Goal: Information Seeking & Learning: Learn about a topic

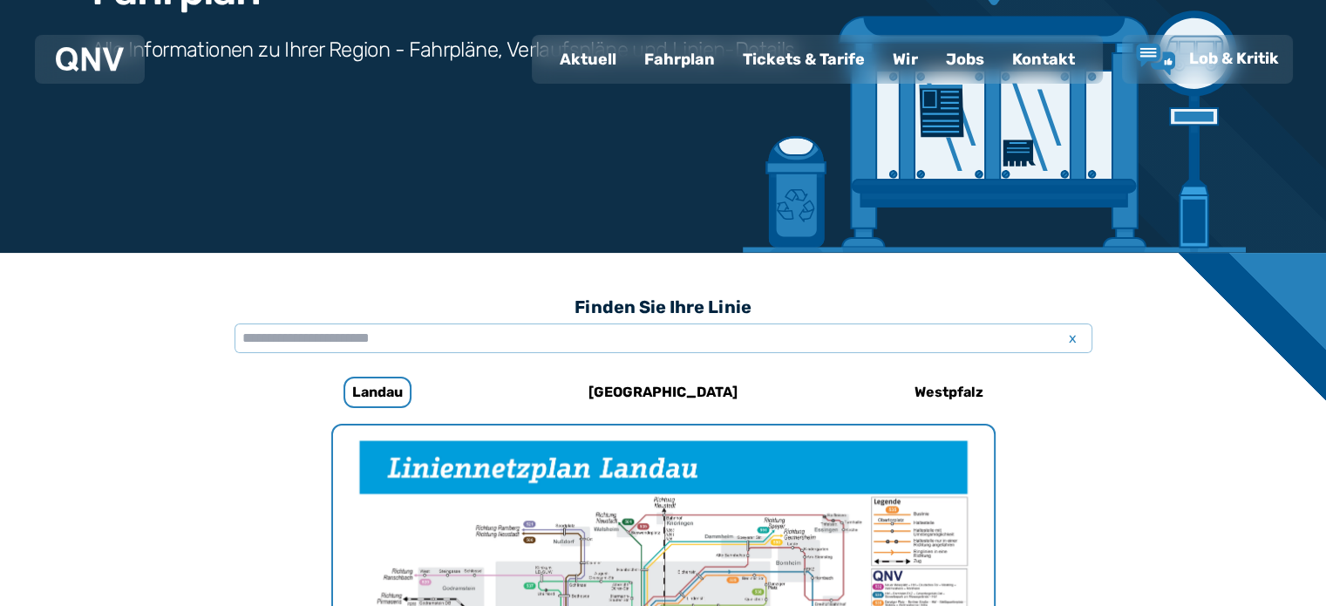
scroll to position [275, 0]
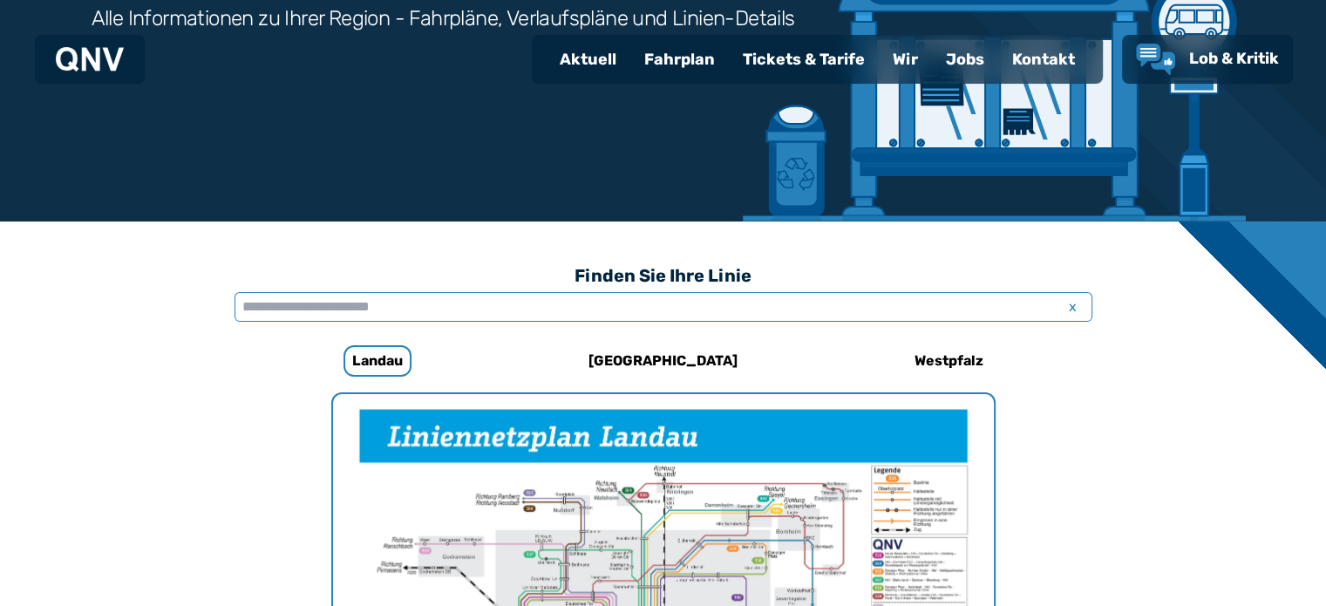
click at [310, 308] on input "text" at bounding box center [664, 307] width 858 height 30
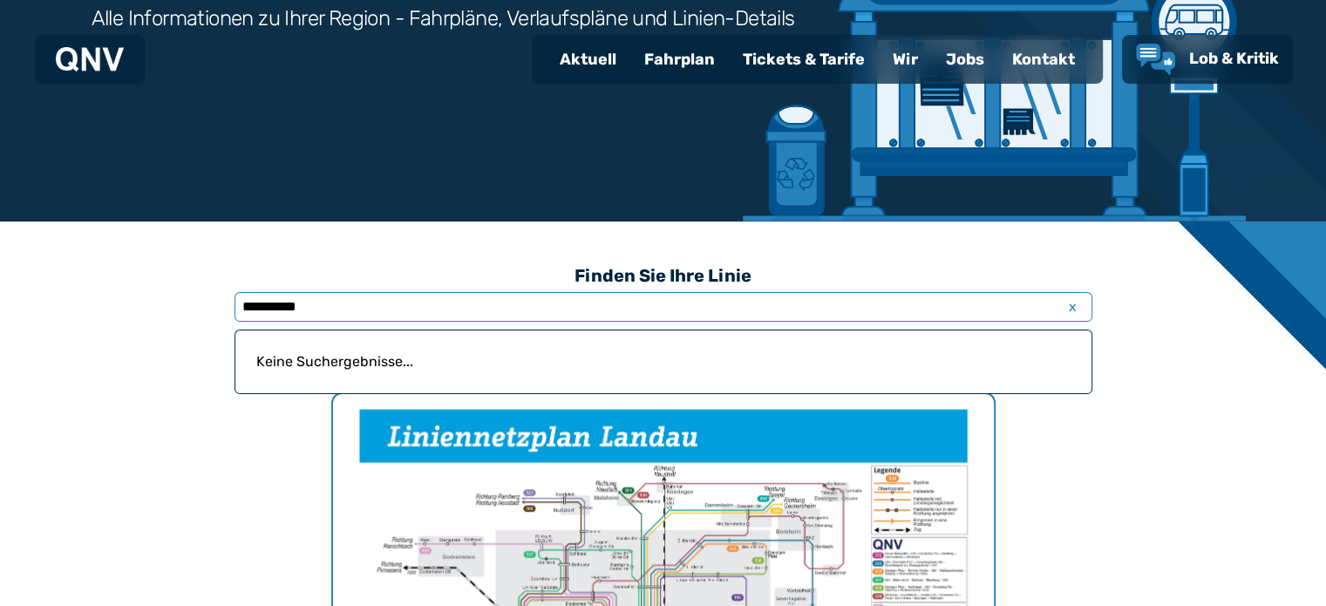
click at [375, 305] on input "*********" at bounding box center [664, 307] width 858 height 30
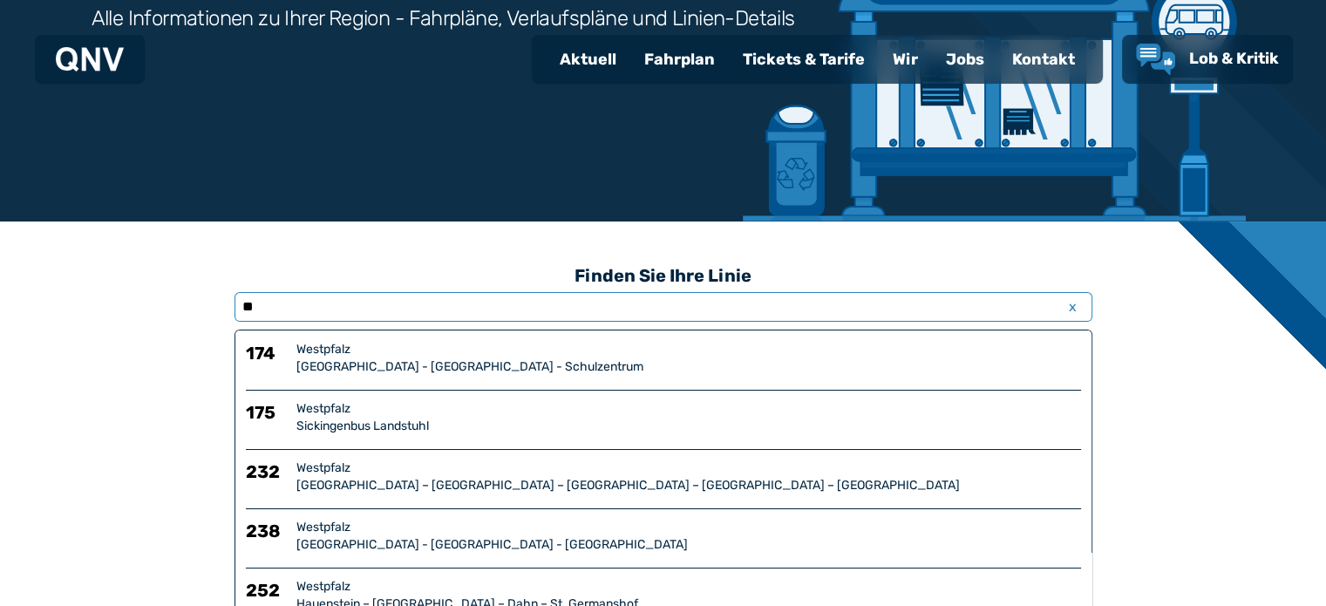
type input "*"
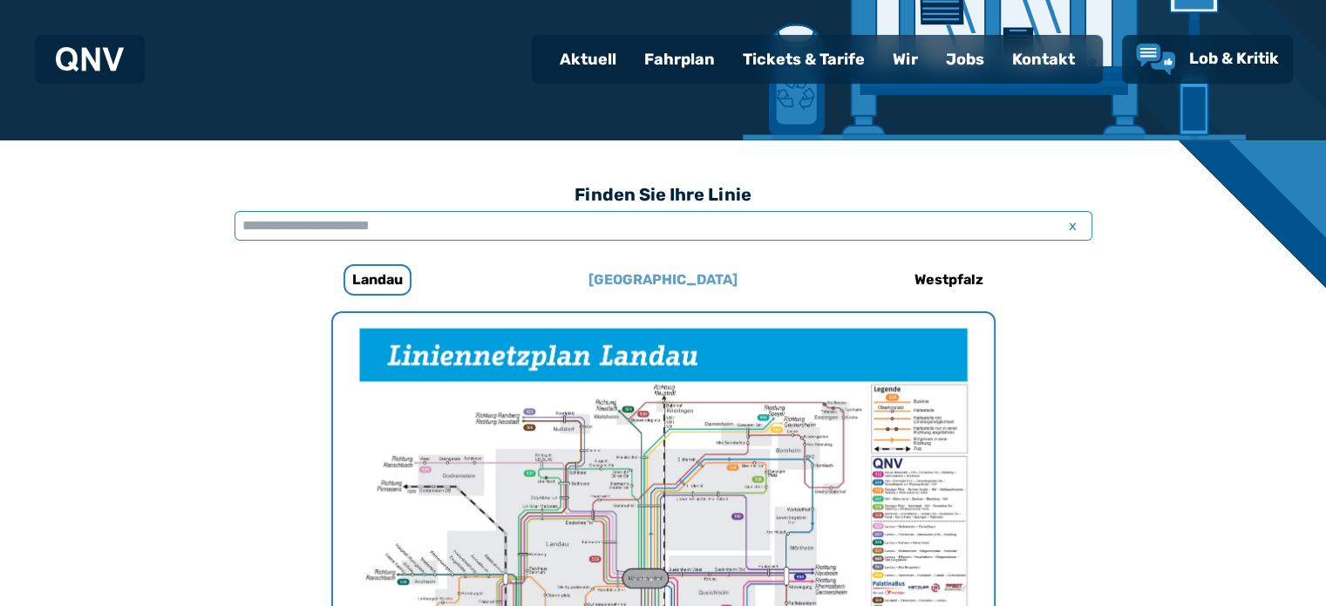
scroll to position [537, 0]
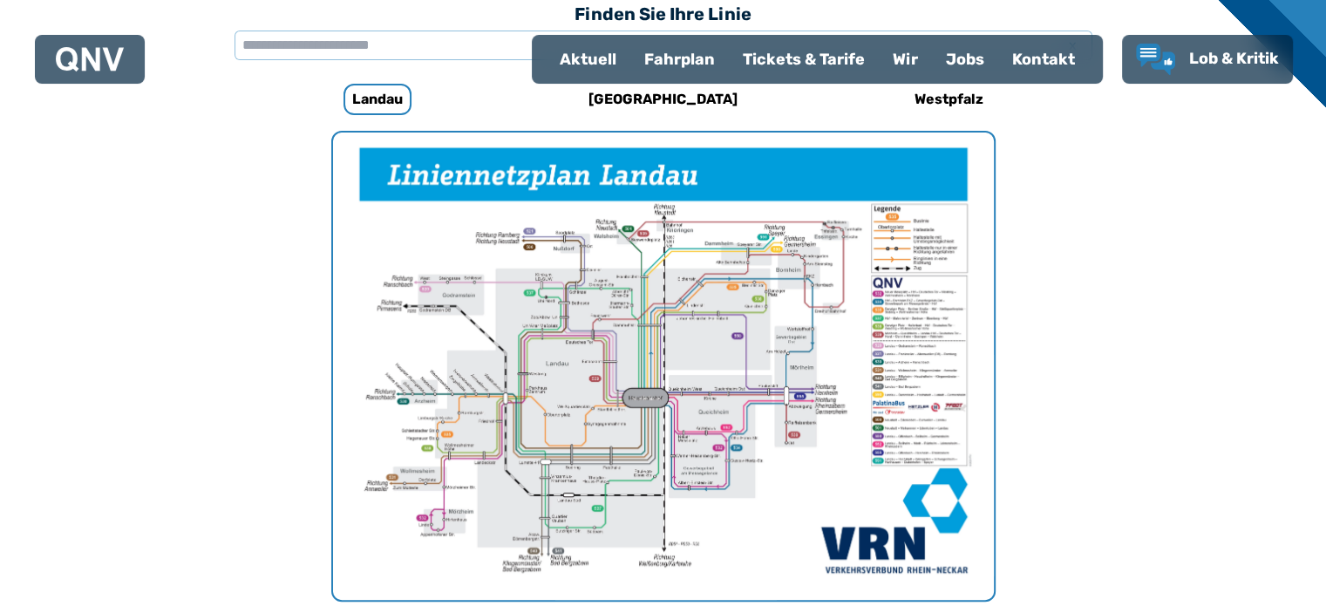
click at [700, 340] on img "1 von 1" at bounding box center [663, 366] width 661 height 467
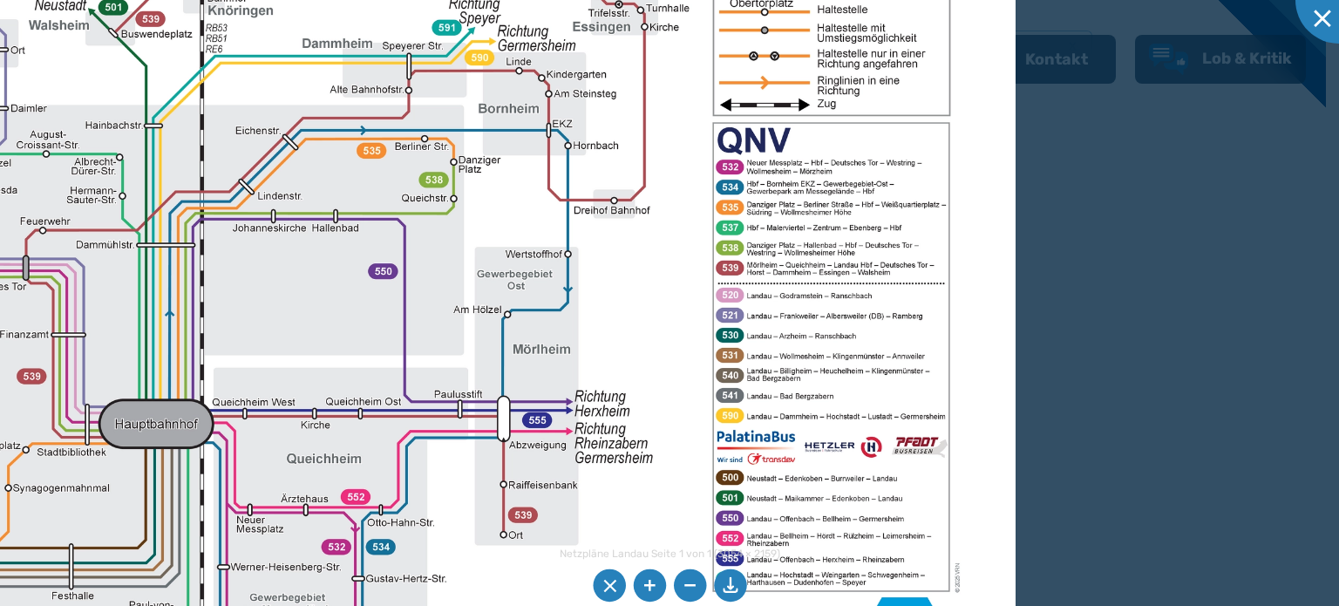
click at [793, 501] on img at bounding box center [200, 346] width 1630 height 1153
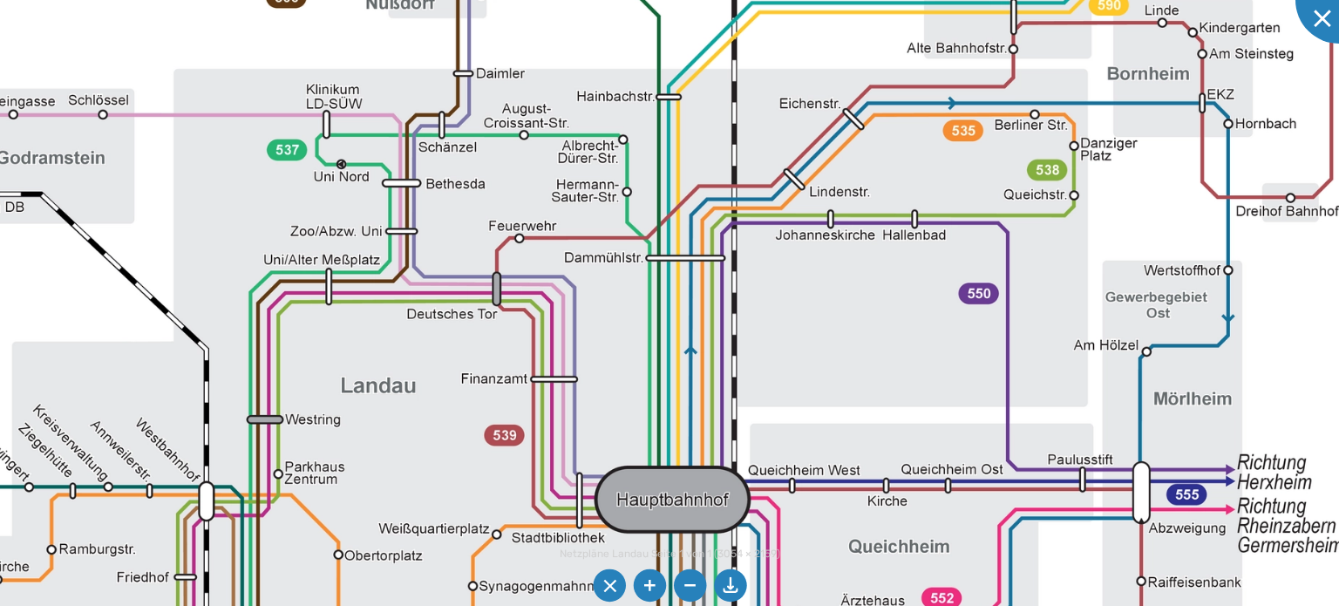
click at [895, 385] on img at bounding box center [732, 393] width 2200 height 1555
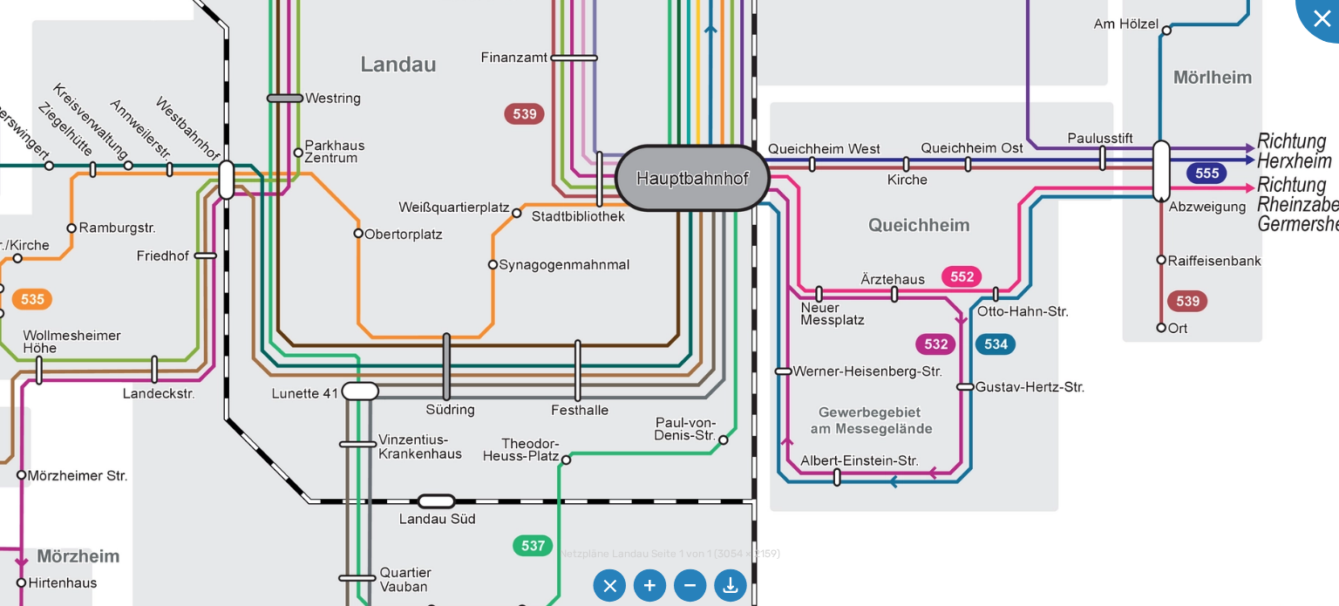
click at [886, 135] on img at bounding box center [752, 73] width 2200 height 1555
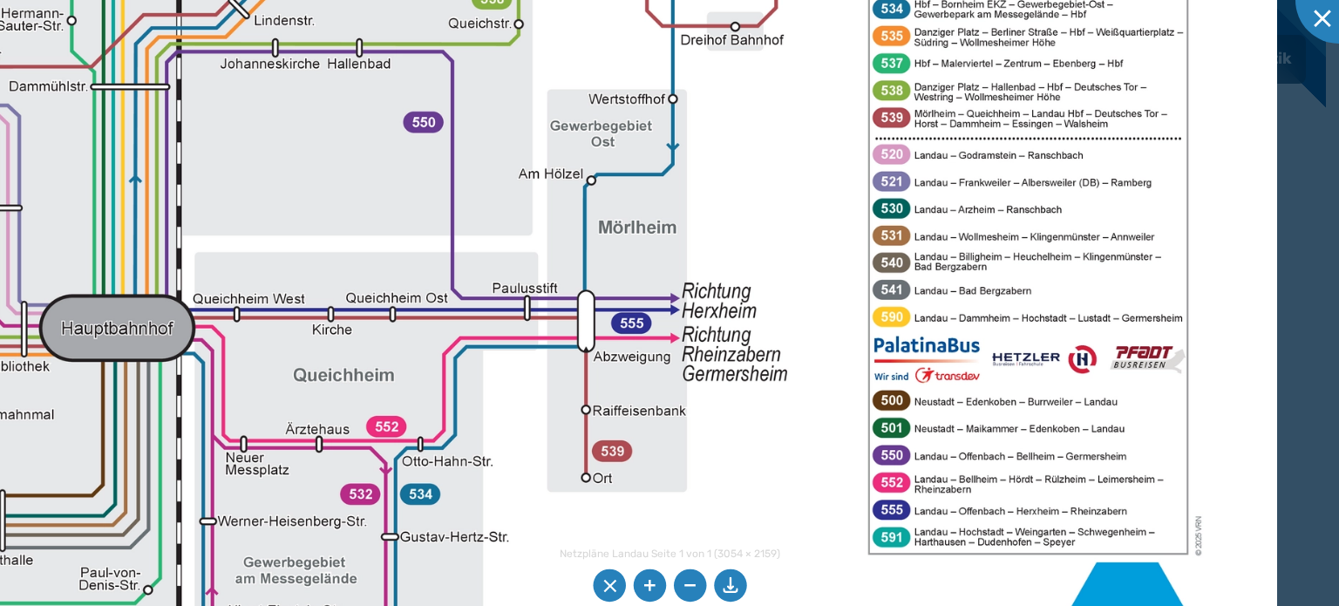
click at [486, 441] on img at bounding box center [177, 223] width 2200 height 1555
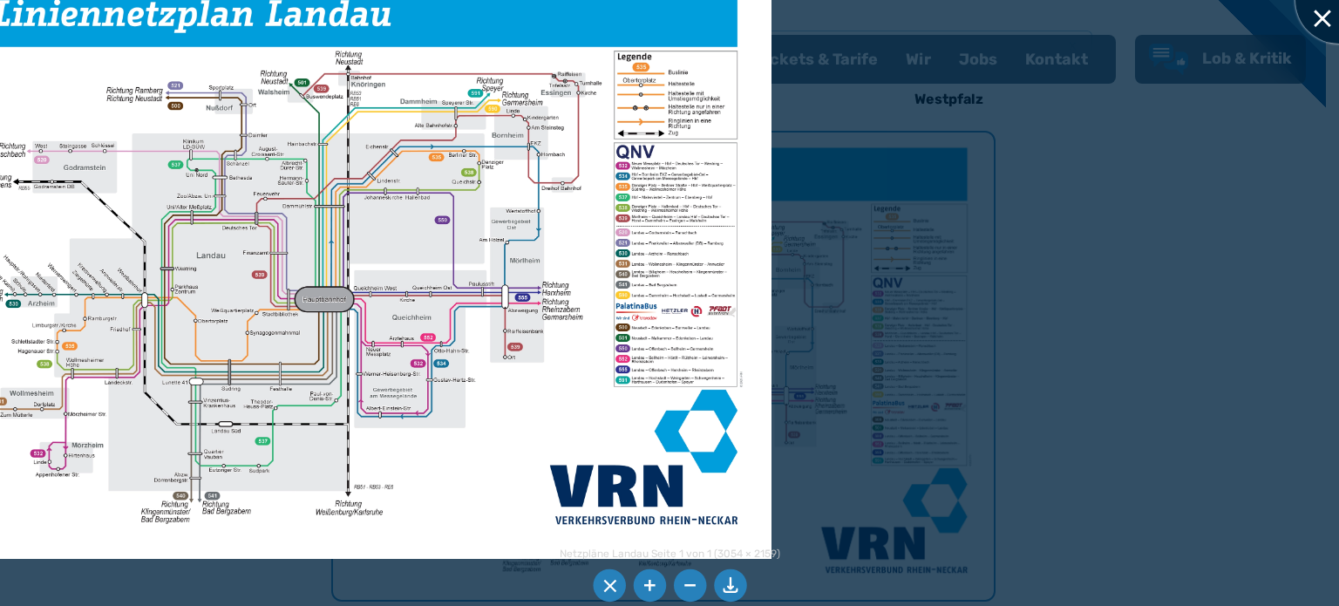
click at [1323, 19] on div at bounding box center [1338, -1] width 87 height 87
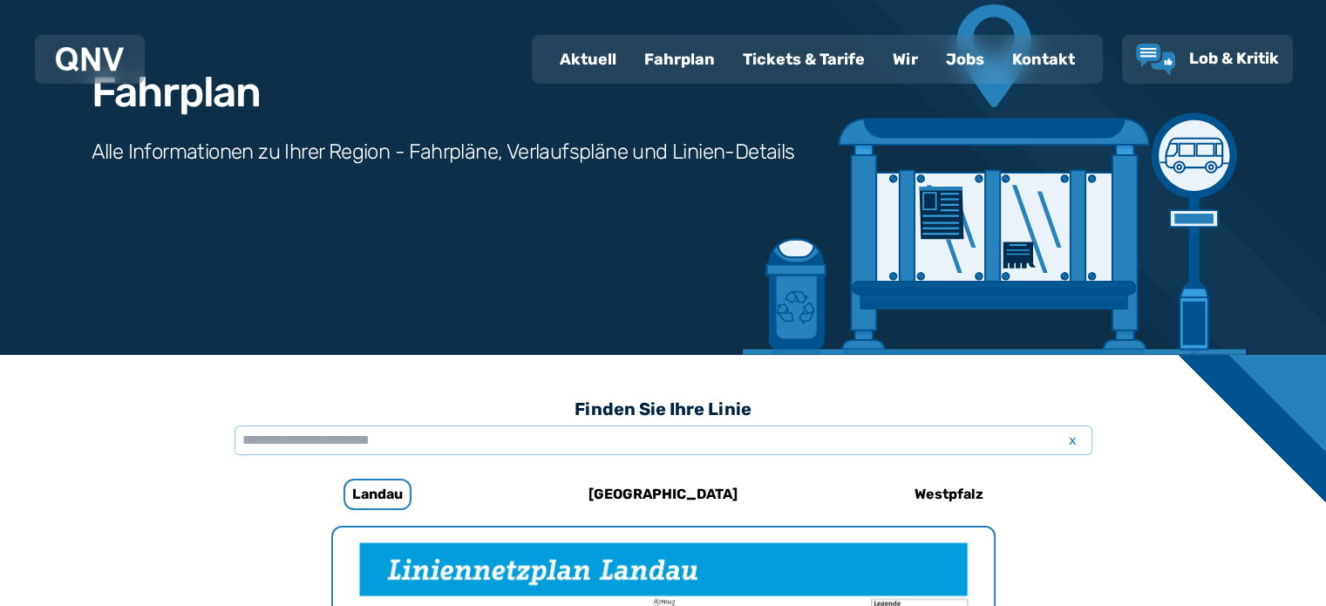
scroll to position [101, 0]
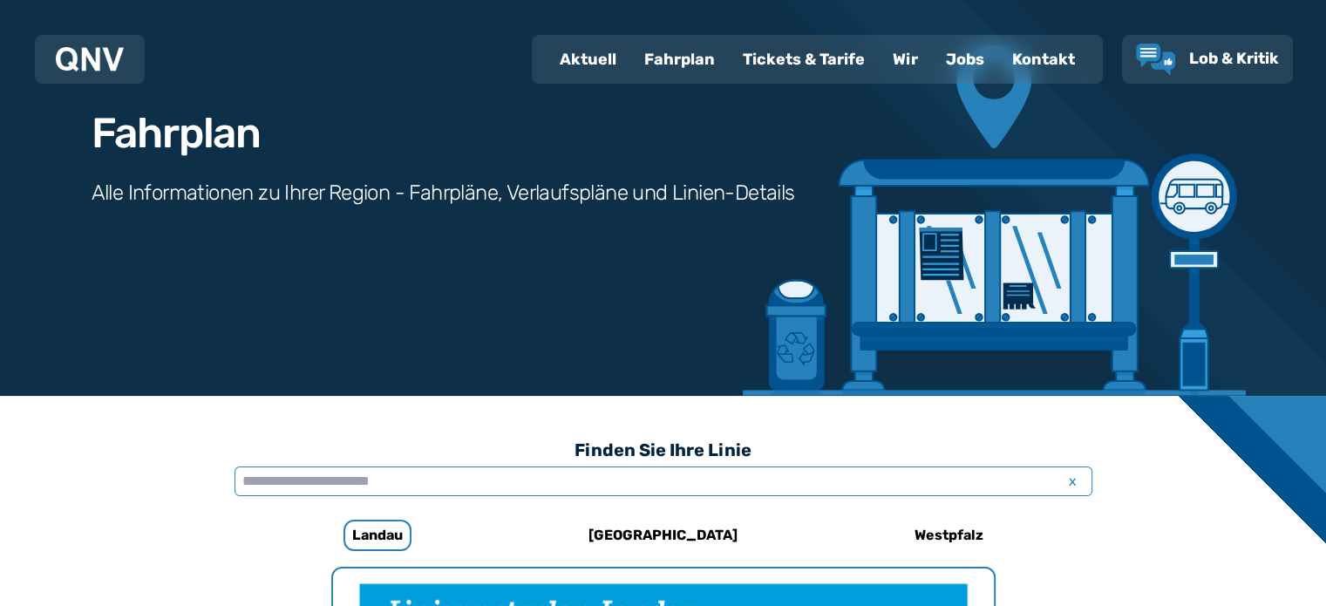
click at [289, 480] on input "text" at bounding box center [664, 481] width 858 height 30
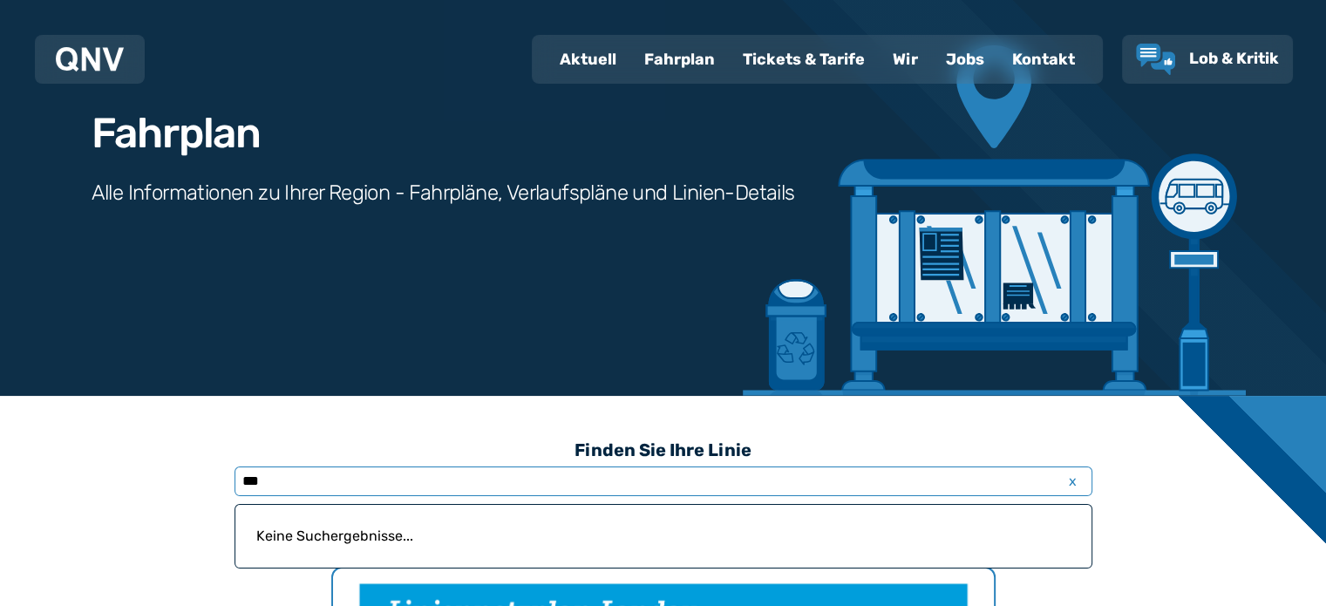
type input "***"
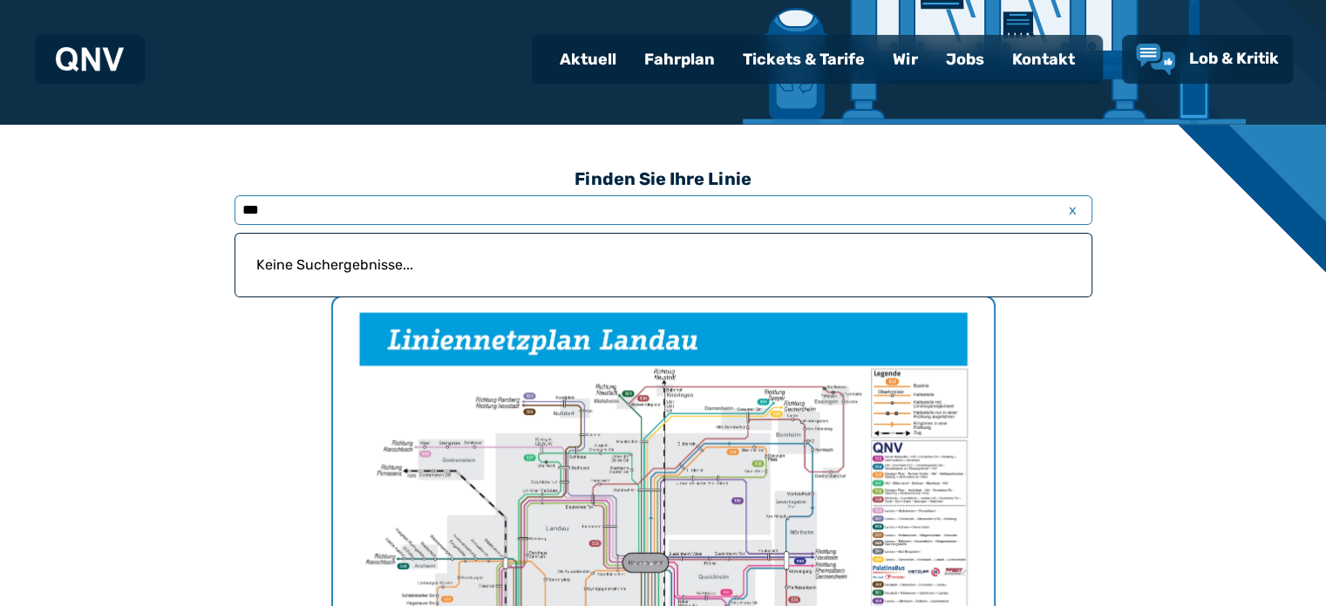
scroll to position [363, 0]
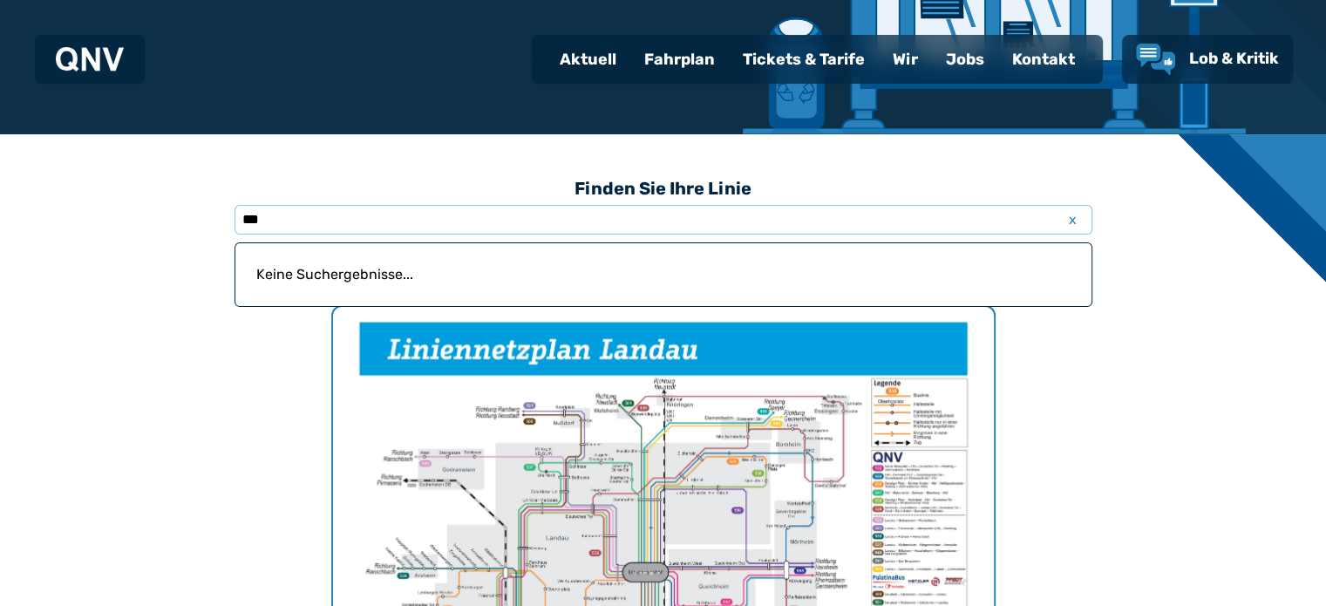
click at [687, 62] on div "Fahrplan" at bounding box center [679, 59] width 99 height 45
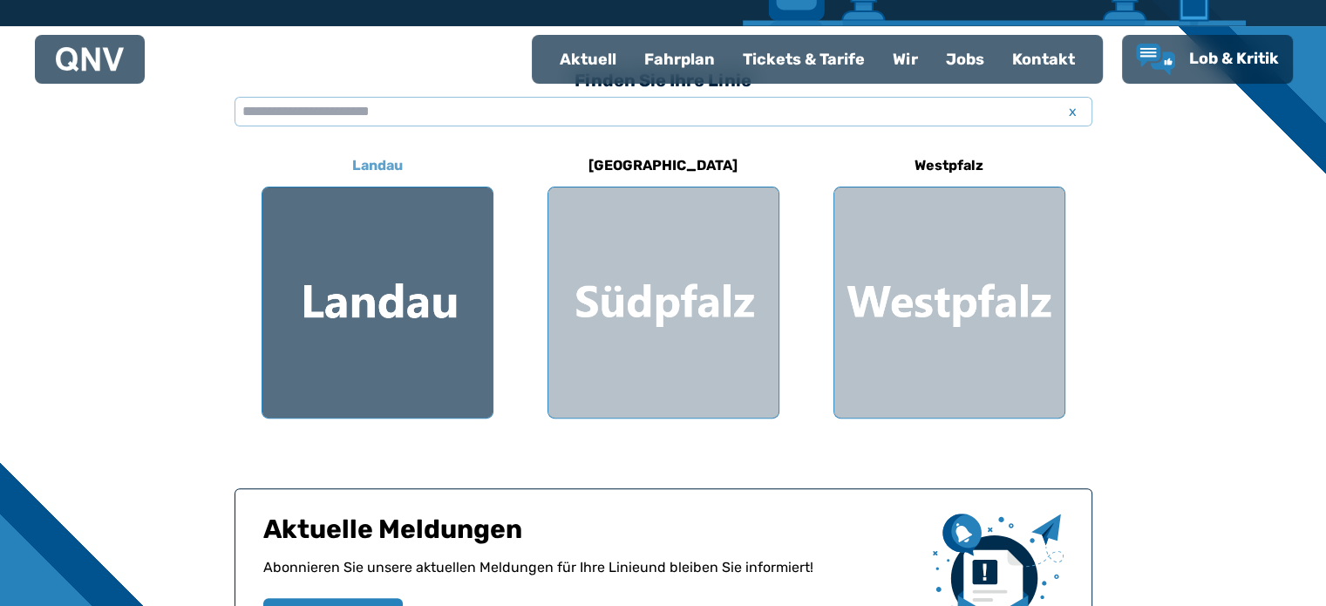
scroll to position [428, 0]
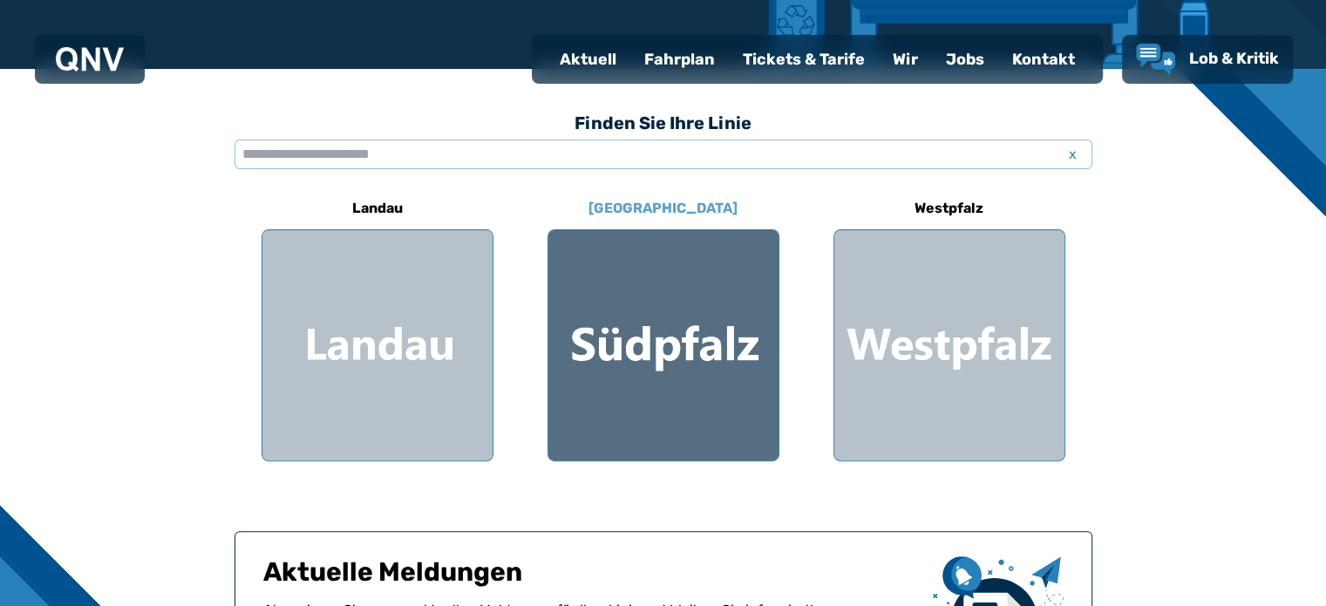
click at [652, 296] on div at bounding box center [663, 345] width 230 height 230
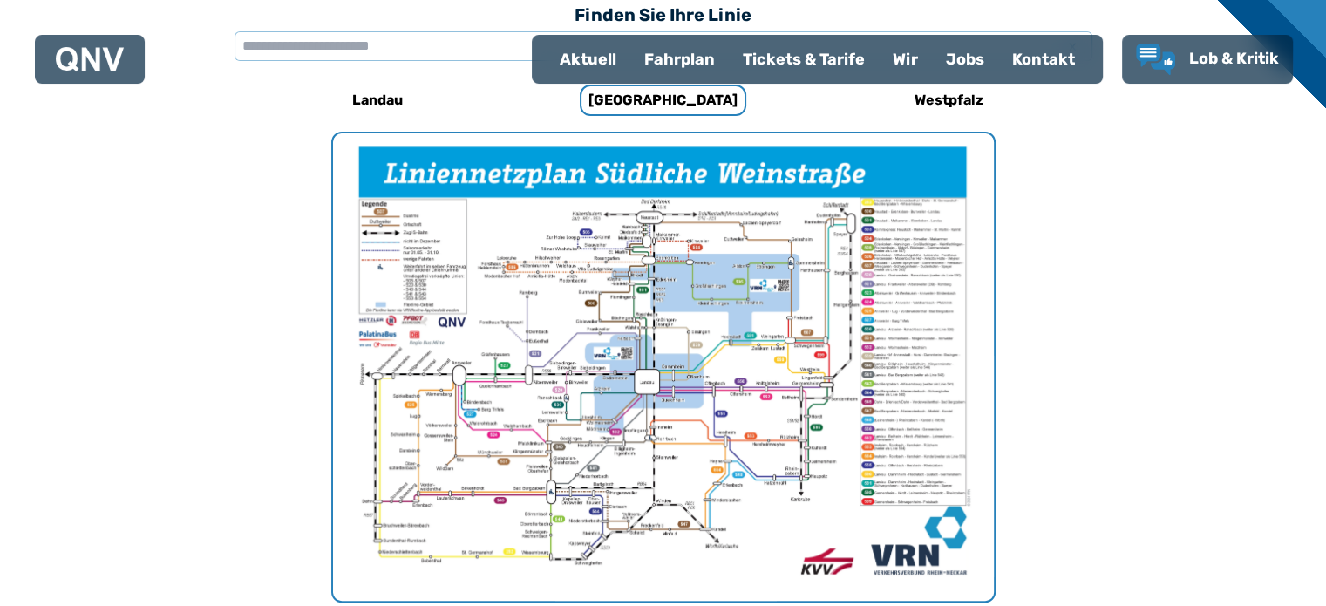
scroll to position [537, 0]
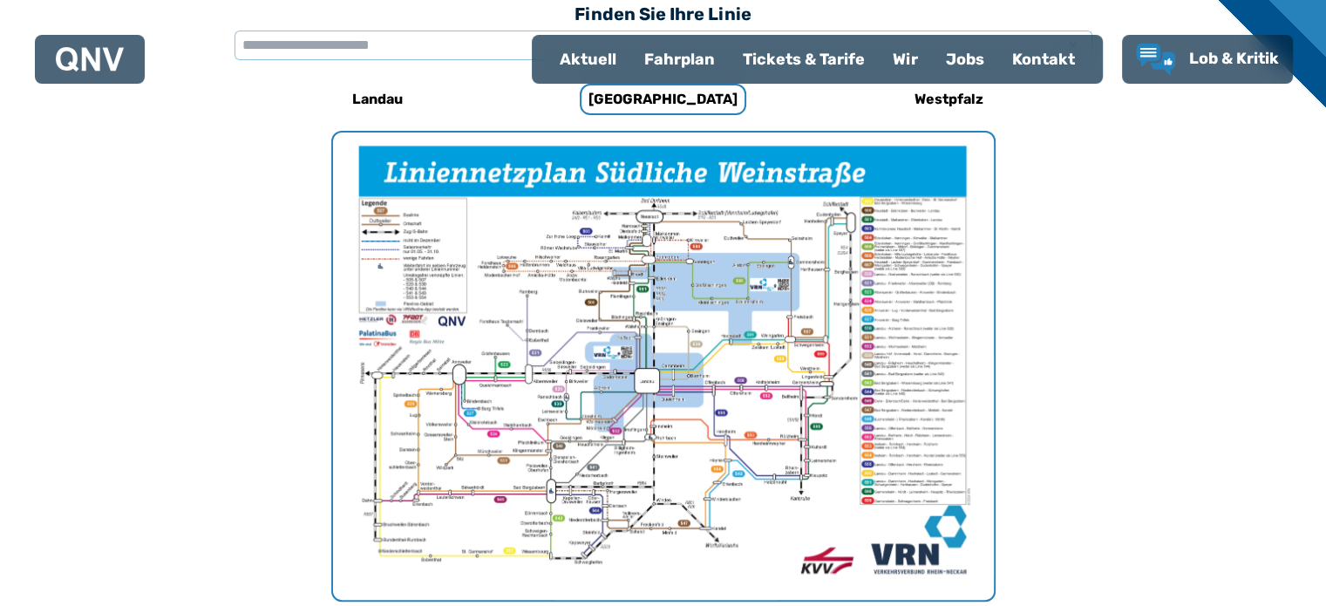
click at [660, 349] on img "1 von 1" at bounding box center [663, 366] width 661 height 467
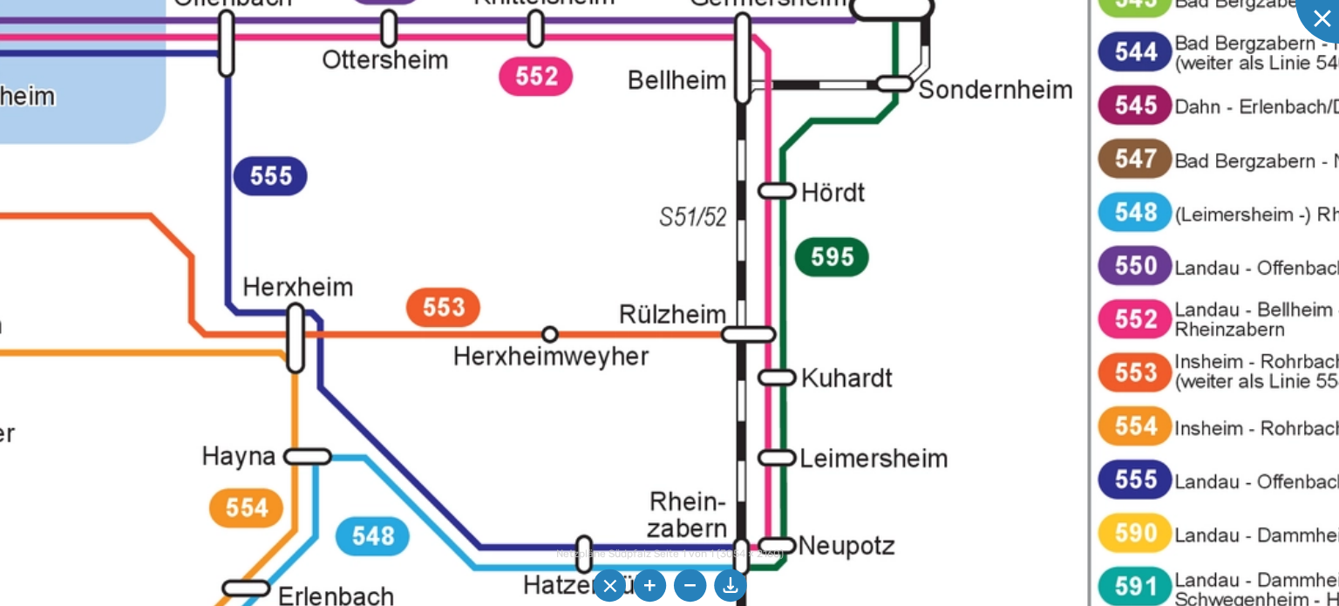
click at [1321, 24] on div at bounding box center [1338, -1] width 87 height 87
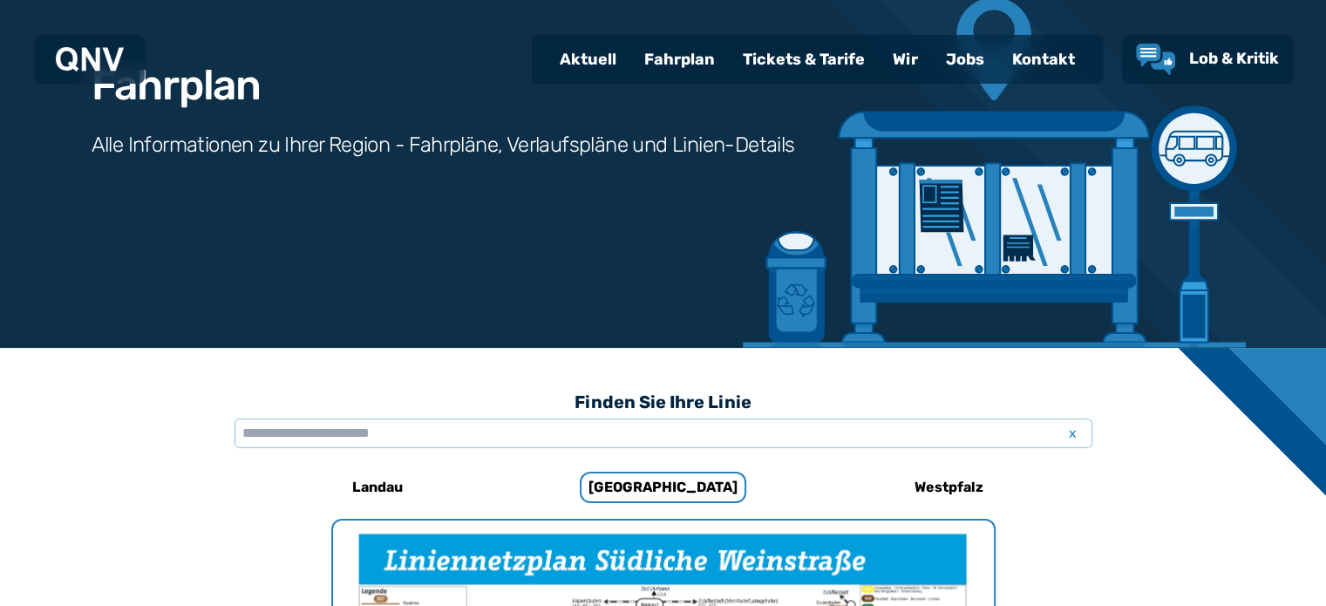
scroll to position [349, 0]
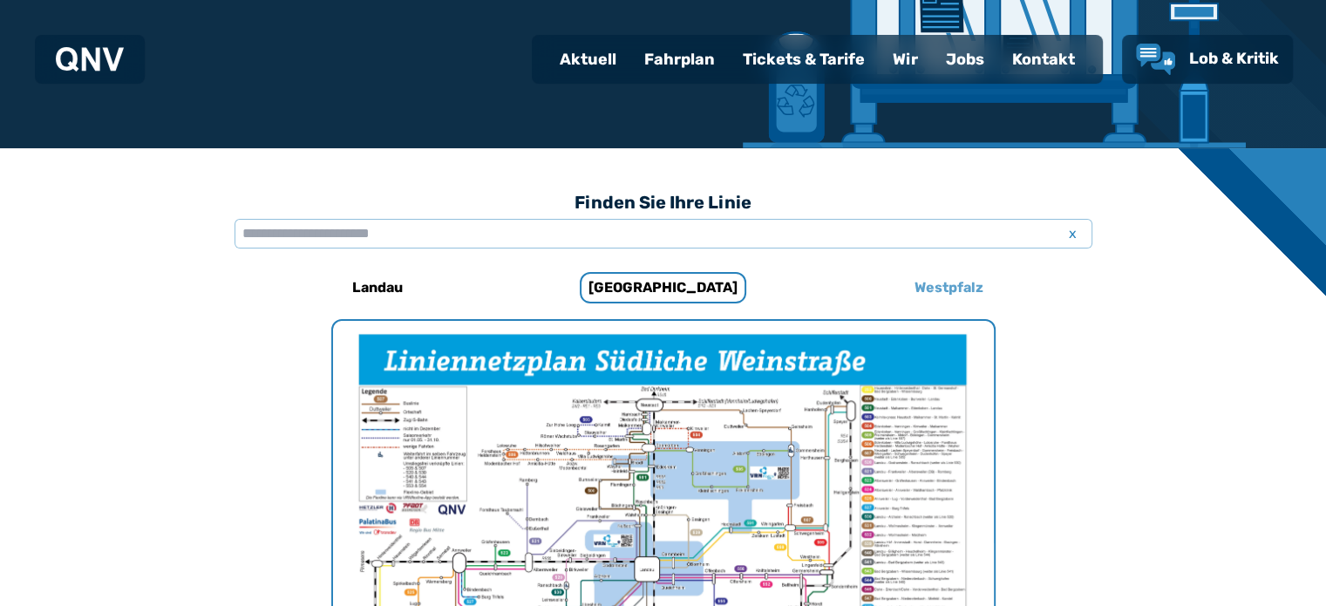
click at [928, 292] on h6 "Westpfalz" at bounding box center [949, 288] width 83 height 28
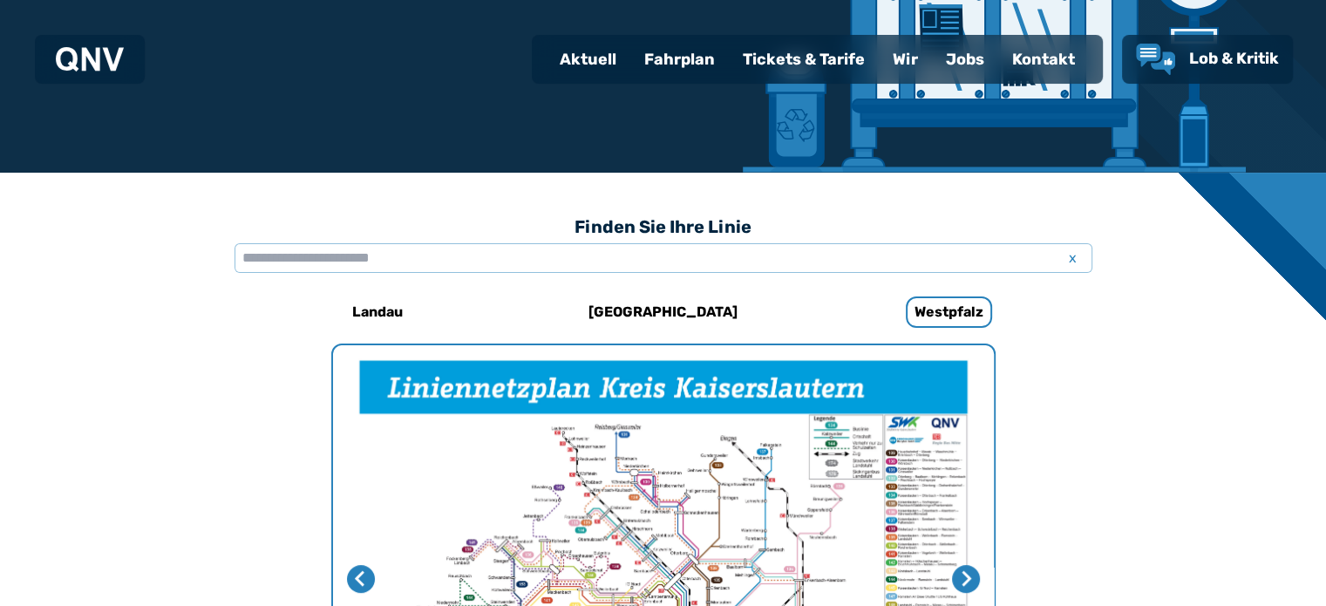
scroll to position [275, 0]
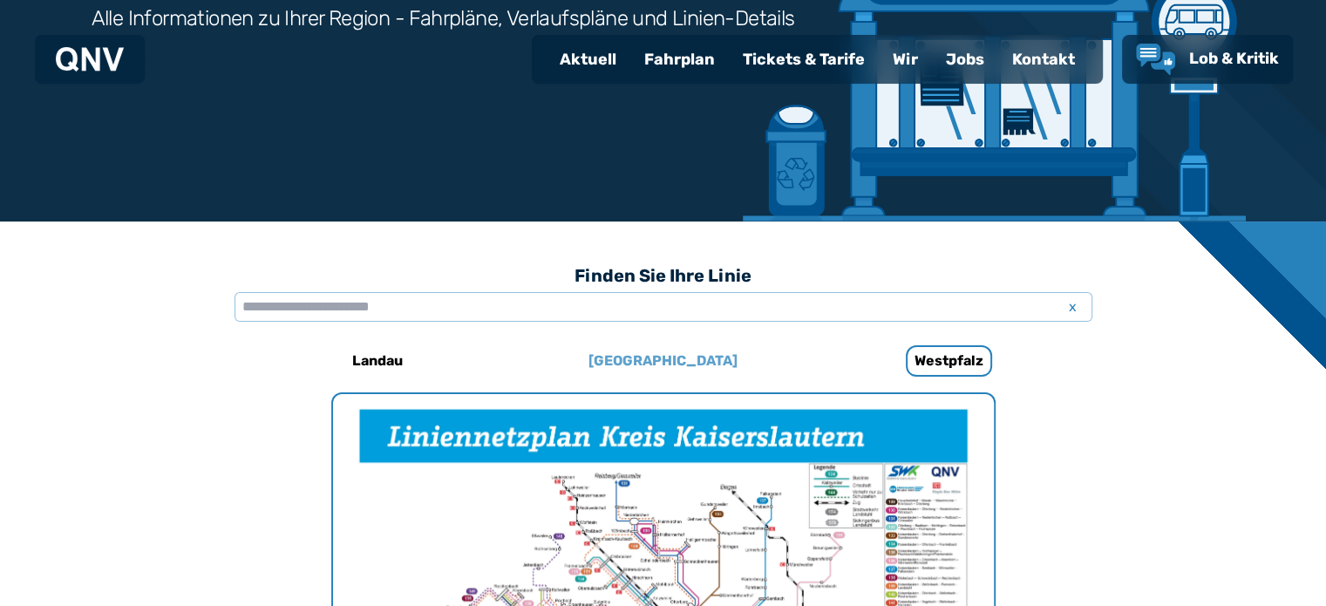
click at [642, 362] on h6 "[GEOGRAPHIC_DATA]" at bounding box center [662, 361] width 163 height 28
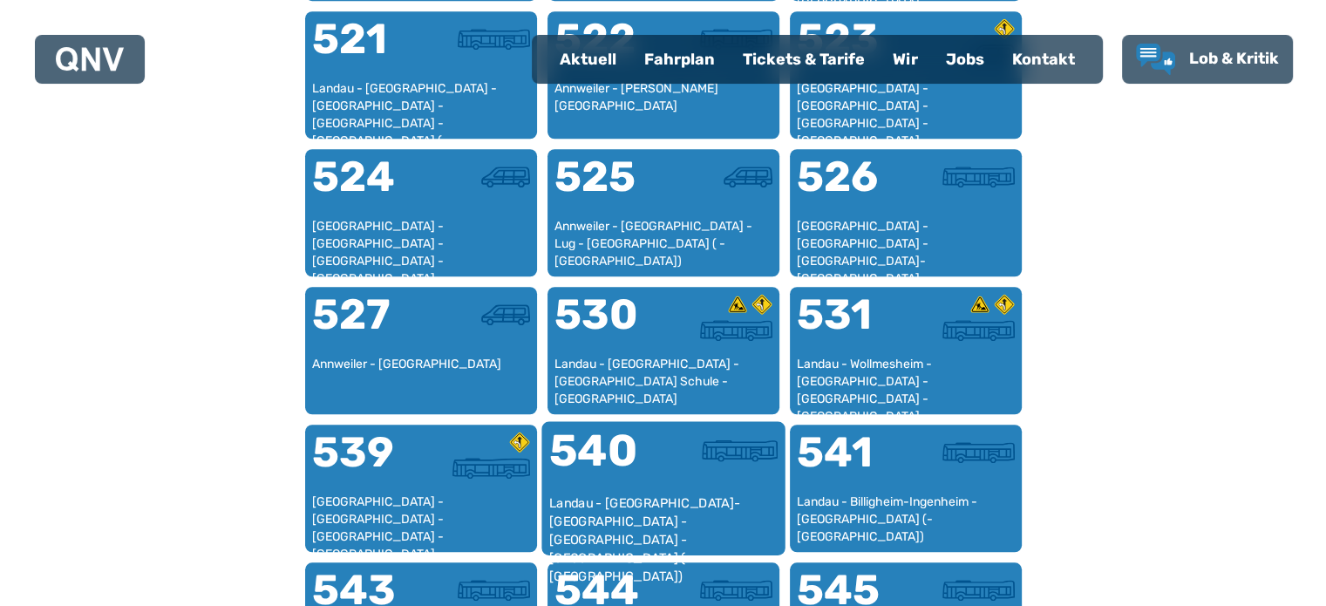
scroll to position [1409, 0]
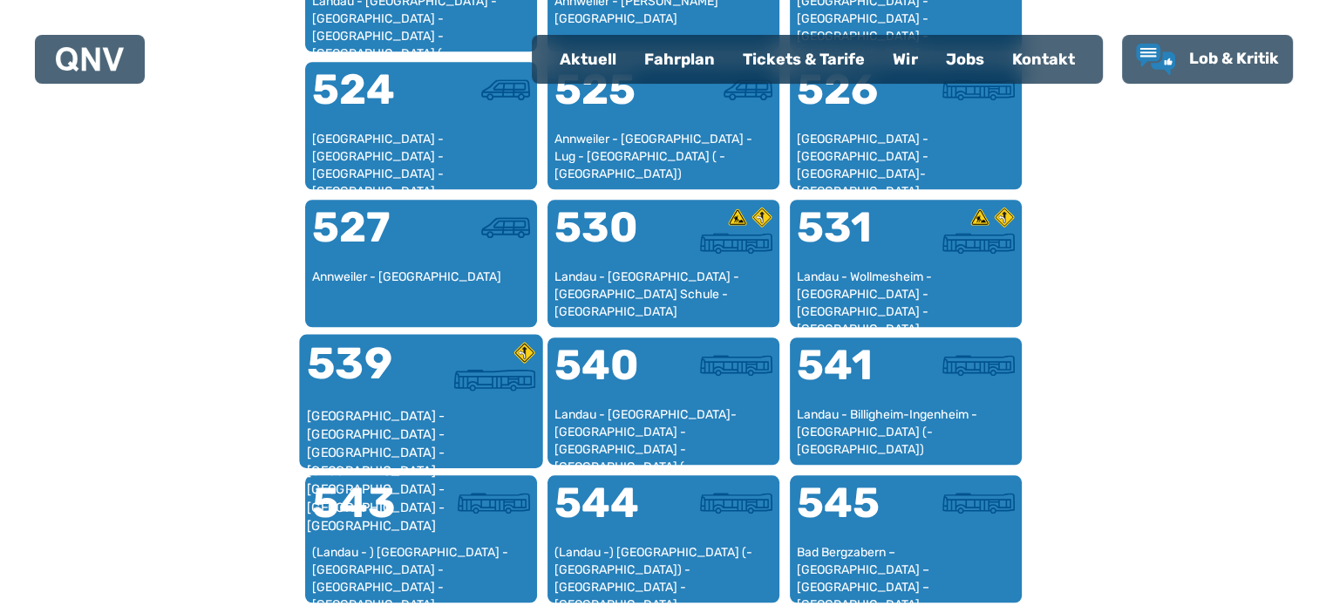
click at [390, 419] on div "[GEOGRAPHIC_DATA] - [GEOGRAPHIC_DATA] - [GEOGRAPHIC_DATA] - [GEOGRAPHIC_DATA] -…" at bounding box center [420, 433] width 229 height 53
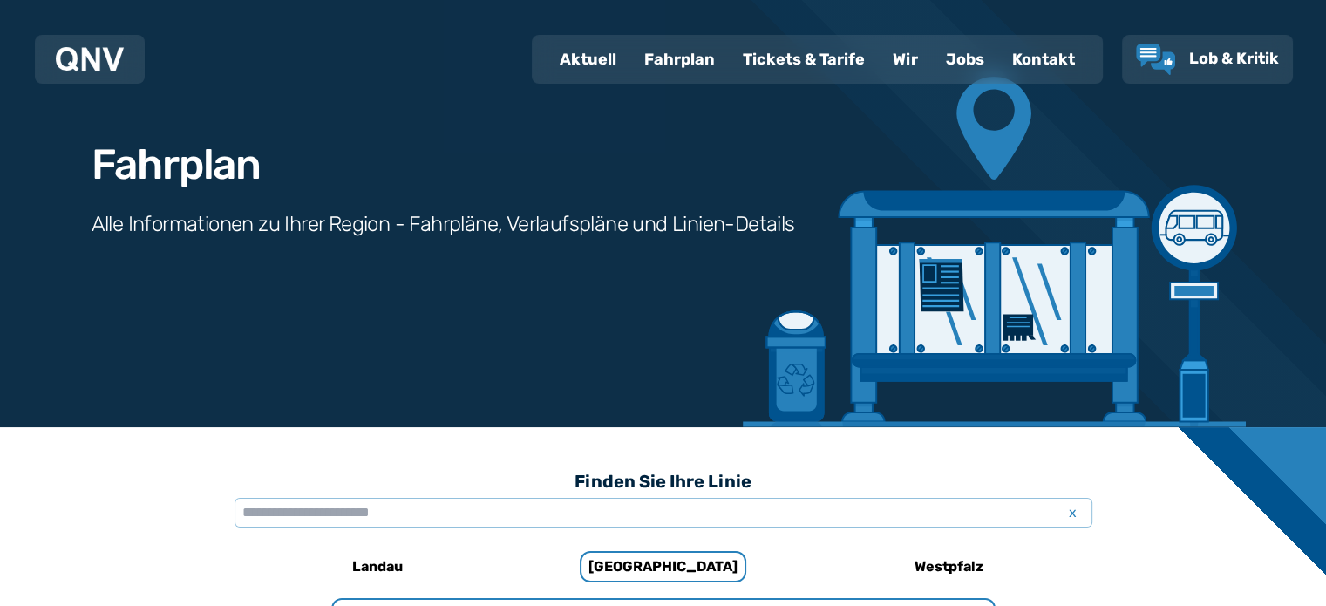
scroll to position [244, 0]
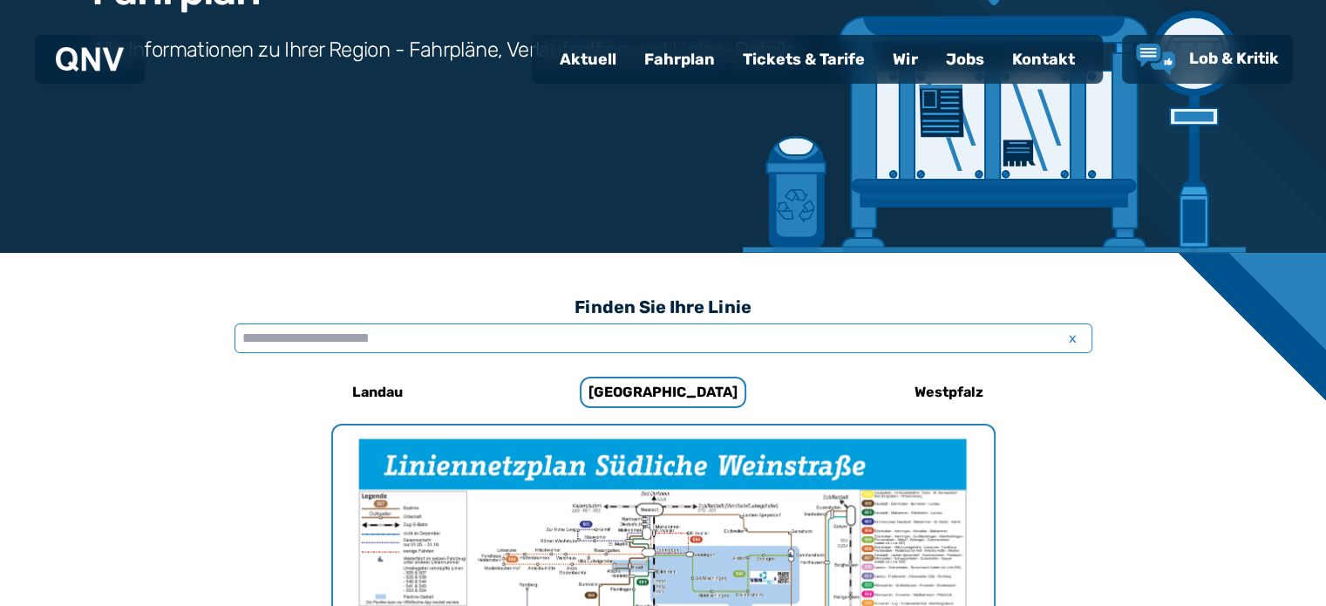
click at [274, 339] on input "text" at bounding box center [664, 338] width 858 height 30
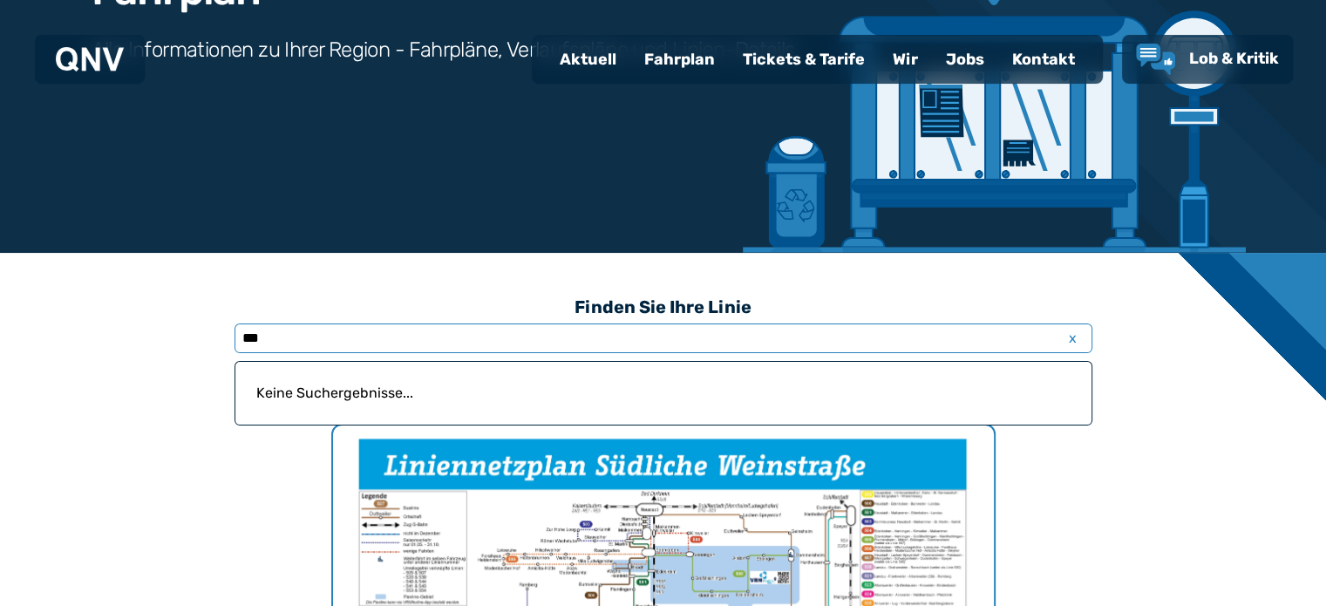
type input "***"
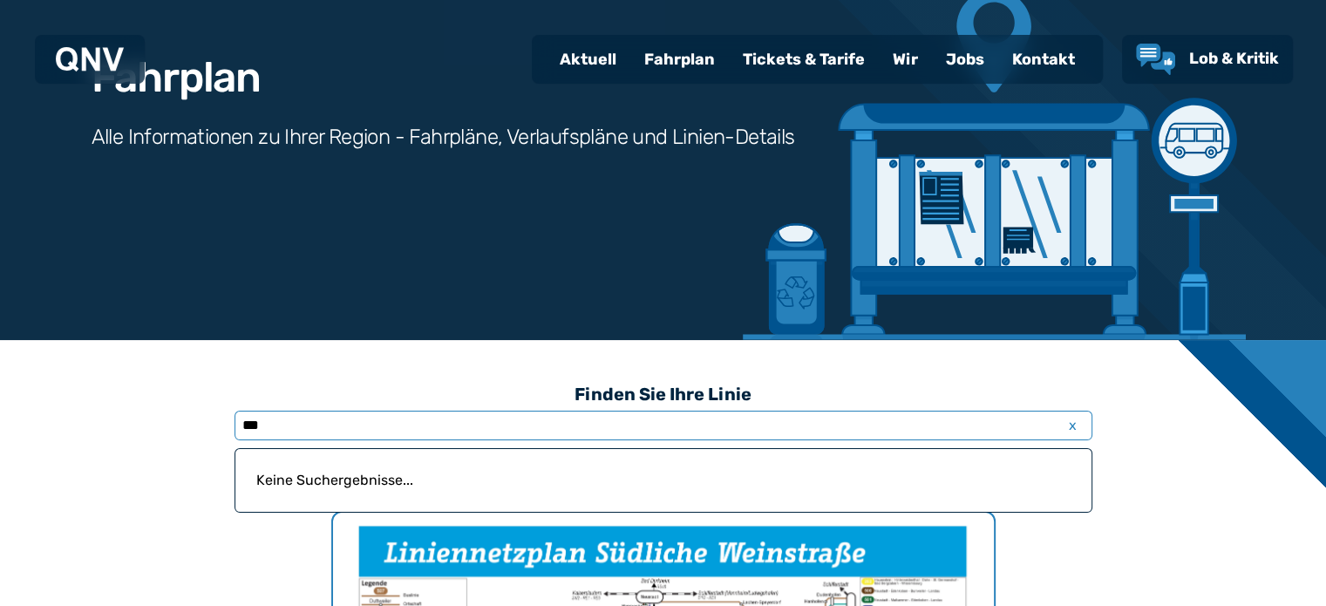
scroll to position [0, 0]
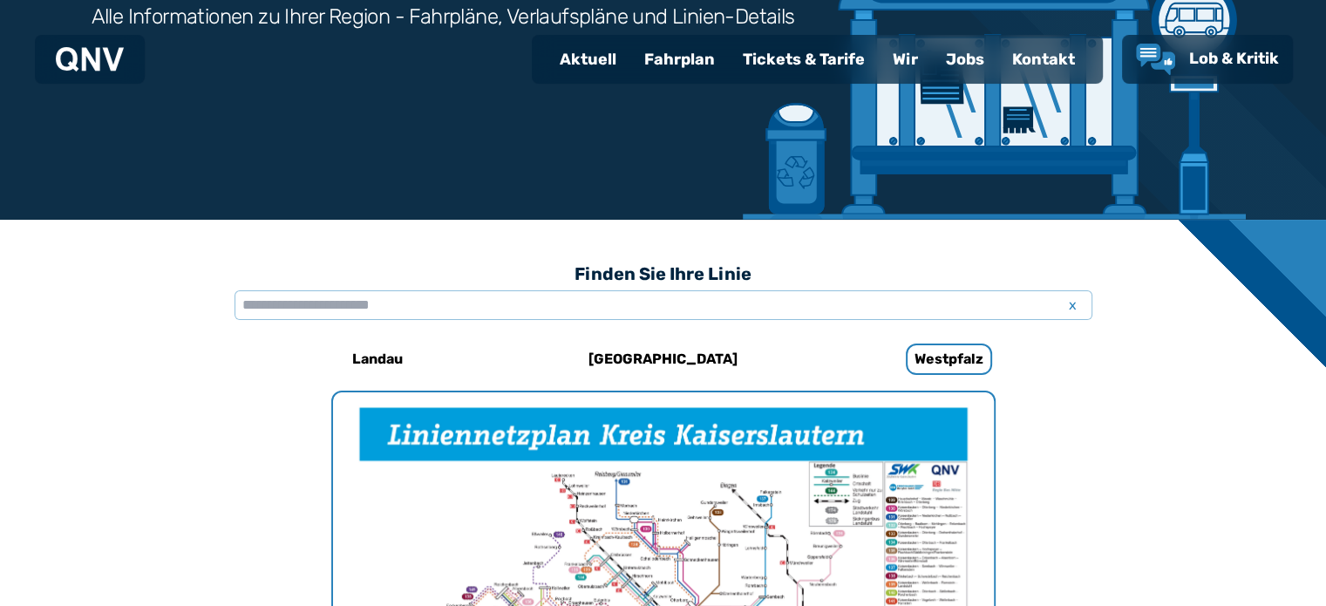
scroll to position [275, 0]
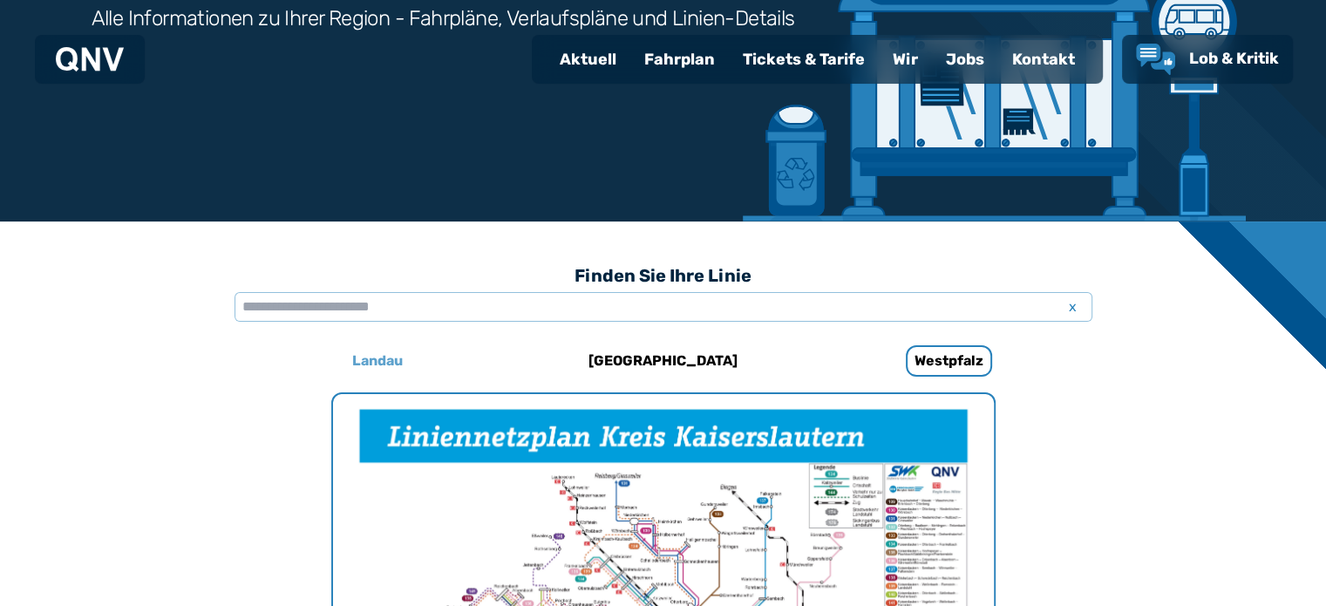
click at [367, 366] on h6 "Landau" at bounding box center [377, 361] width 65 height 28
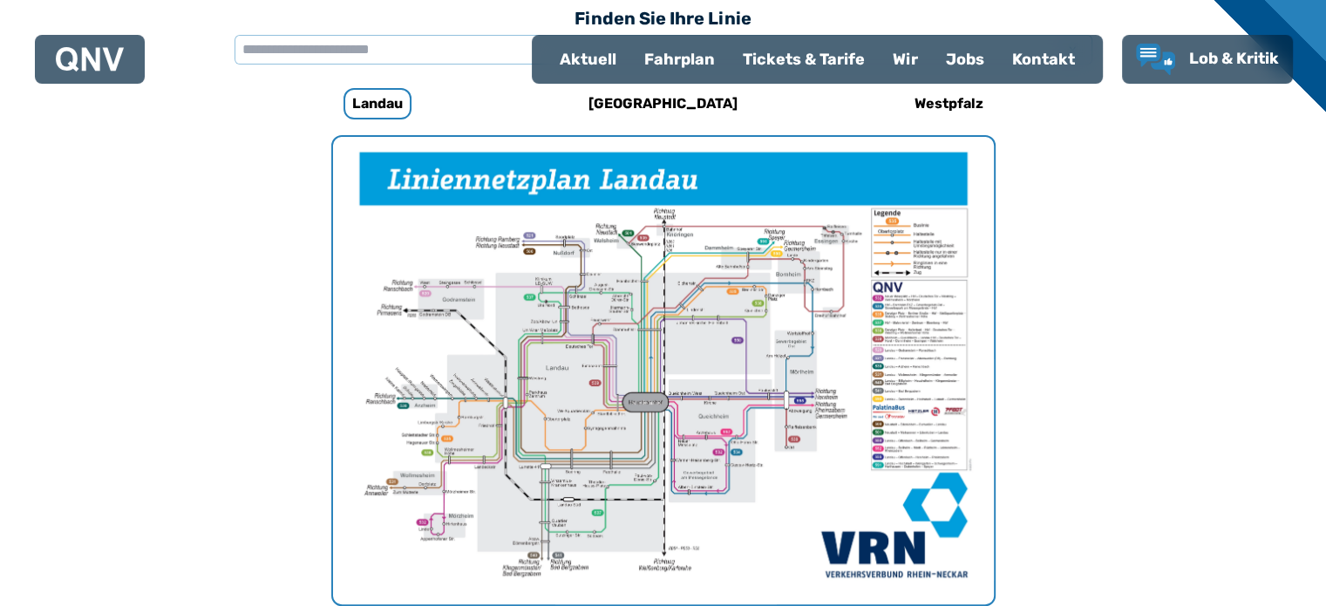
scroll to position [537, 0]
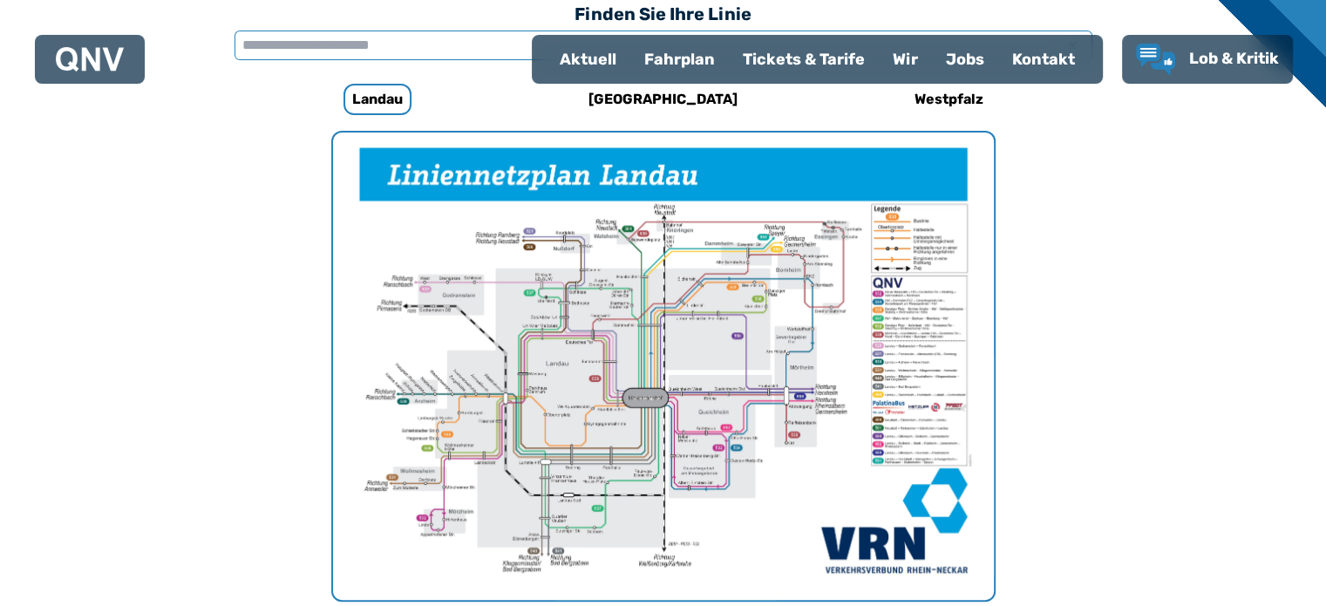
click at [282, 51] on input "text" at bounding box center [664, 46] width 858 height 30
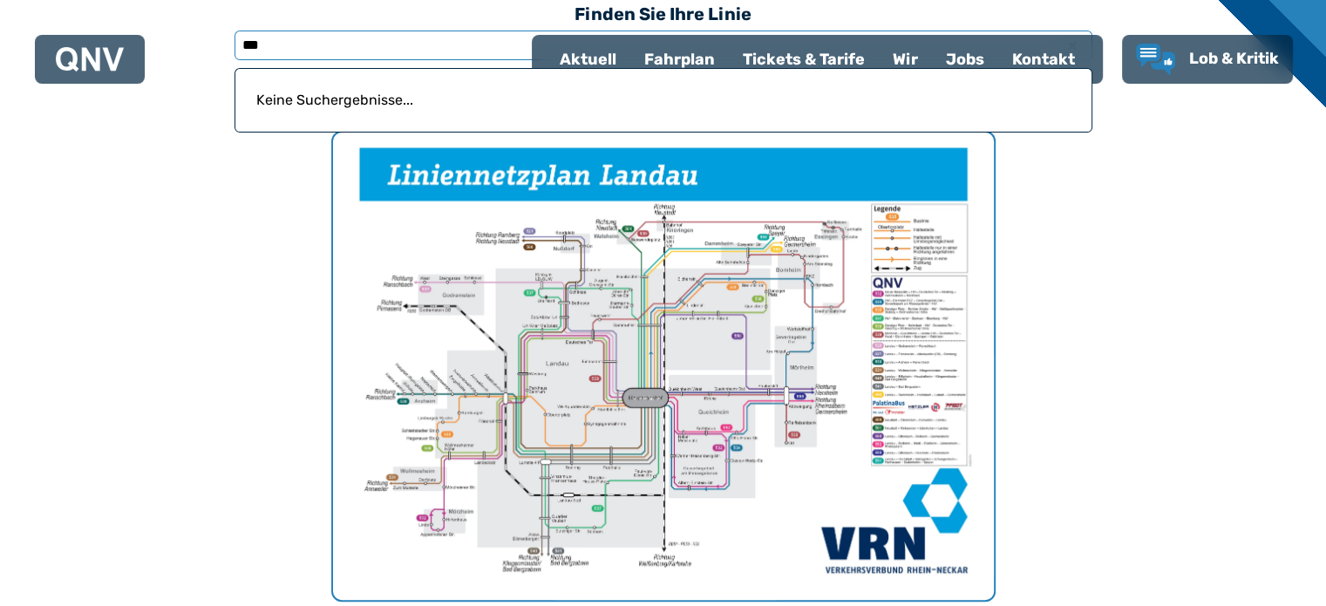
type input "***"
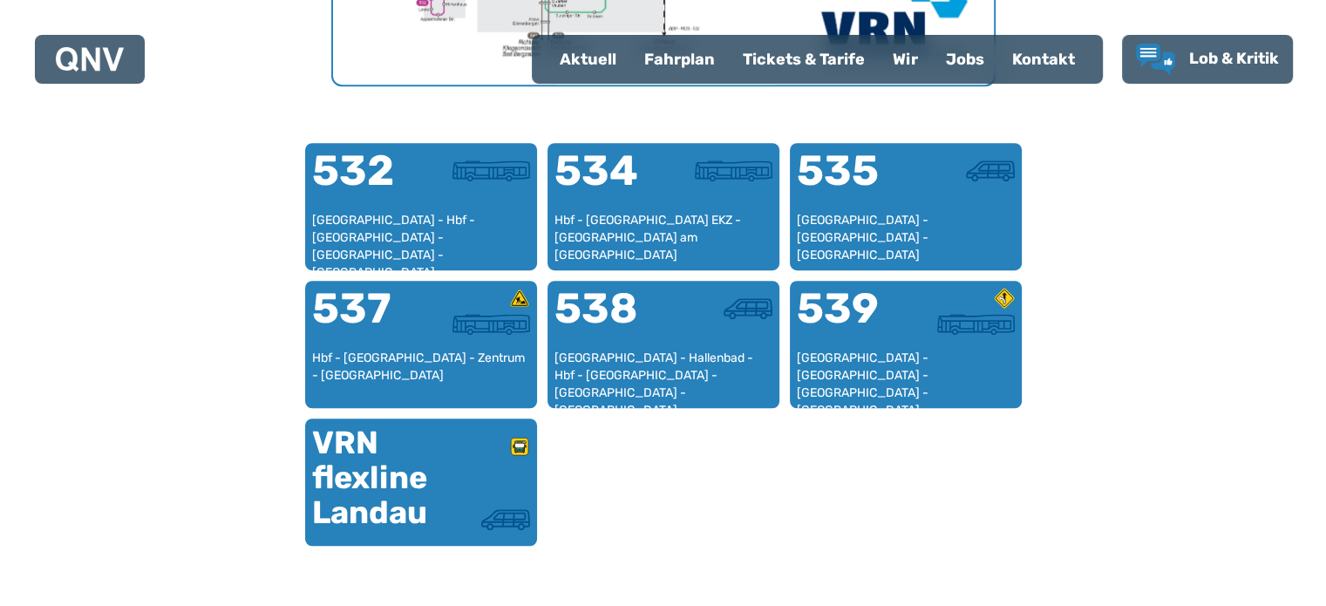
scroll to position [1147, 0]
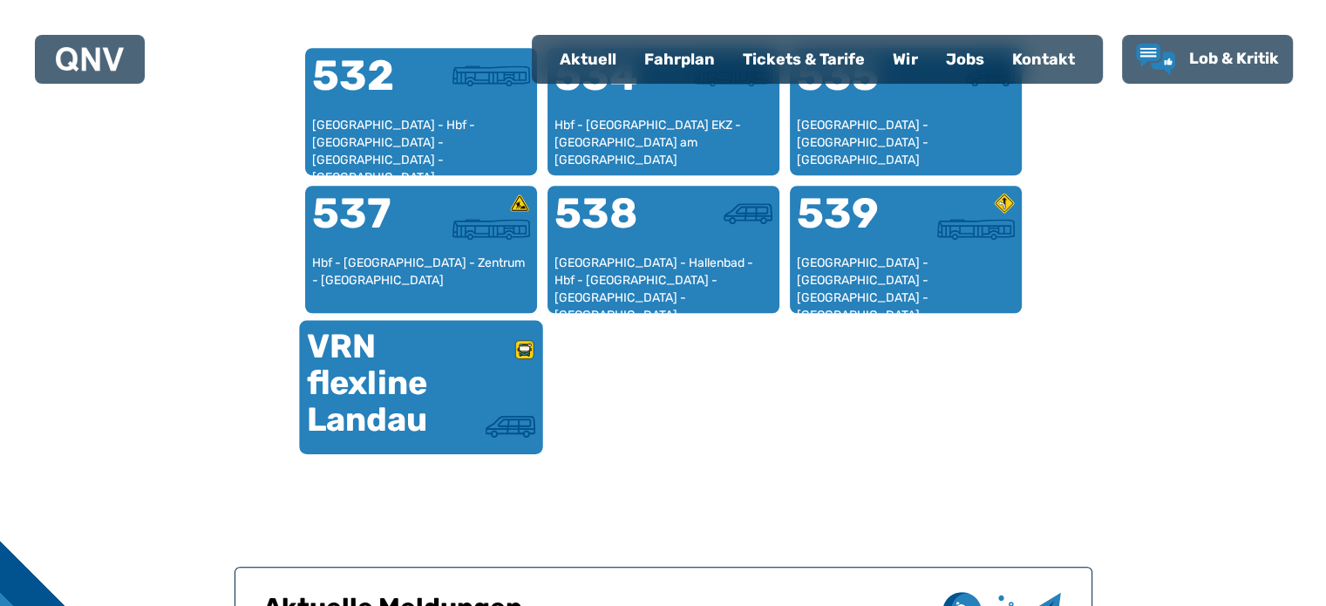
click at [348, 372] on div "VRN flexline Landau" at bounding box center [363, 383] width 114 height 110
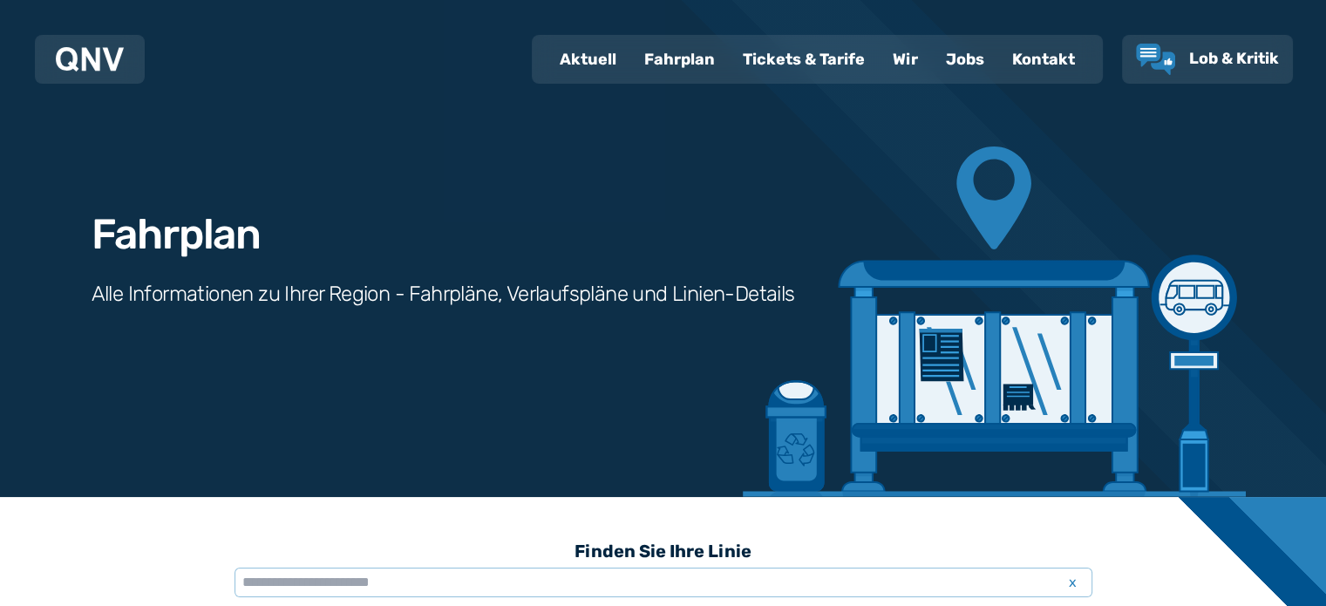
click at [580, 65] on div "Aktuell" at bounding box center [588, 59] width 85 height 45
select select "*"
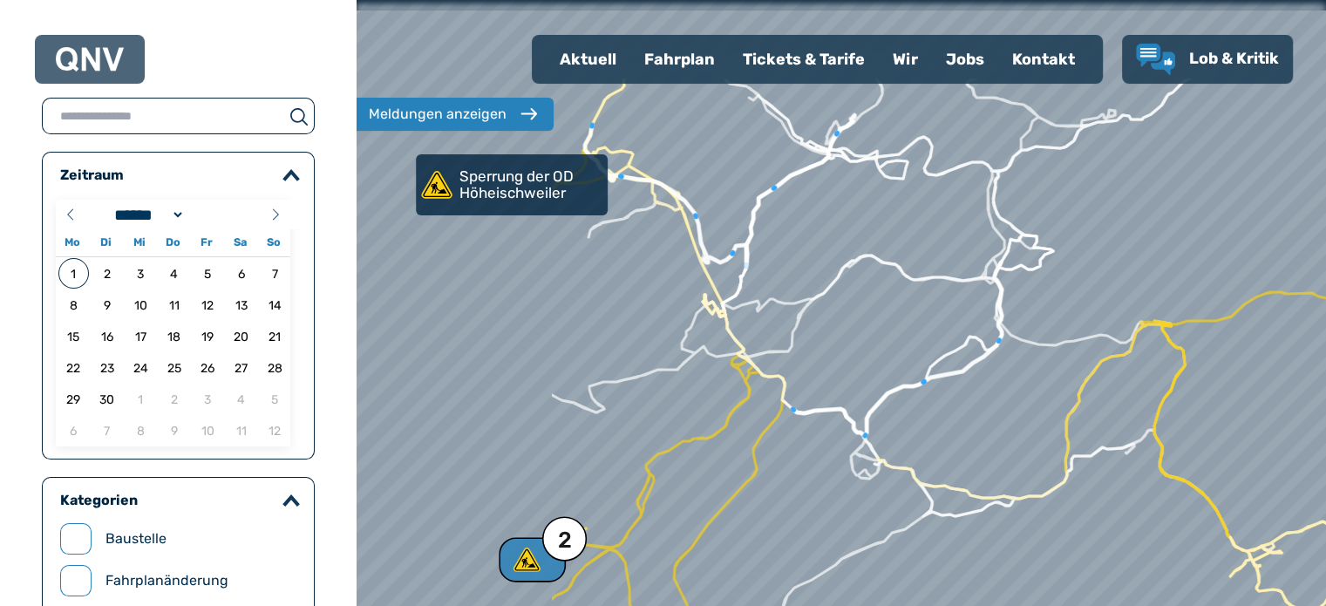
drag, startPoint x: 481, startPoint y: 339, endPoint x: 774, endPoint y: 478, distance: 324.1
click at [774, 478] on div at bounding box center [841, 303] width 1165 height 727
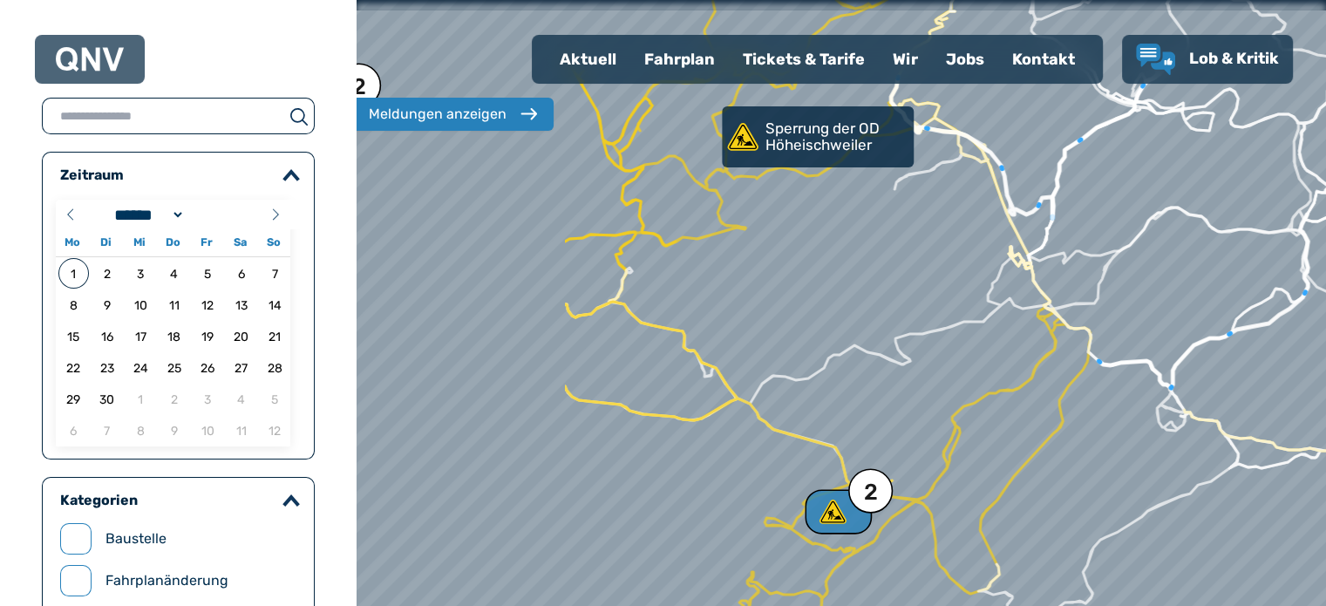
drag, startPoint x: 571, startPoint y: 341, endPoint x: 877, endPoint y: 293, distance: 309.7
click at [877, 293] on div at bounding box center [841, 303] width 1165 height 727
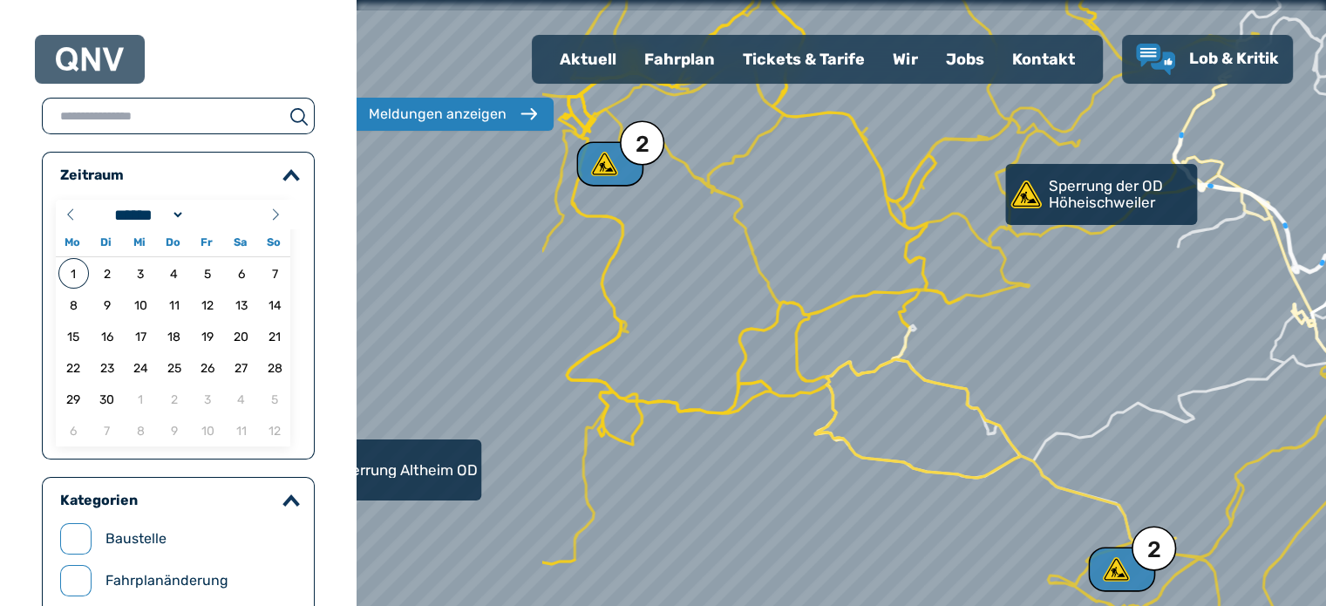
drag, startPoint x: 662, startPoint y: 384, endPoint x: 945, endPoint y: 441, distance: 289.1
click at [945, 441] on div at bounding box center [841, 303] width 1165 height 727
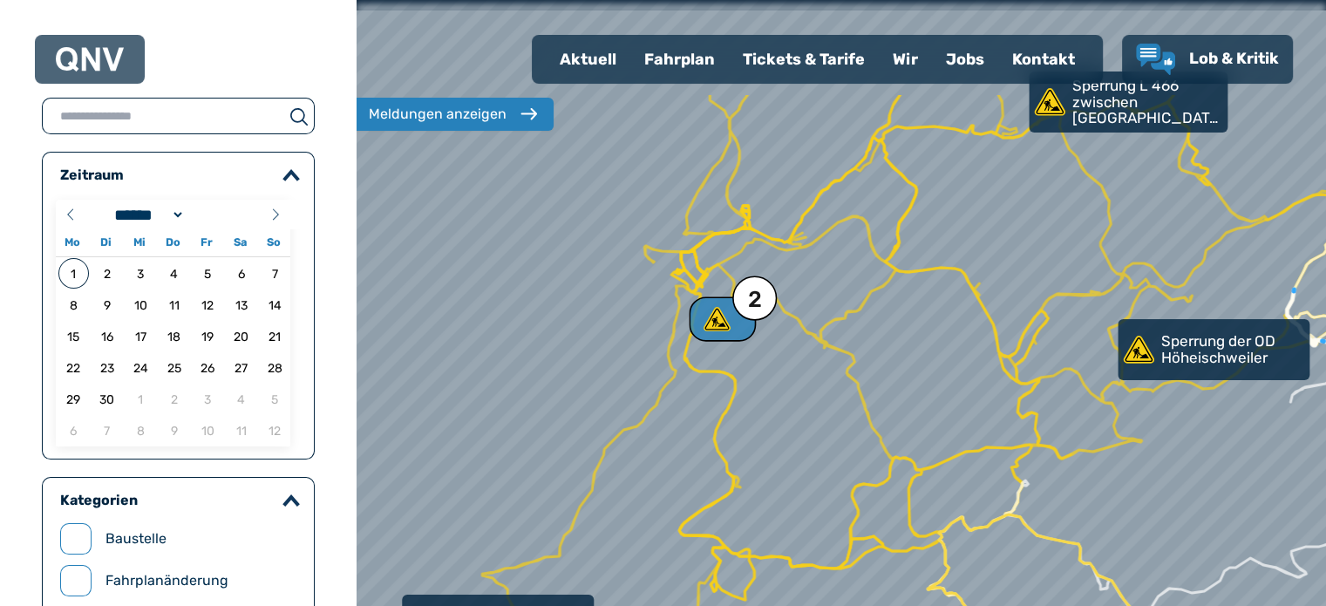
drag, startPoint x: 729, startPoint y: 357, endPoint x: 848, endPoint y: 520, distance: 201.4
click at [848, 520] on div at bounding box center [848, 309] width 1165 height 727
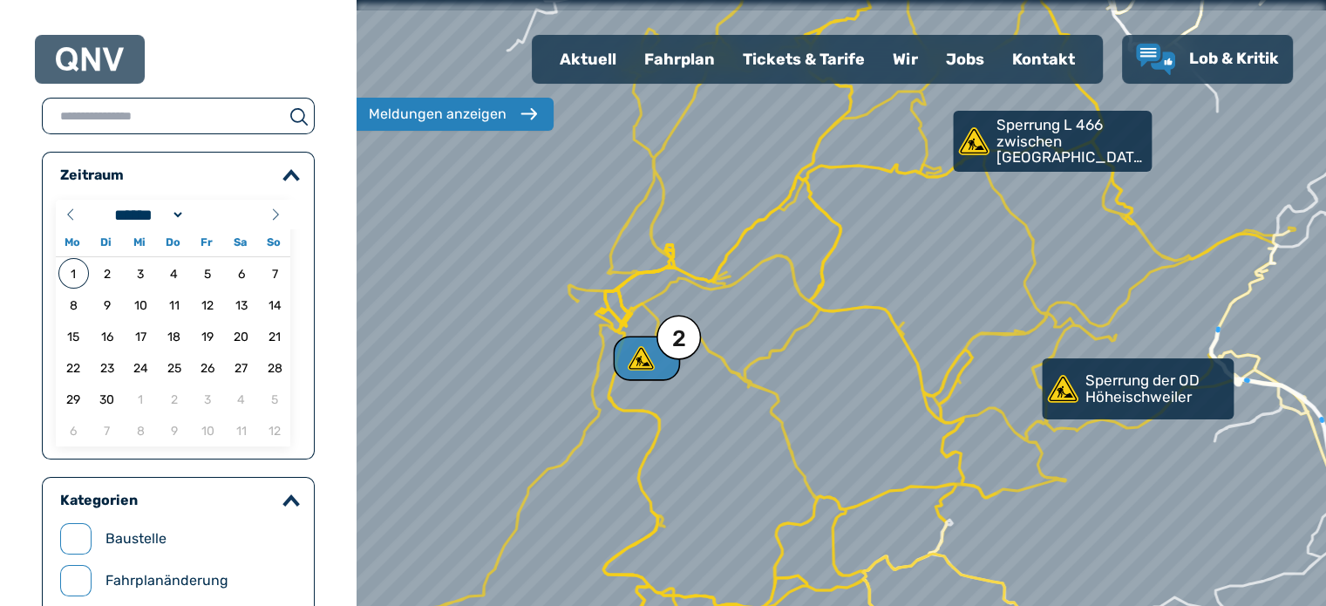
drag, startPoint x: 745, startPoint y: 491, endPoint x: 577, endPoint y: 452, distance: 171.9
click at [577, 452] on div at bounding box center [841, 303] width 1165 height 727
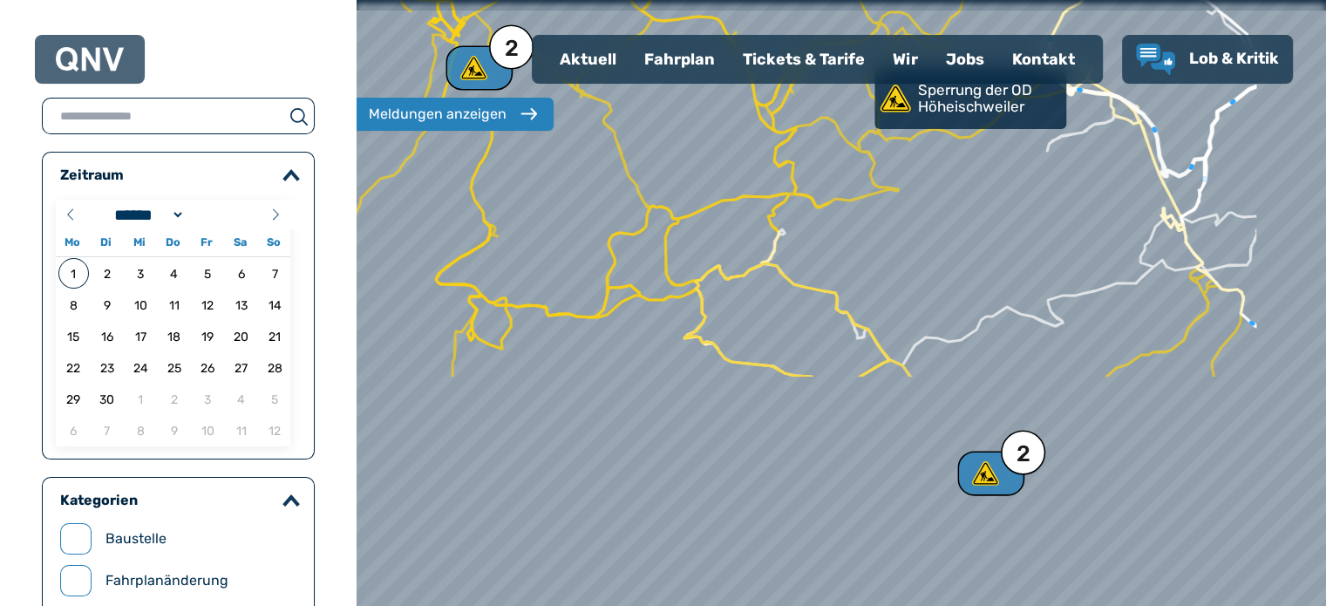
drag, startPoint x: 839, startPoint y: 433, endPoint x: 671, endPoint y: 143, distance: 335.1
click at [671, 143] on div at bounding box center [841, 303] width 1165 height 727
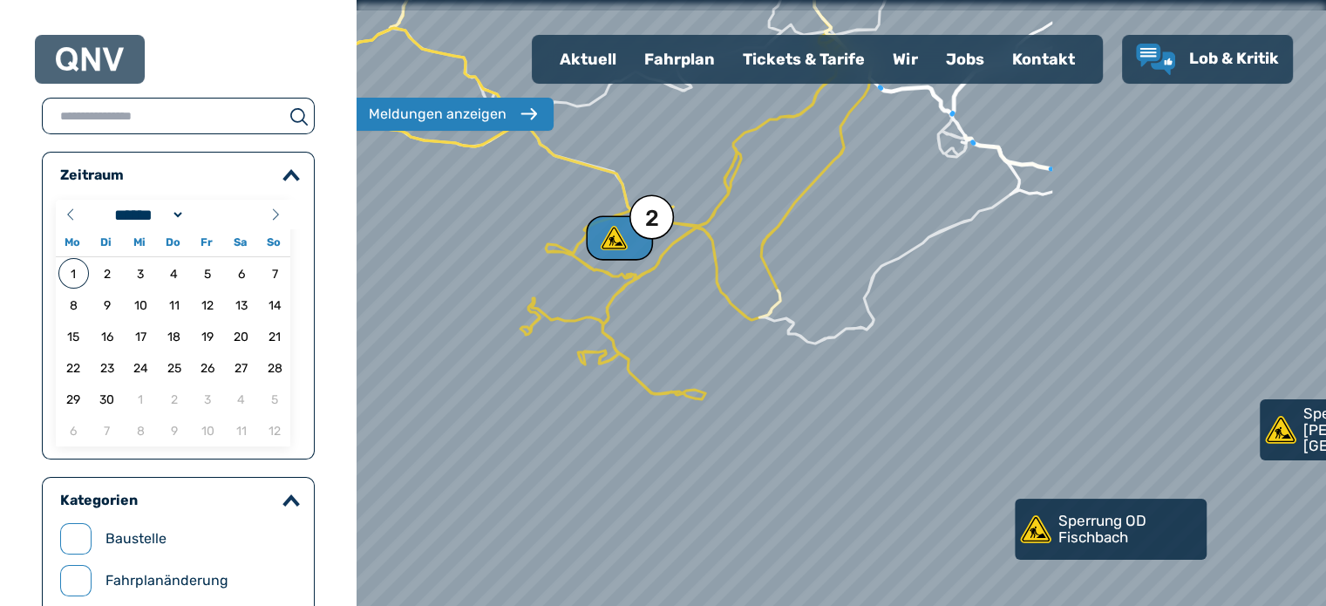
drag, startPoint x: 921, startPoint y: 384, endPoint x: 550, endPoint y: 148, distance: 439.7
click at [550, 148] on div at bounding box center [841, 303] width 1165 height 727
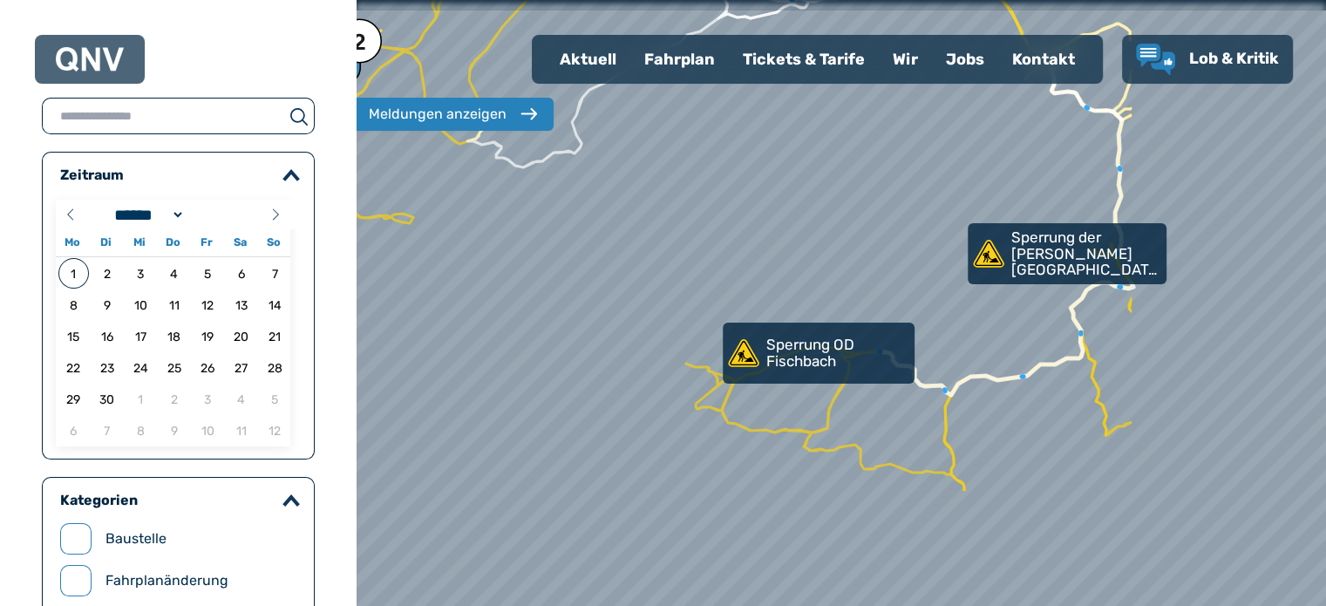
drag, startPoint x: 913, startPoint y: 466, endPoint x: 593, endPoint y: 309, distance: 356.4
click at [593, 309] on div at bounding box center [835, 306] width 1165 height 727
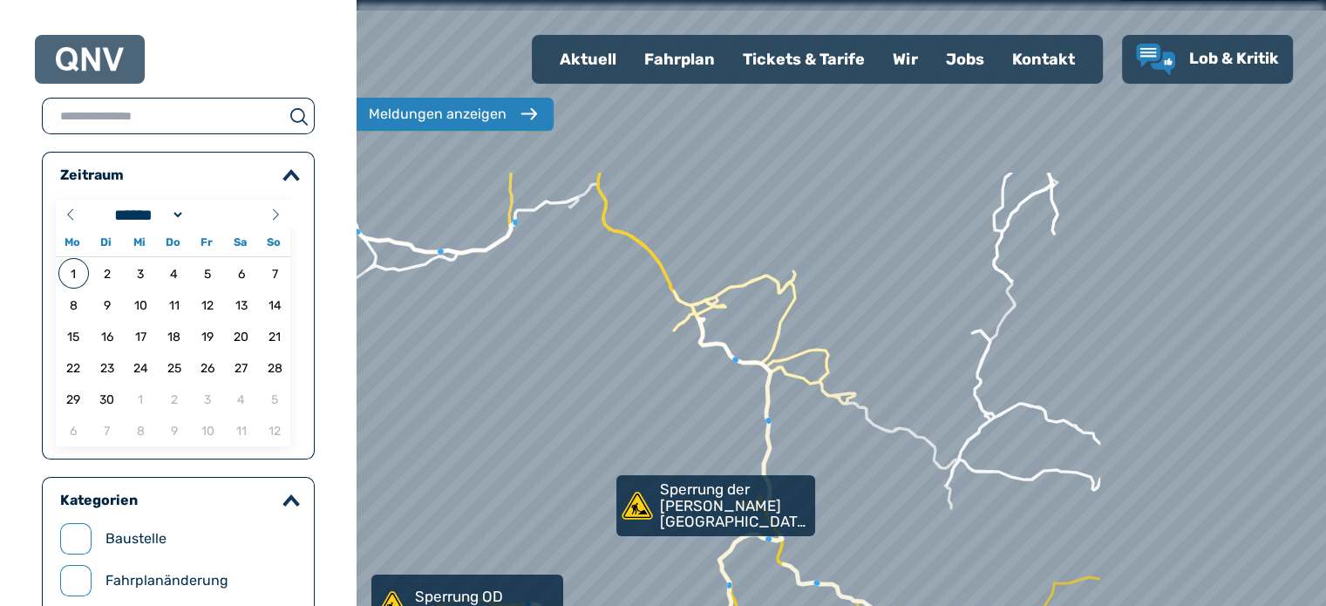
drag, startPoint x: 889, startPoint y: 287, endPoint x: 564, endPoint y: 559, distance: 423.9
click at [564, 559] on div at bounding box center [841, 303] width 1165 height 727
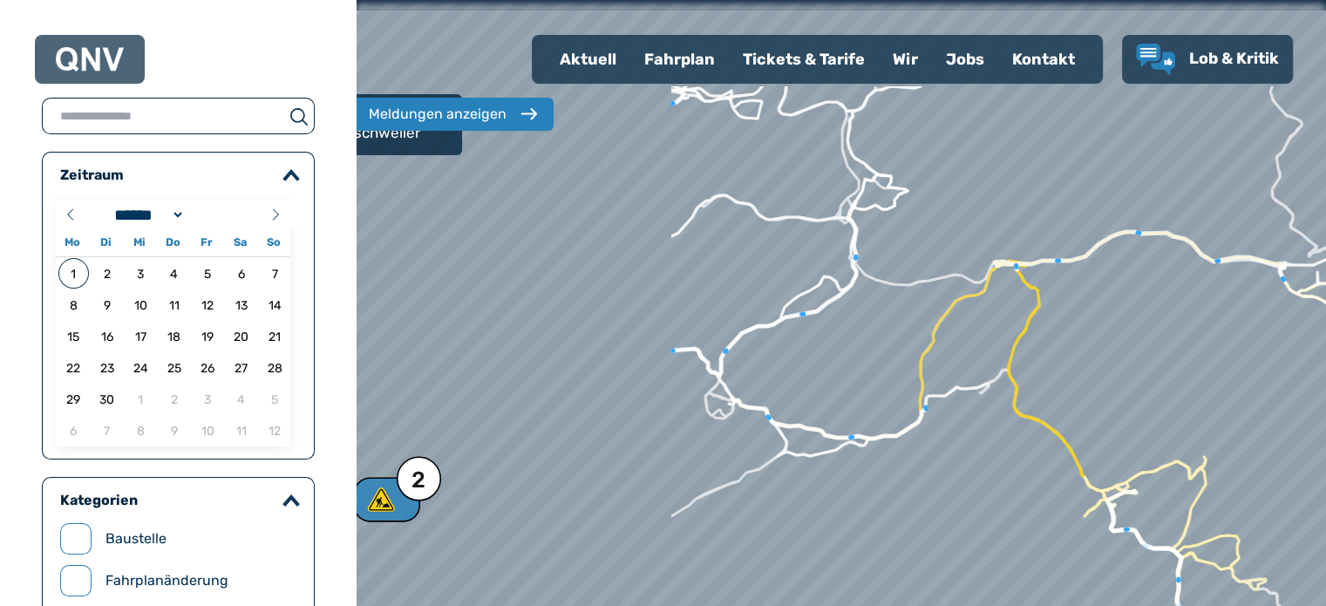
drag, startPoint x: 904, startPoint y: 253, endPoint x: 1316, endPoint y: 399, distance: 437.6
click at [1316, 399] on div at bounding box center [842, 303] width 1165 height 727
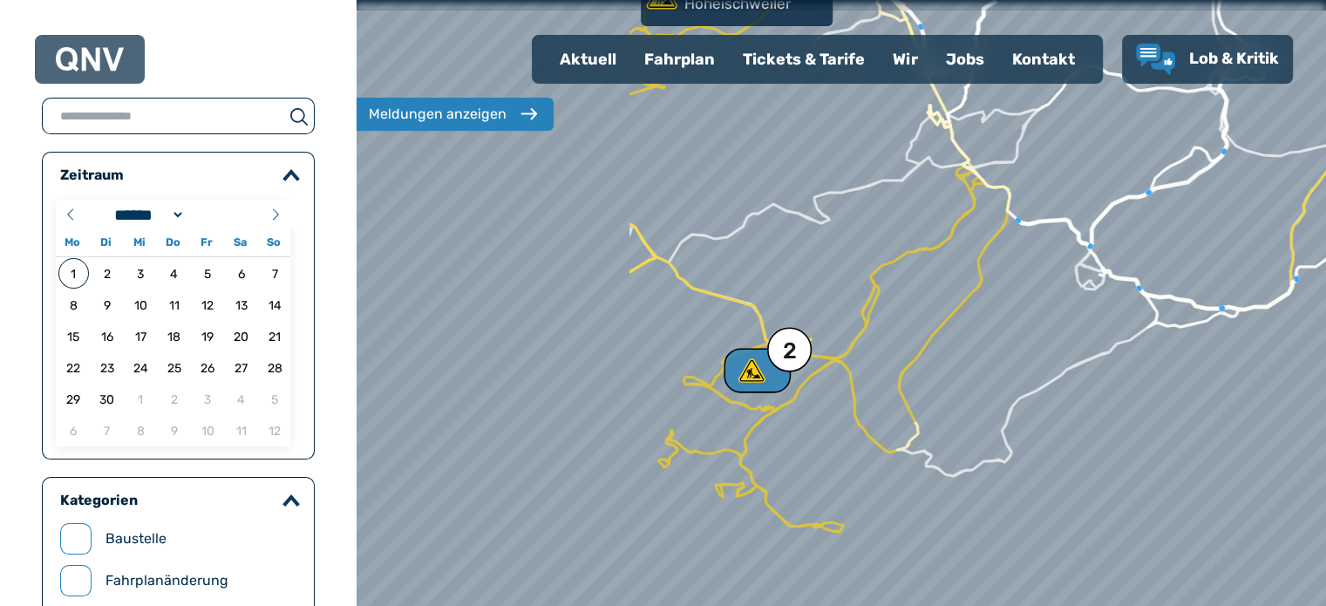
drag, startPoint x: 710, startPoint y: 348, endPoint x: 1077, endPoint y: 201, distance: 395.2
click at [1077, 201] on div at bounding box center [840, 302] width 1165 height 727
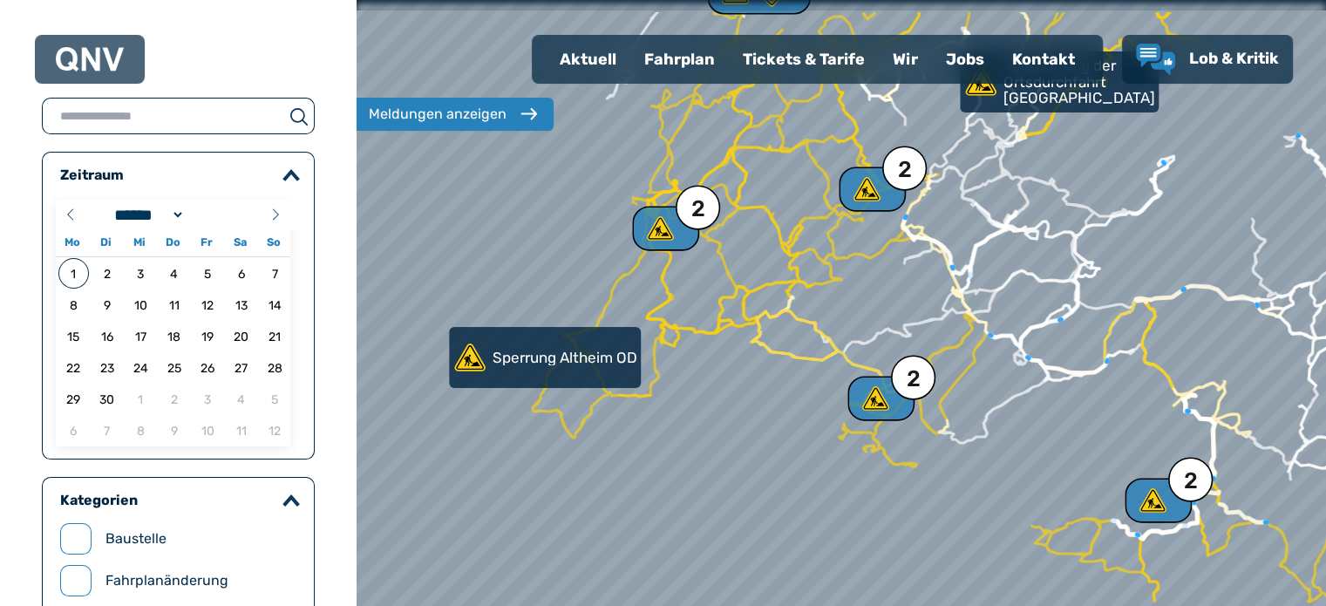
drag, startPoint x: 575, startPoint y: 321, endPoint x: 701, endPoint y: 398, distance: 147.6
click at [701, 398] on div at bounding box center [841, 307] width 1165 height 727
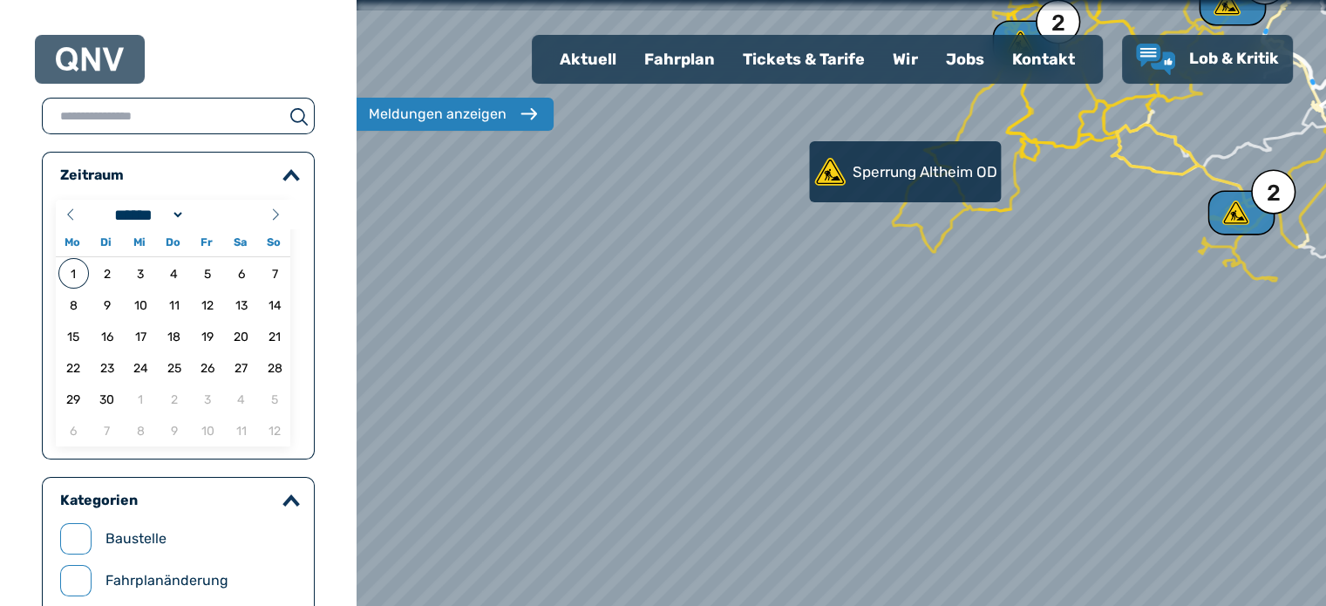
drag, startPoint x: 785, startPoint y: 277, endPoint x: 1132, endPoint y: 72, distance: 403.7
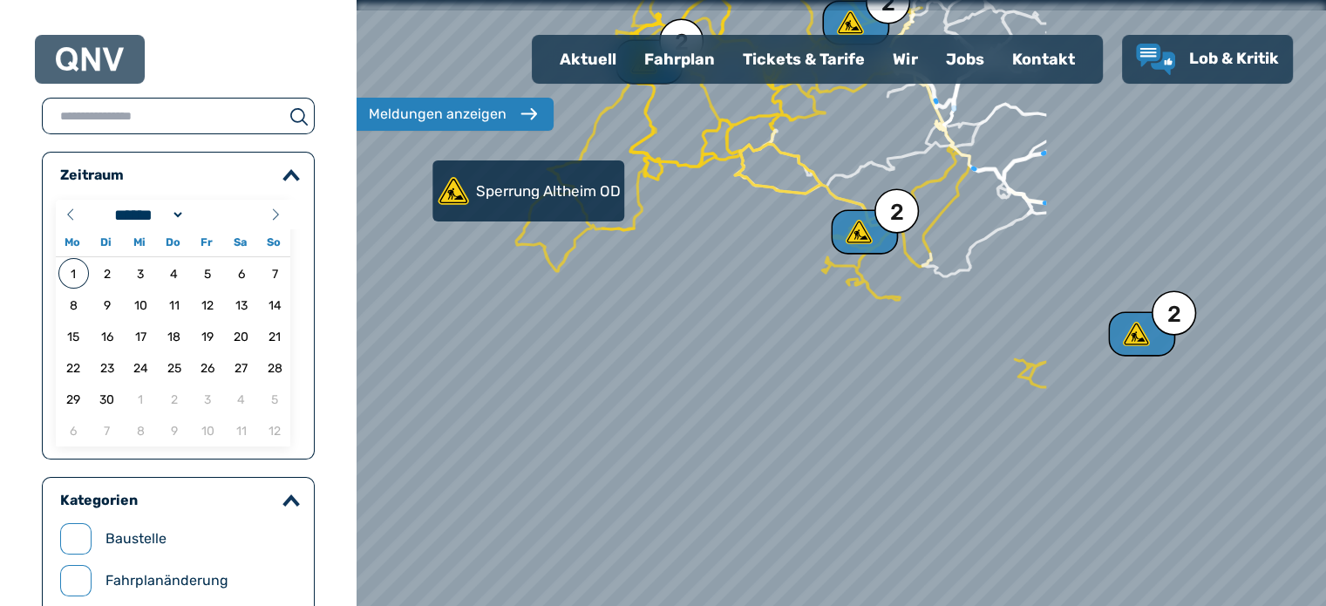
drag, startPoint x: 758, startPoint y: 377, endPoint x: 382, endPoint y: 398, distance: 377.2
click at [382, 398] on div at bounding box center [841, 303] width 1165 height 727
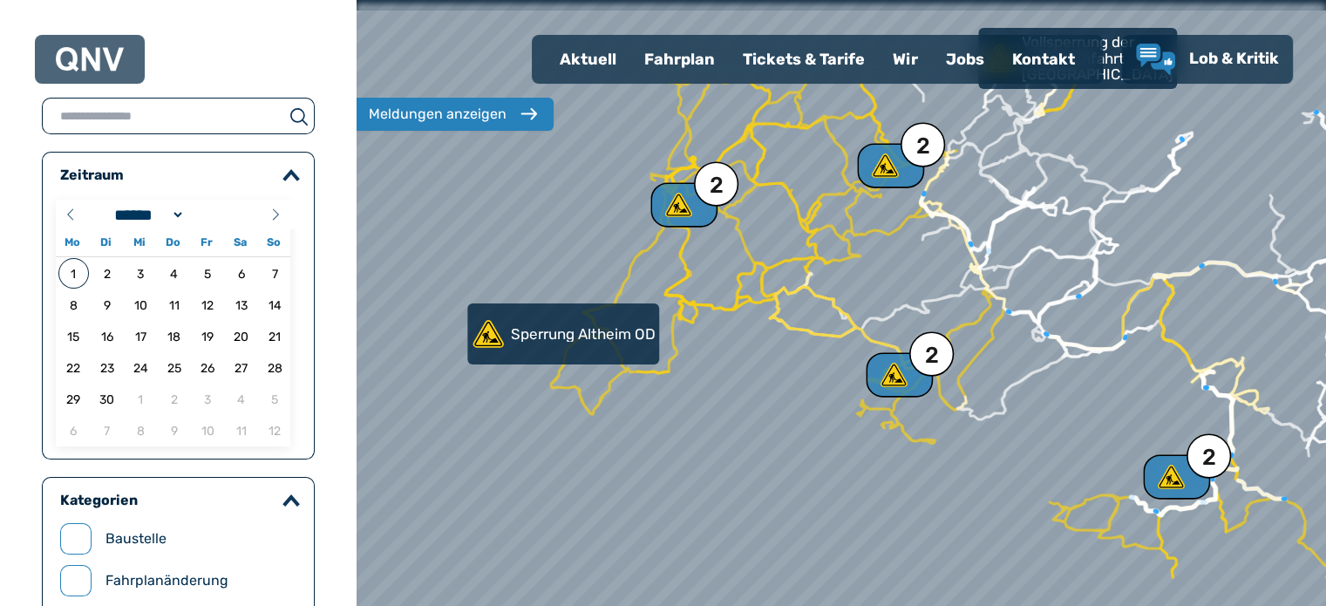
drag, startPoint x: 682, startPoint y: 350, endPoint x: 701, endPoint y: 444, distance: 96.1
click at [701, 444] on div at bounding box center [841, 303] width 1165 height 727
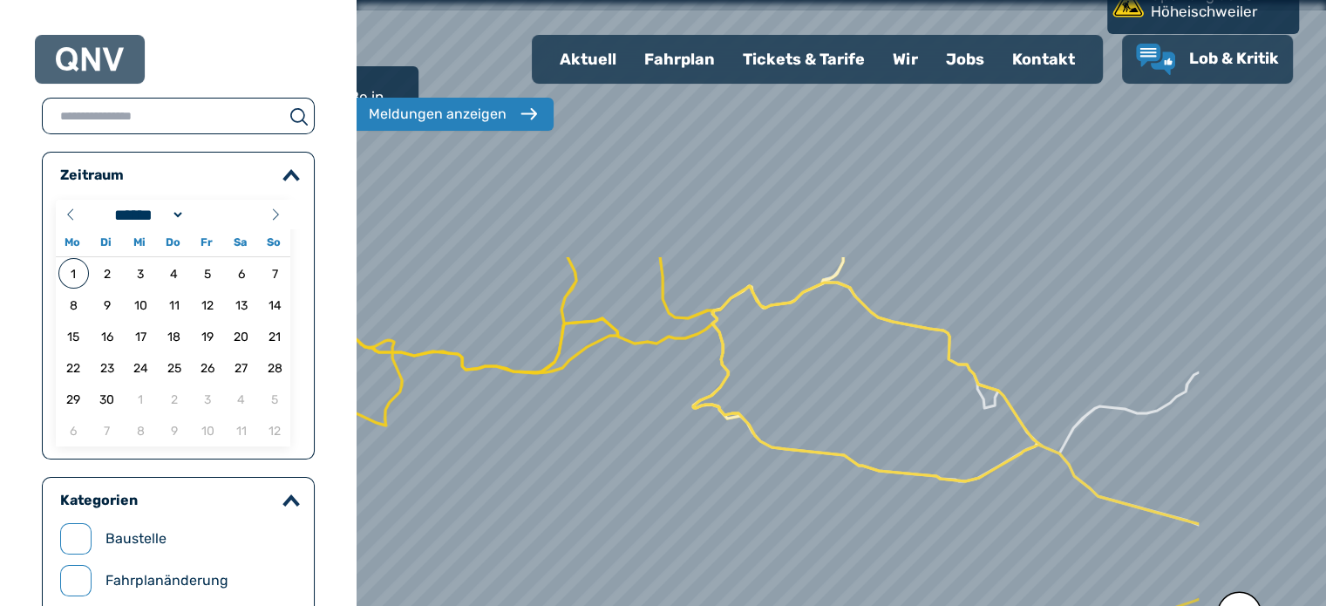
drag, startPoint x: 886, startPoint y: 194, endPoint x: 660, endPoint y: 549, distance: 420.6
click at [660, 546] on div at bounding box center [837, 319] width 1165 height 727
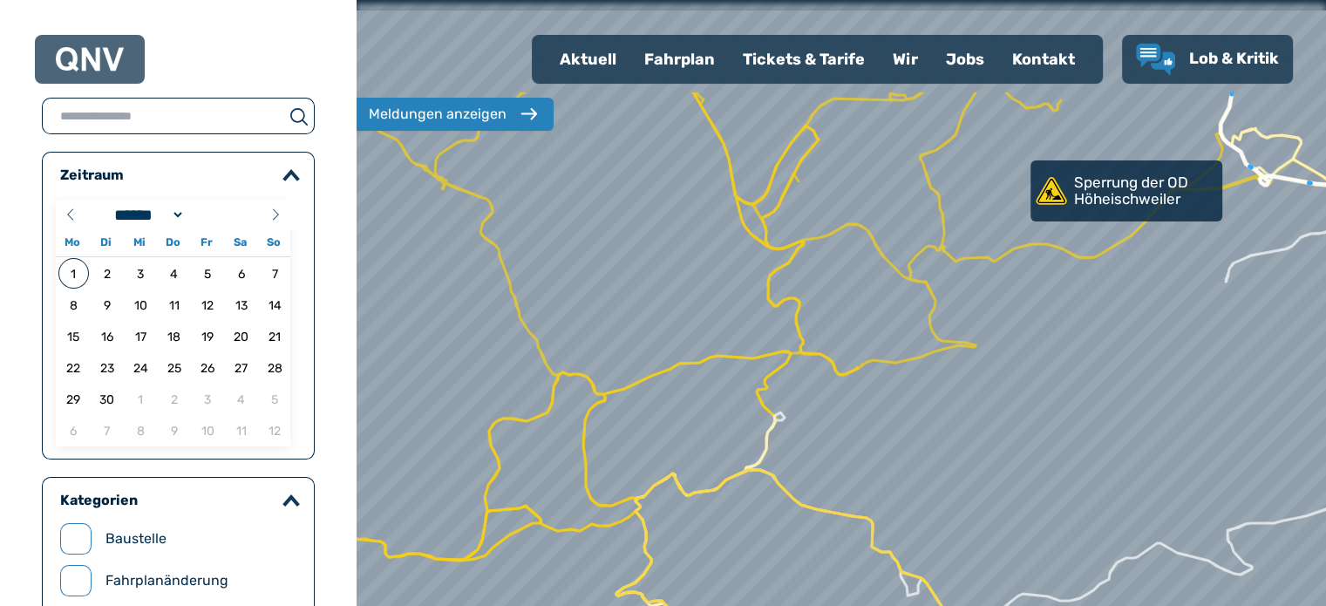
drag, startPoint x: 944, startPoint y: 300, endPoint x: 869, endPoint y: 501, distance: 214.9
click at [869, 501] on div at bounding box center [829, 334] width 1165 height 727
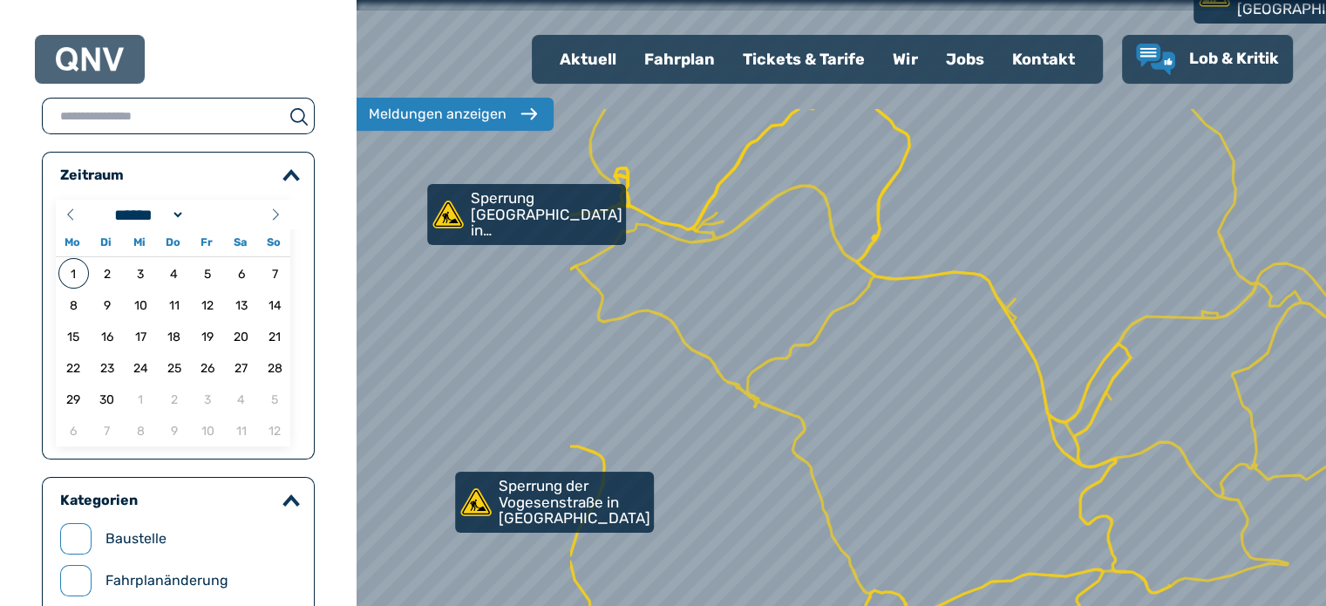
drag, startPoint x: 703, startPoint y: 368, endPoint x: 962, endPoint y: 502, distance: 292.4
click at [962, 502] on div at bounding box center [841, 303] width 1165 height 727
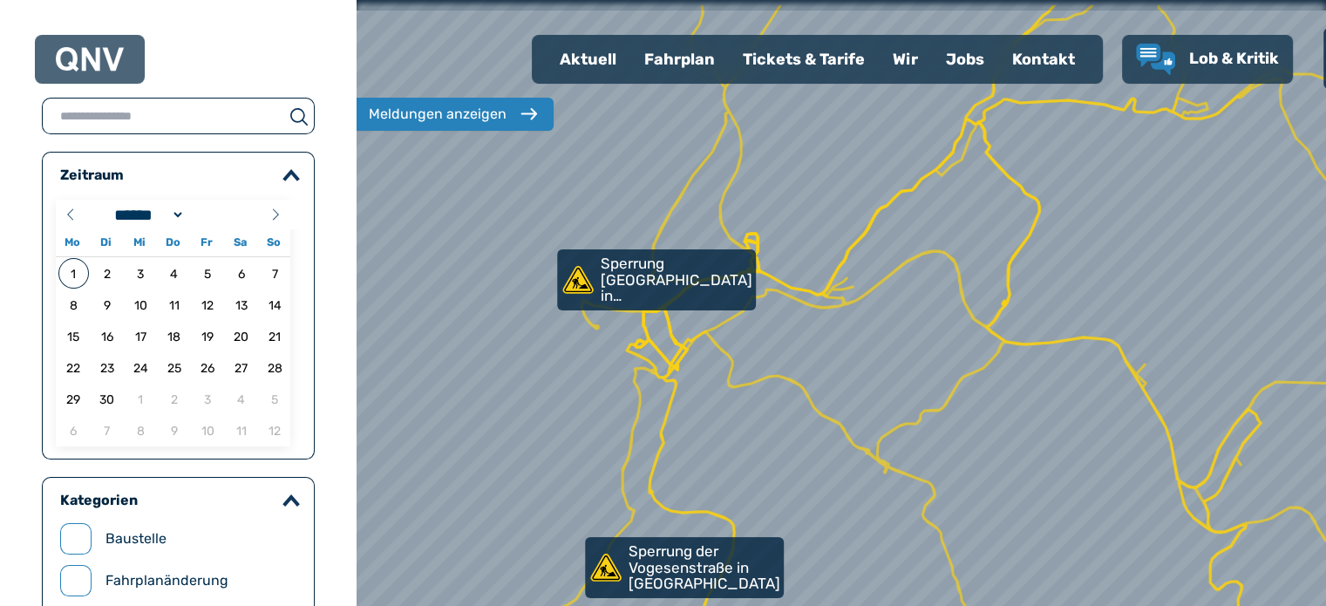
drag, startPoint x: 816, startPoint y: 502, endPoint x: 832, endPoint y: 523, distance: 26.2
click at [832, 523] on div at bounding box center [841, 303] width 1165 height 727
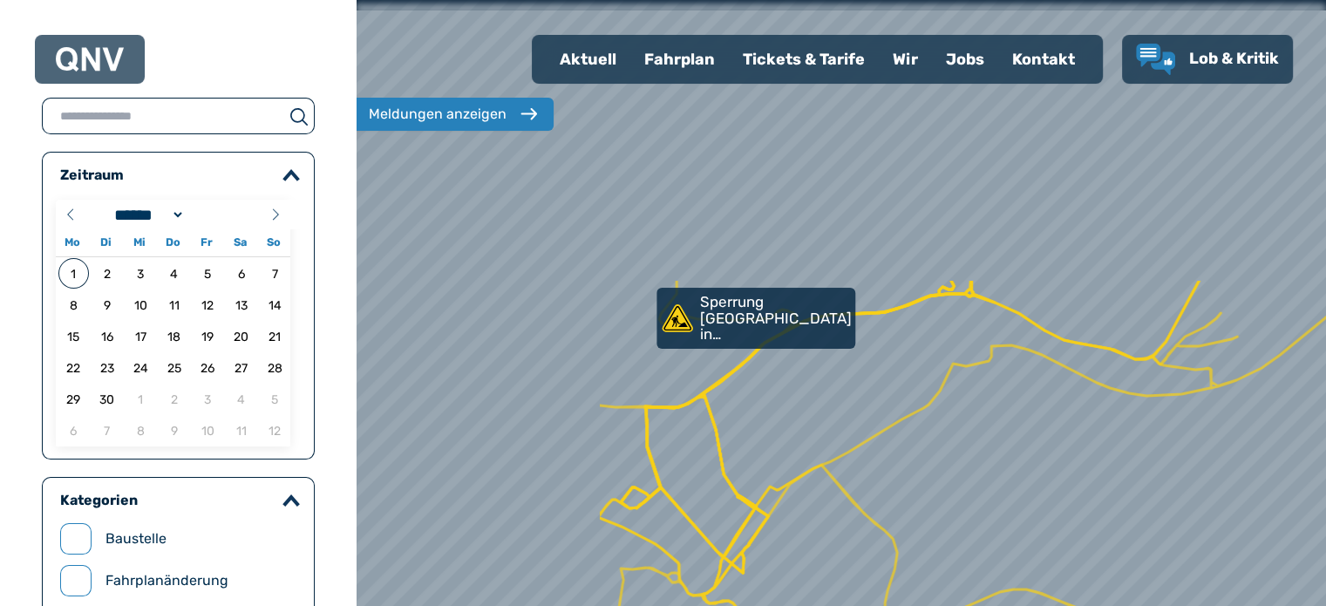
drag, startPoint x: 707, startPoint y: 320, endPoint x: 925, endPoint y: 547, distance: 314.5
click at [1002, 602] on div at bounding box center [864, 303] width 1165 height 727
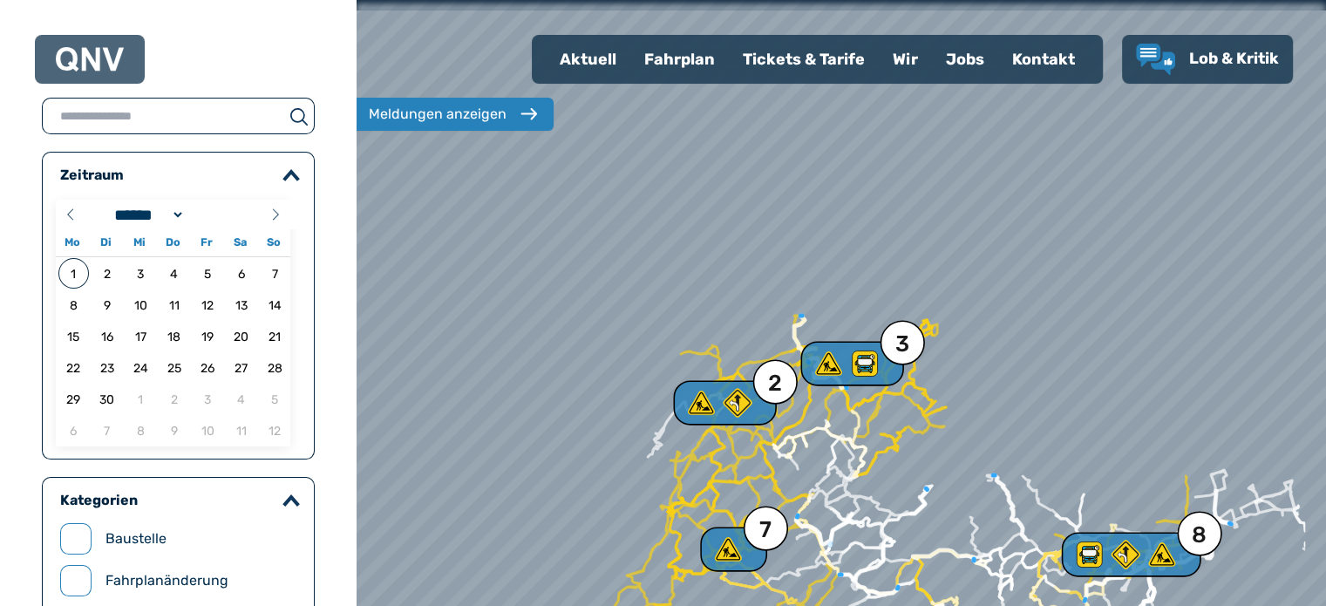
drag, startPoint x: 1040, startPoint y: 261, endPoint x: 921, endPoint y: 487, distance: 255.8
click at [921, 487] on div at bounding box center [841, 303] width 1165 height 727
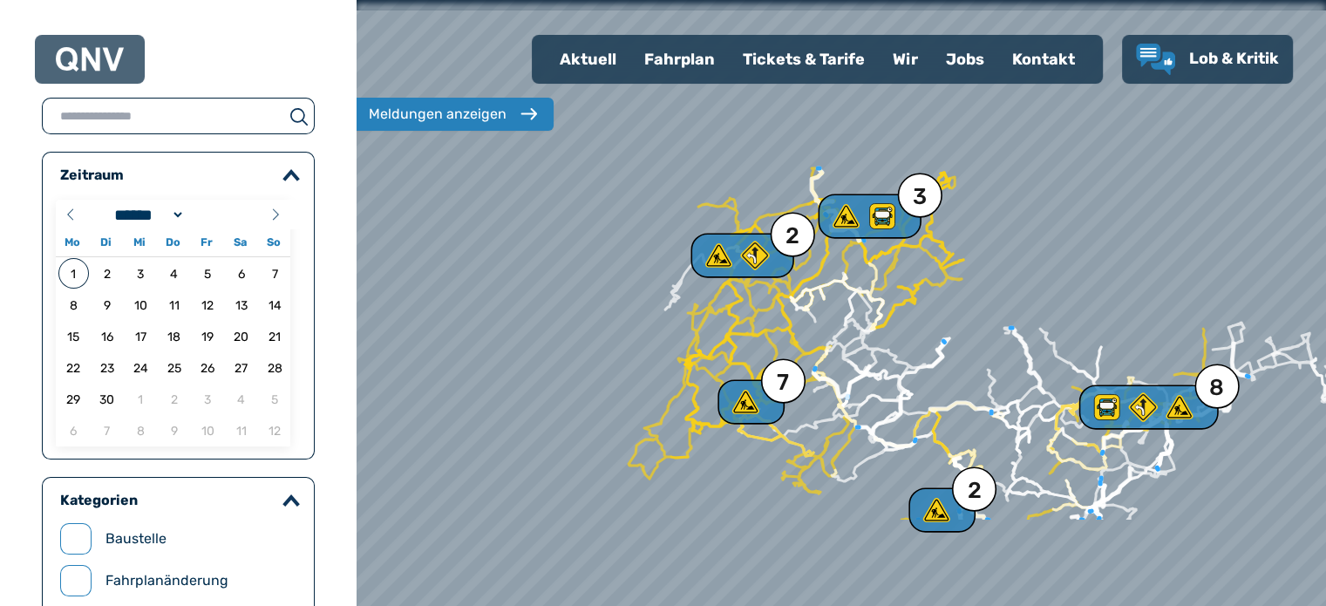
drag, startPoint x: 909, startPoint y: 452, endPoint x: 927, endPoint y: 305, distance: 148.4
click at [927, 305] on div at bounding box center [841, 303] width 1165 height 727
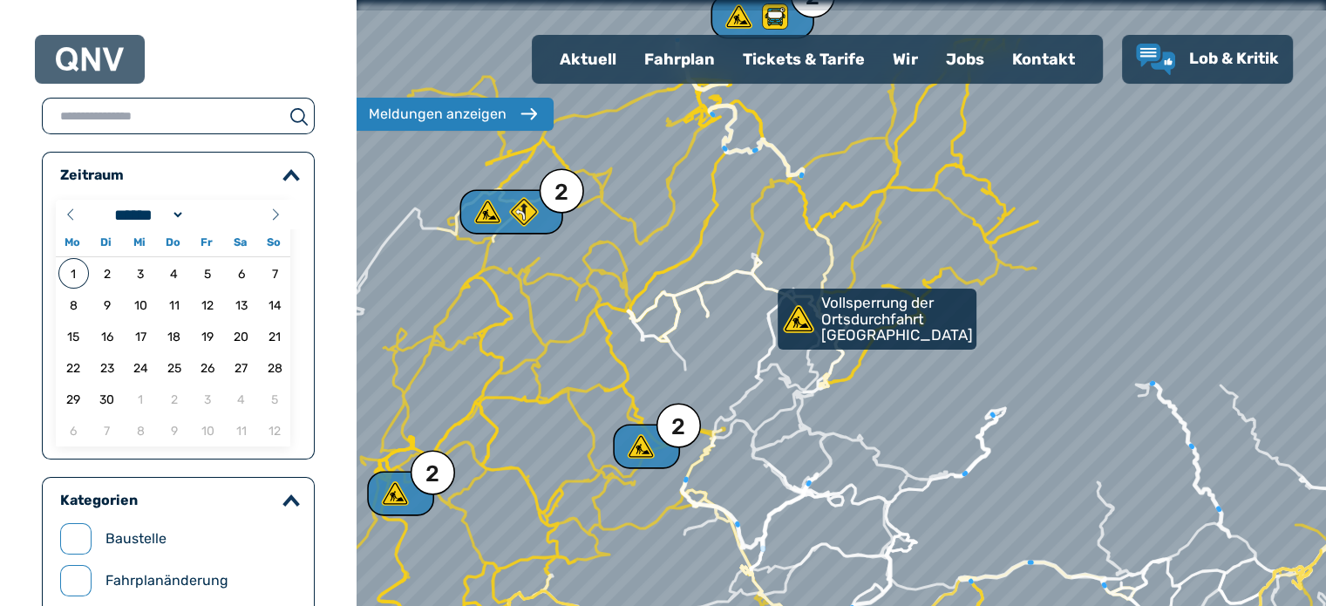
drag, startPoint x: 886, startPoint y: 285, endPoint x: 886, endPoint y: 384, distance: 99.4
click at [886, 384] on div at bounding box center [843, 305] width 1165 height 727
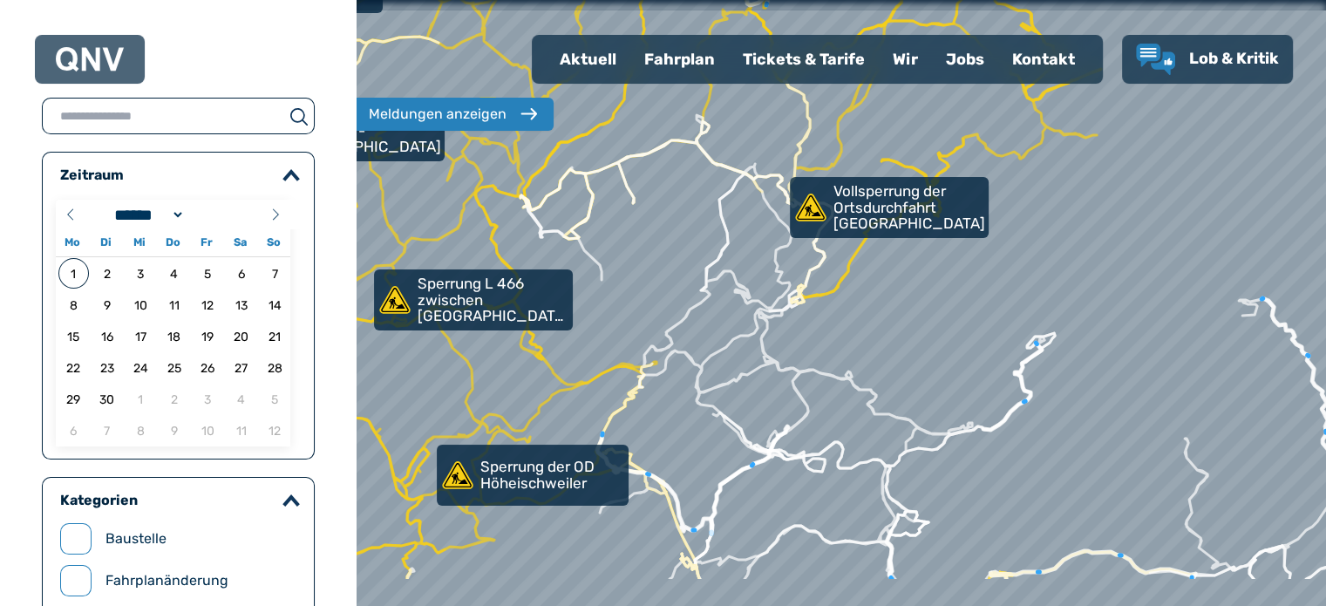
drag, startPoint x: 853, startPoint y: 418, endPoint x: 853, endPoint y: 327, distance: 90.7
click at [853, 327] on div at bounding box center [841, 300] width 1165 height 727
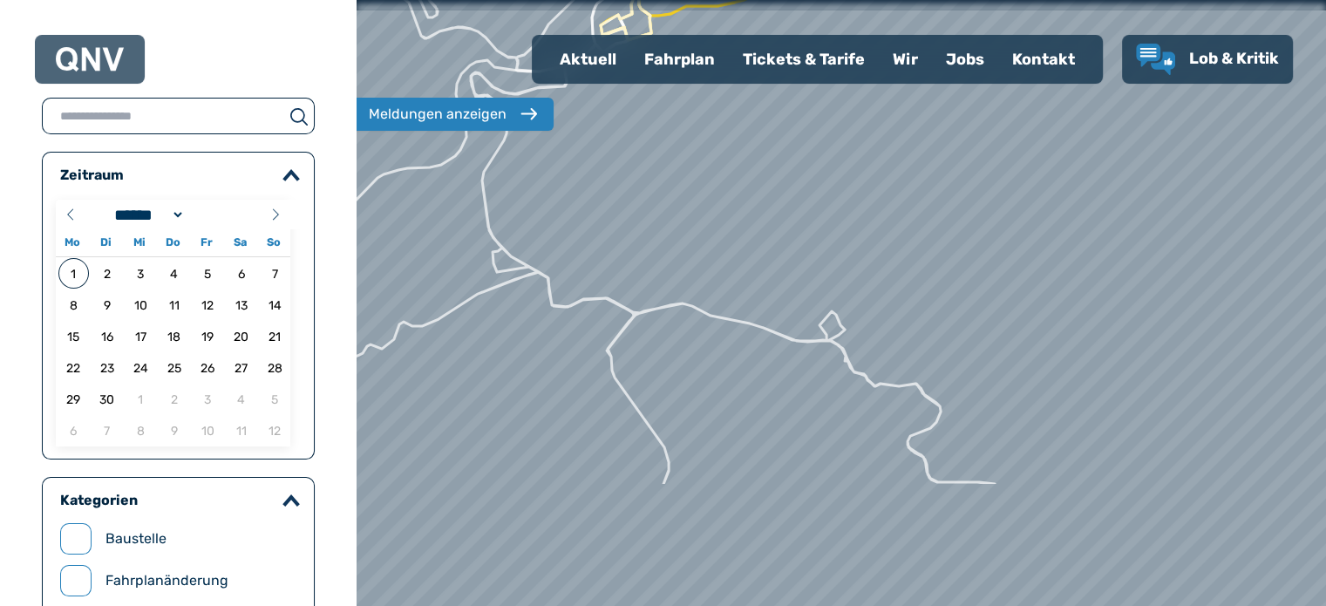
drag, startPoint x: 753, startPoint y: 422, endPoint x: 738, endPoint y: 167, distance: 255.9
click at [738, 167] on div at bounding box center [841, 288] width 1165 height 727
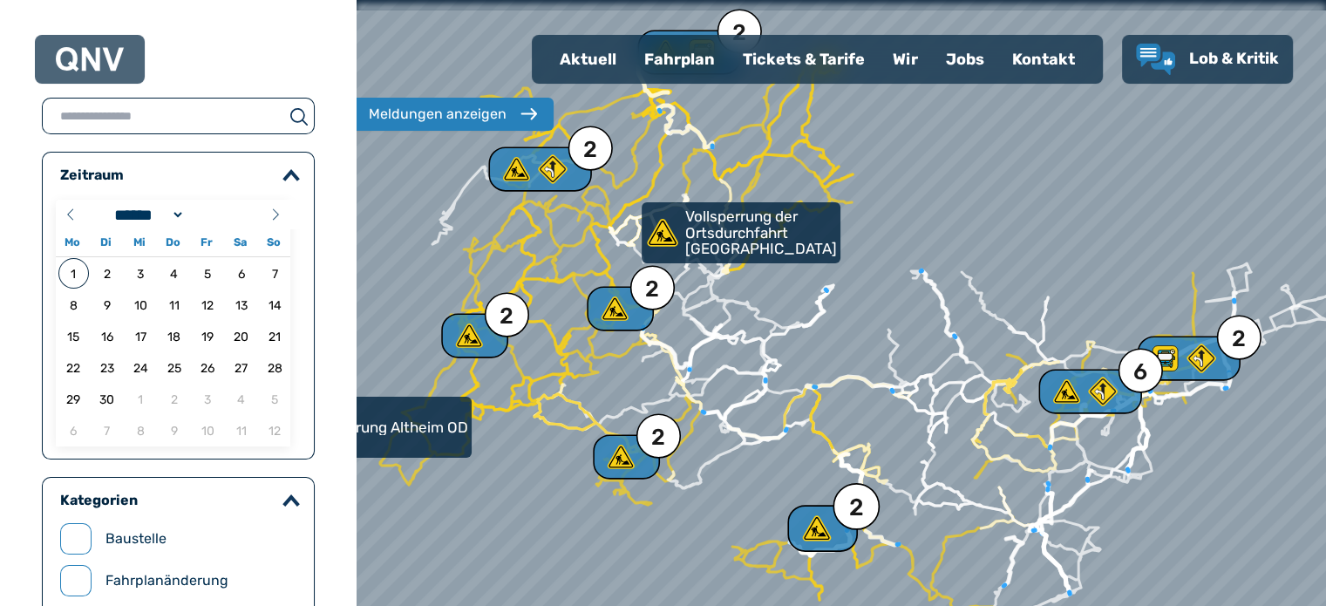
click at [850, 509] on div "2" at bounding box center [856, 508] width 15 height 24
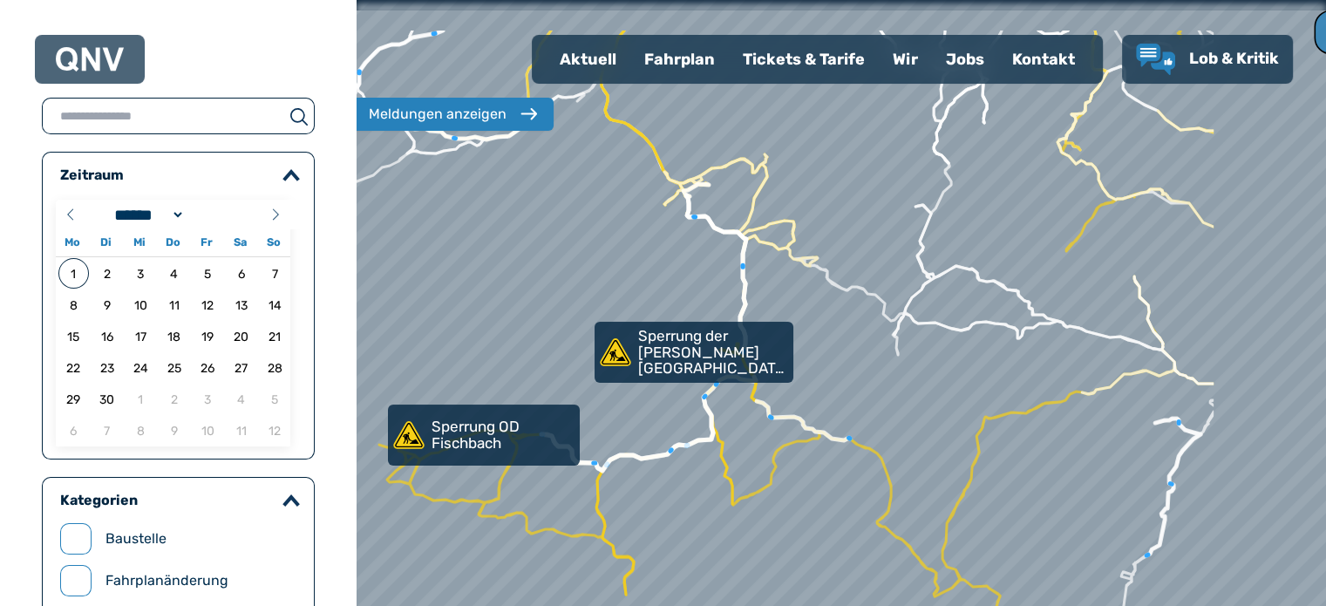
drag, startPoint x: 1018, startPoint y: 341, endPoint x: 808, endPoint y: 432, distance: 228.8
click at [808, 432] on div at bounding box center [841, 303] width 1165 height 727
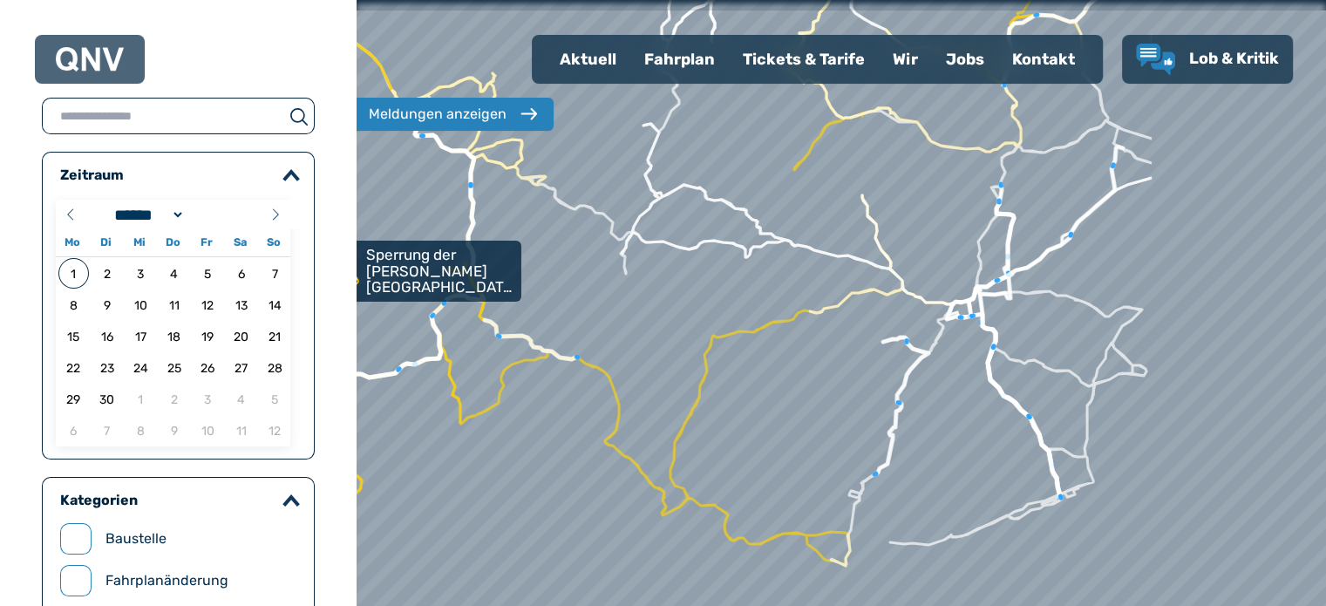
drag, startPoint x: 907, startPoint y: 213, endPoint x: 627, endPoint y: 125, distance: 293.4
click at [627, 125] on div at bounding box center [819, 283] width 1165 height 727
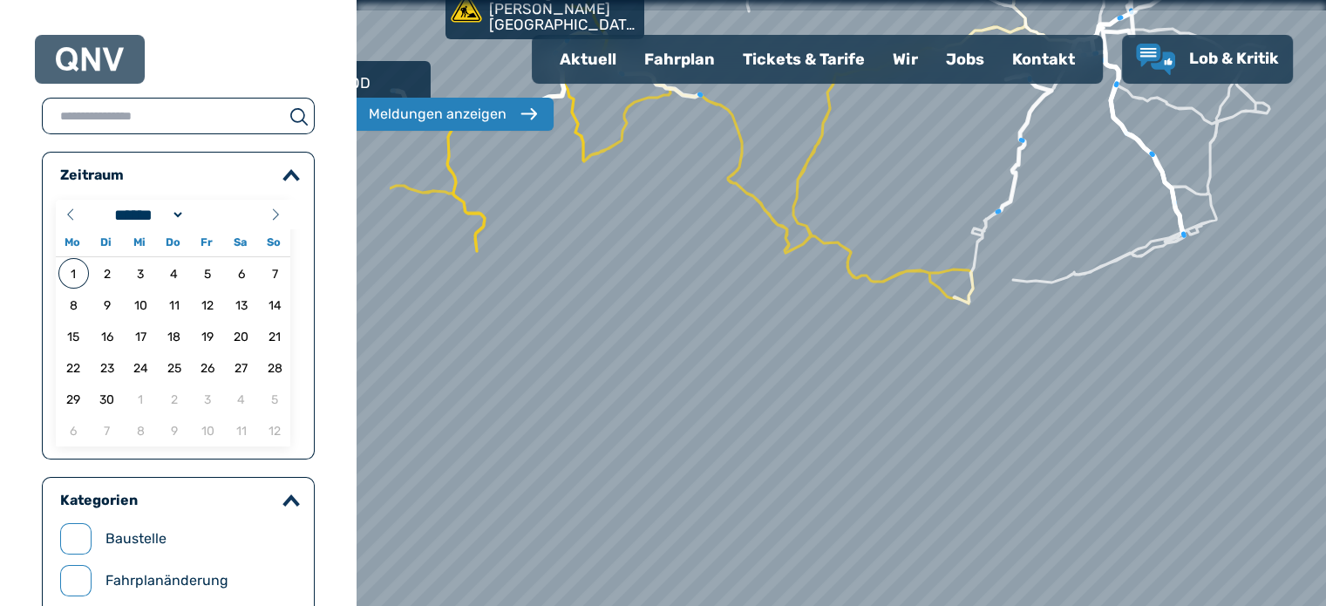
drag, startPoint x: 781, startPoint y: 317, endPoint x: 881, endPoint y: 104, distance: 235.6
click at [881, 104] on div at bounding box center [848, 278] width 1165 height 727
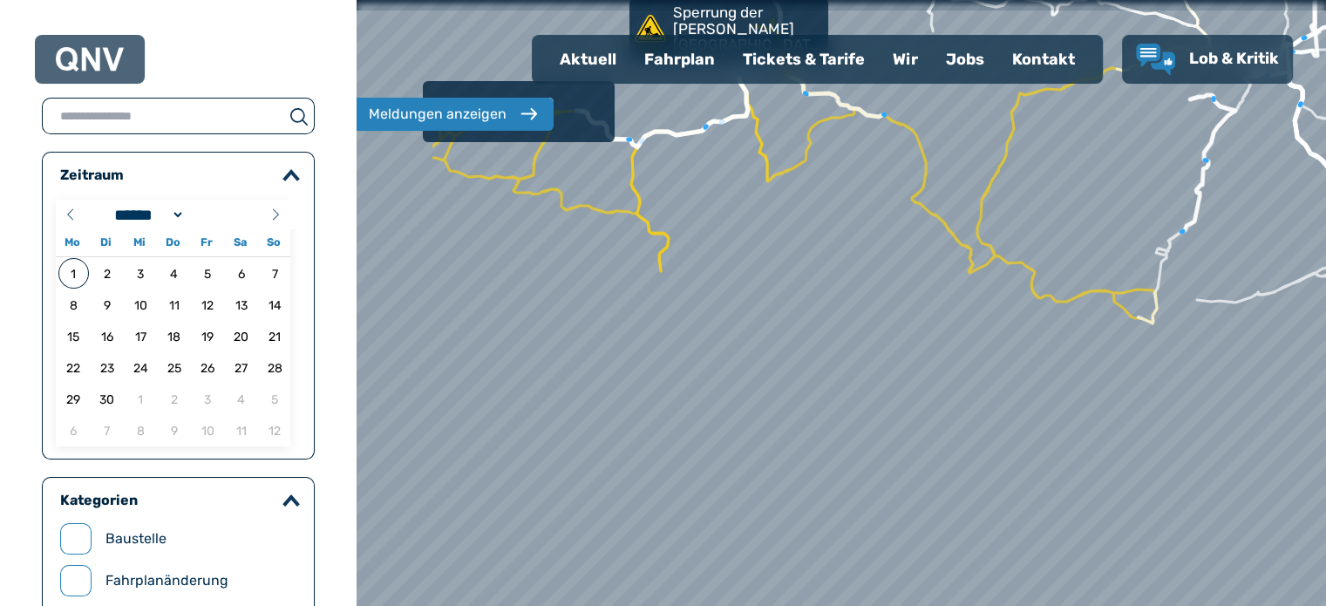
drag, startPoint x: 619, startPoint y: 296, endPoint x: 864, endPoint y: 372, distance: 256.4
click at [864, 372] on div at bounding box center [894, 319] width 1165 height 727
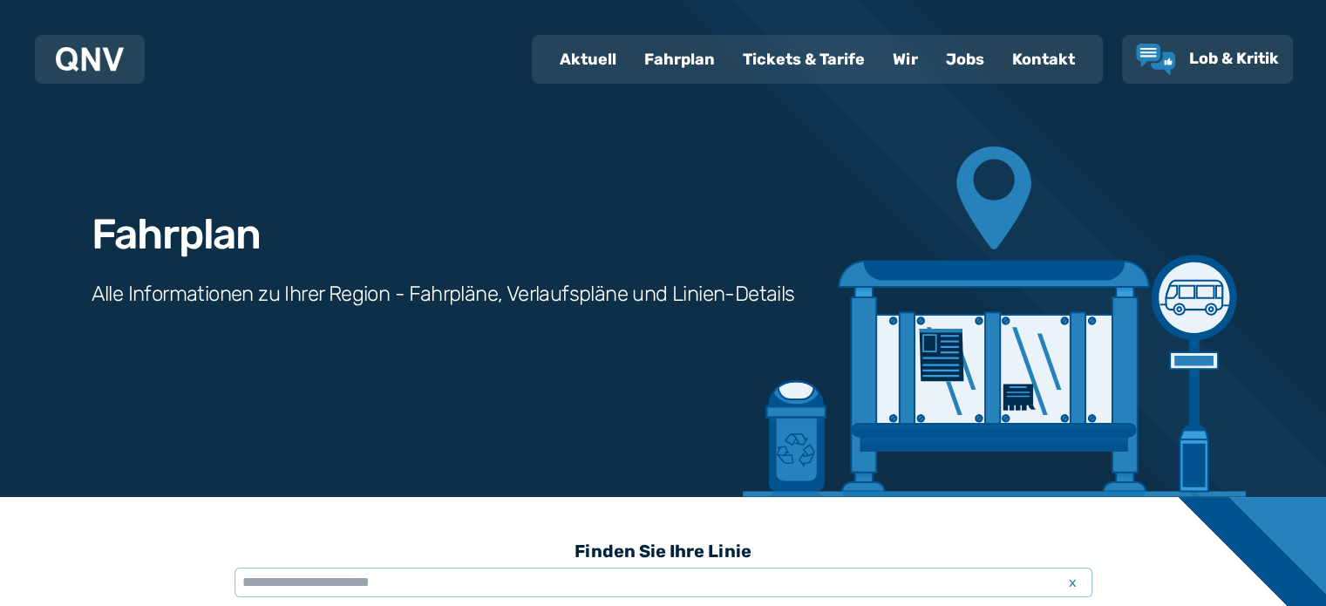
click at [589, 52] on div "Aktuell" at bounding box center [588, 59] width 85 height 45
select select "*"
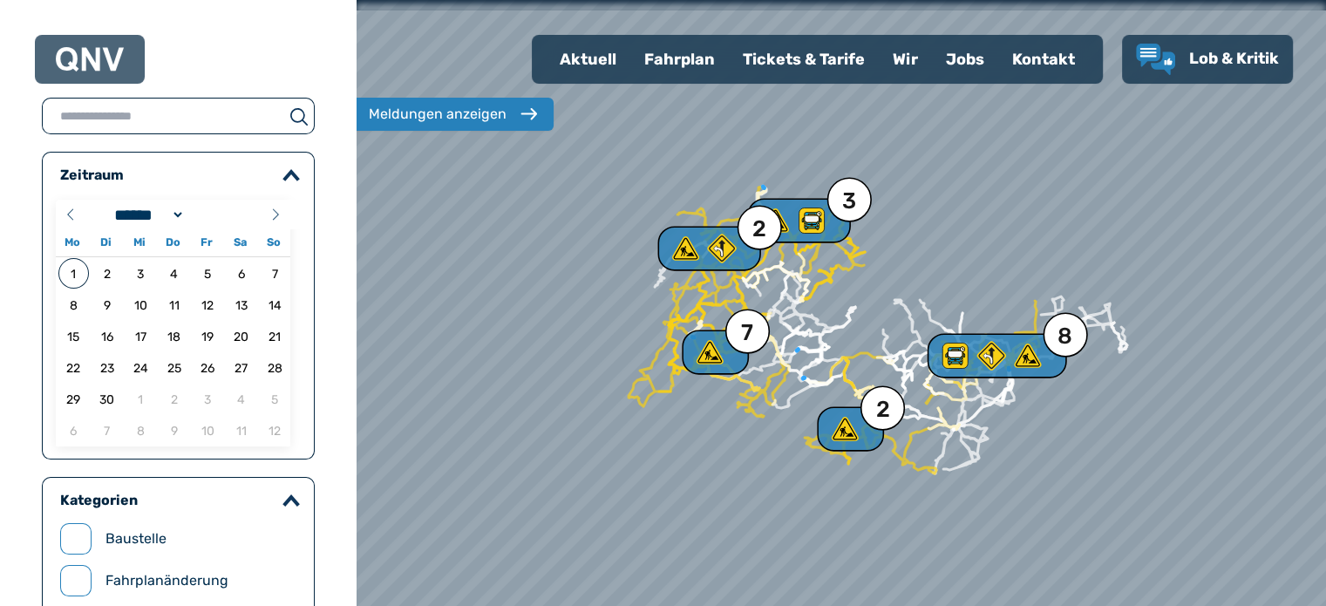
click at [673, 55] on div "Fahrplan" at bounding box center [679, 59] width 99 height 45
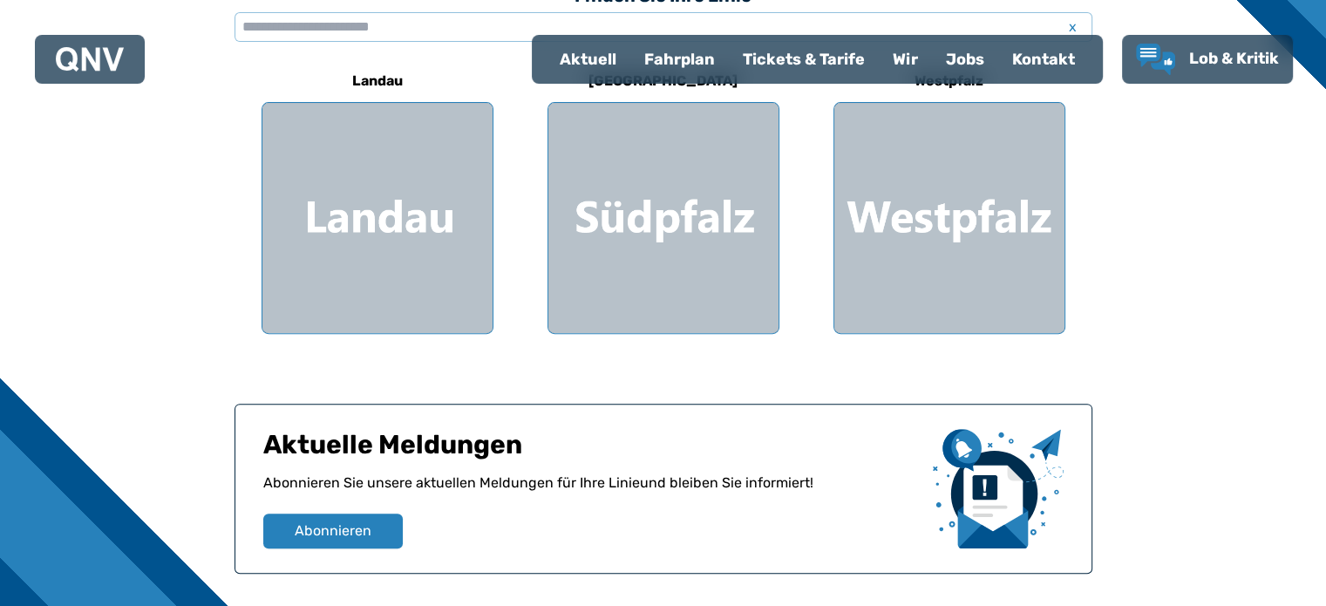
scroll to position [254, 0]
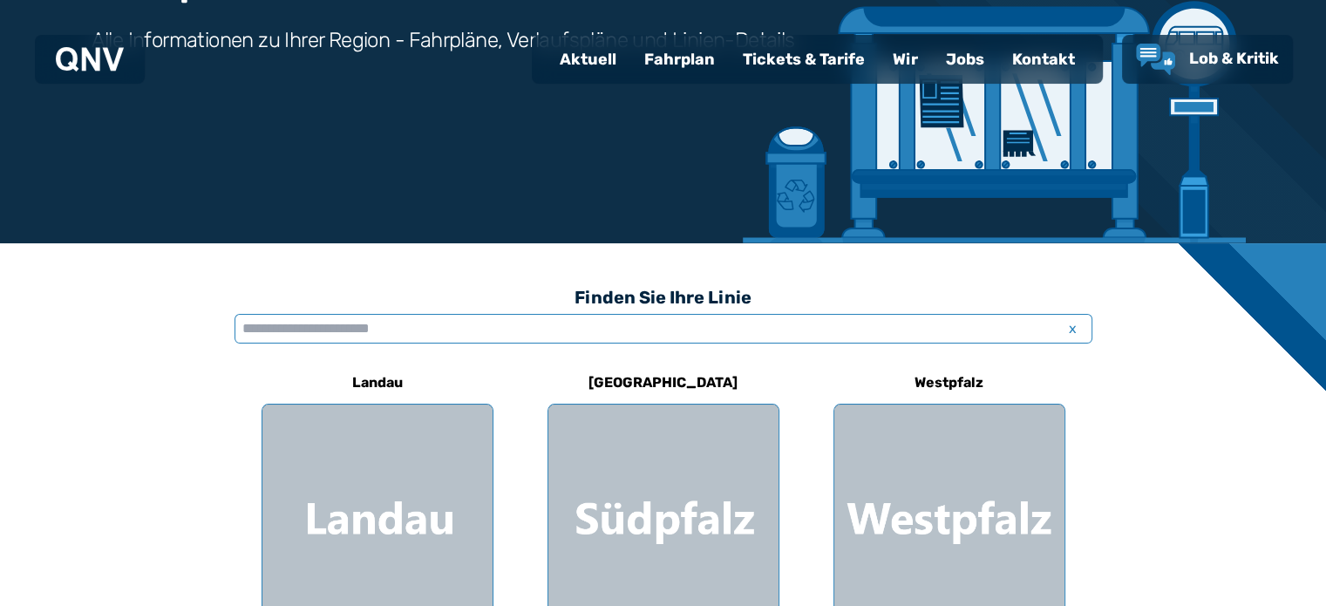
click at [298, 334] on input "text" at bounding box center [664, 329] width 858 height 30
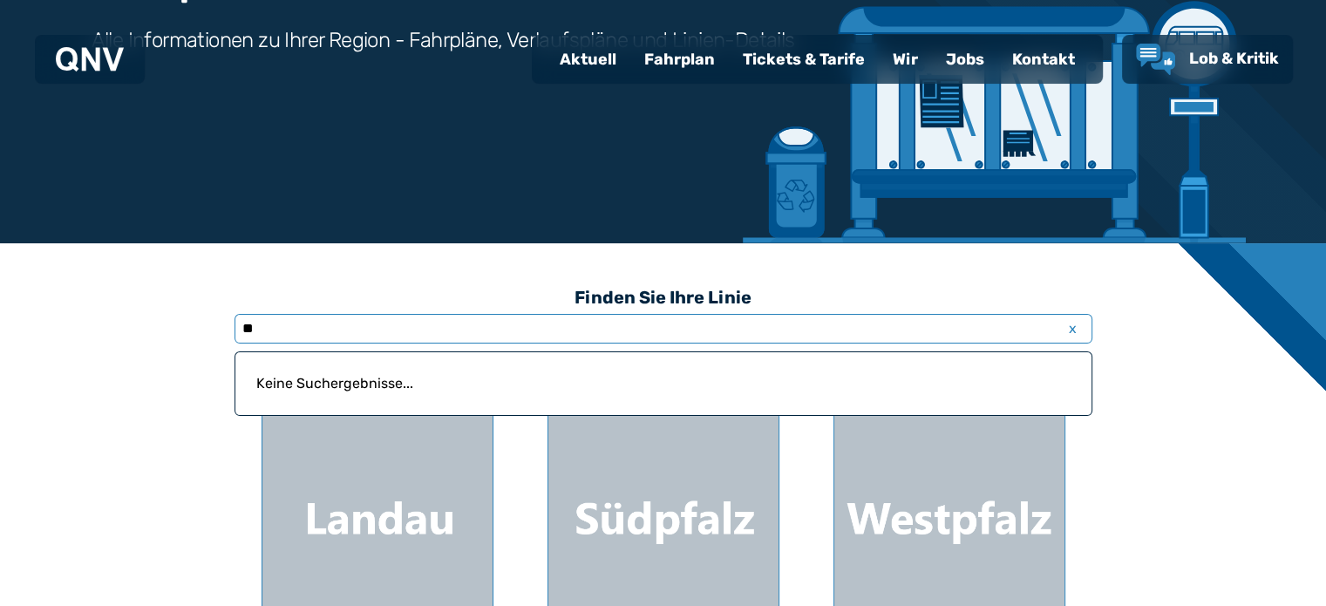
type input "*"
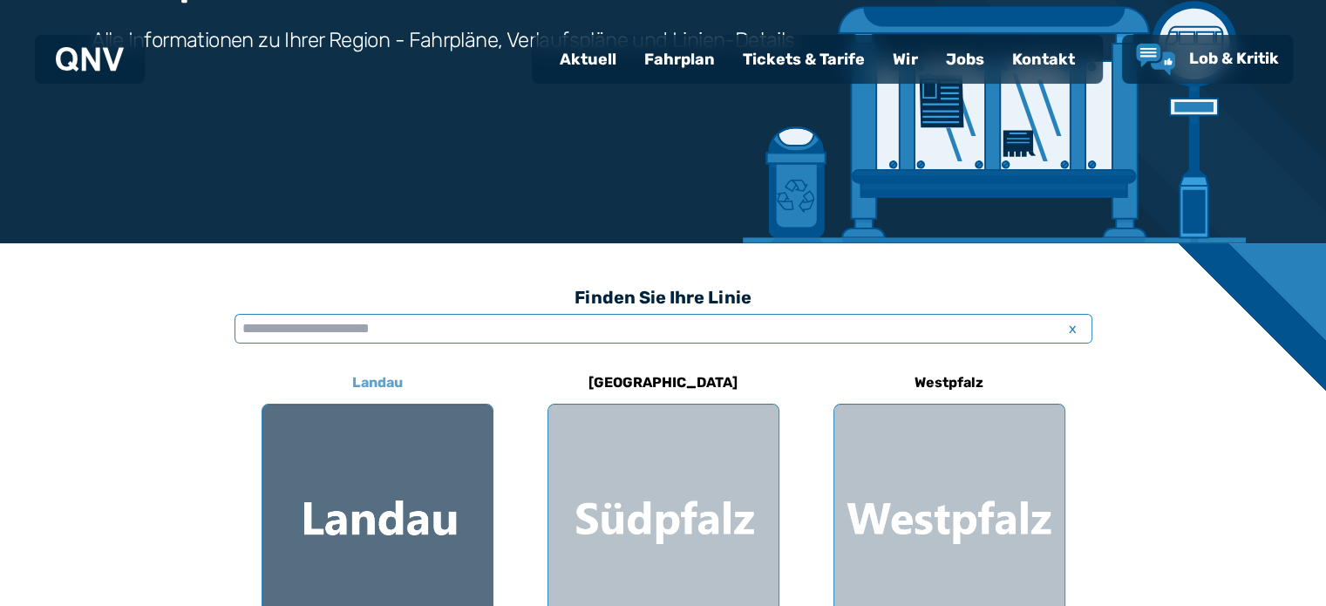
scroll to position [428, 0]
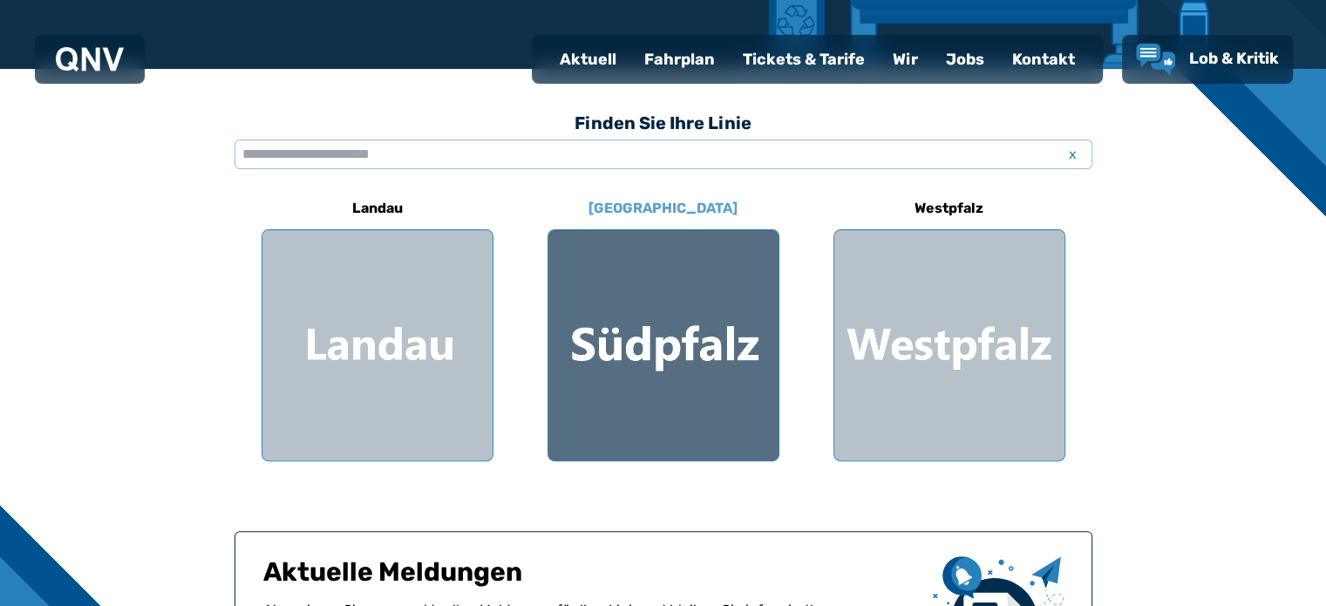
click at [679, 254] on div at bounding box center [663, 345] width 230 height 230
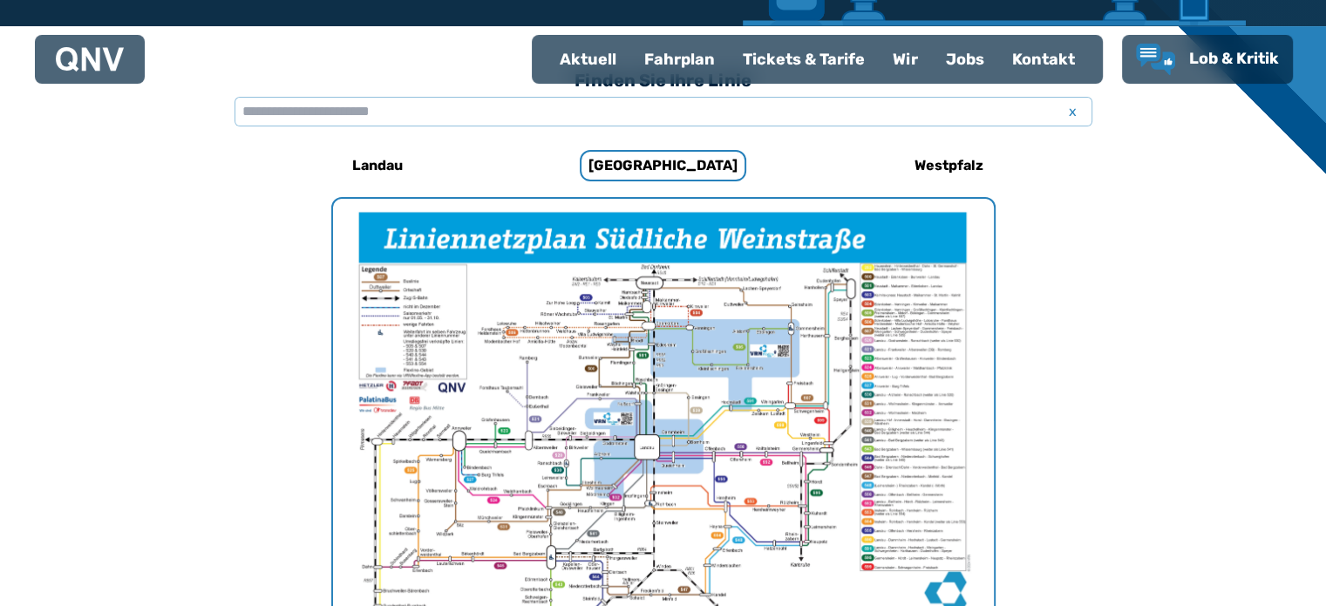
scroll to position [537, 0]
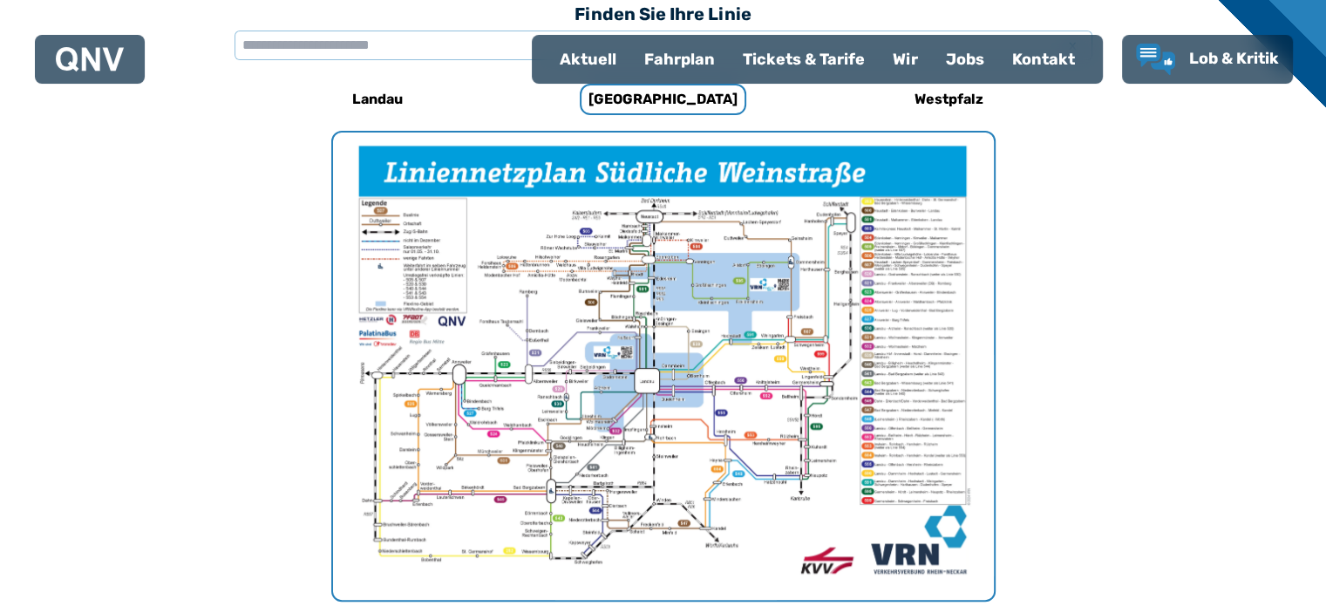
click at [664, 354] on img "1 von 1" at bounding box center [663, 366] width 661 height 467
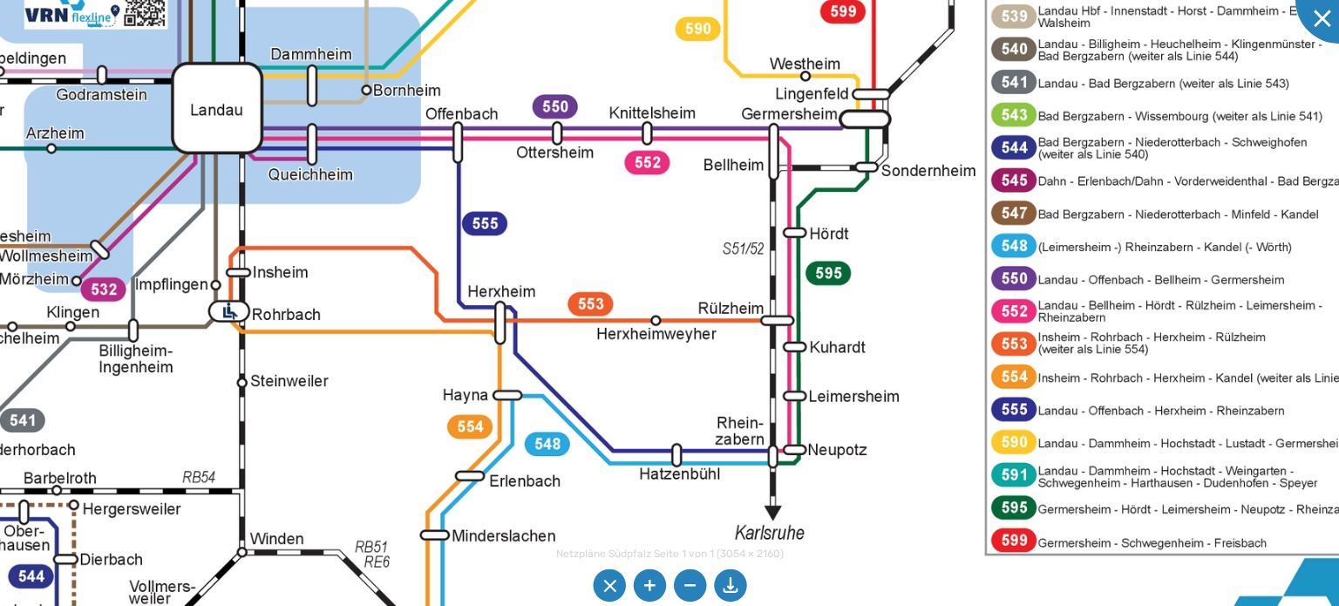
click at [969, 423] on img at bounding box center [277, 56] width 2386 height 1688
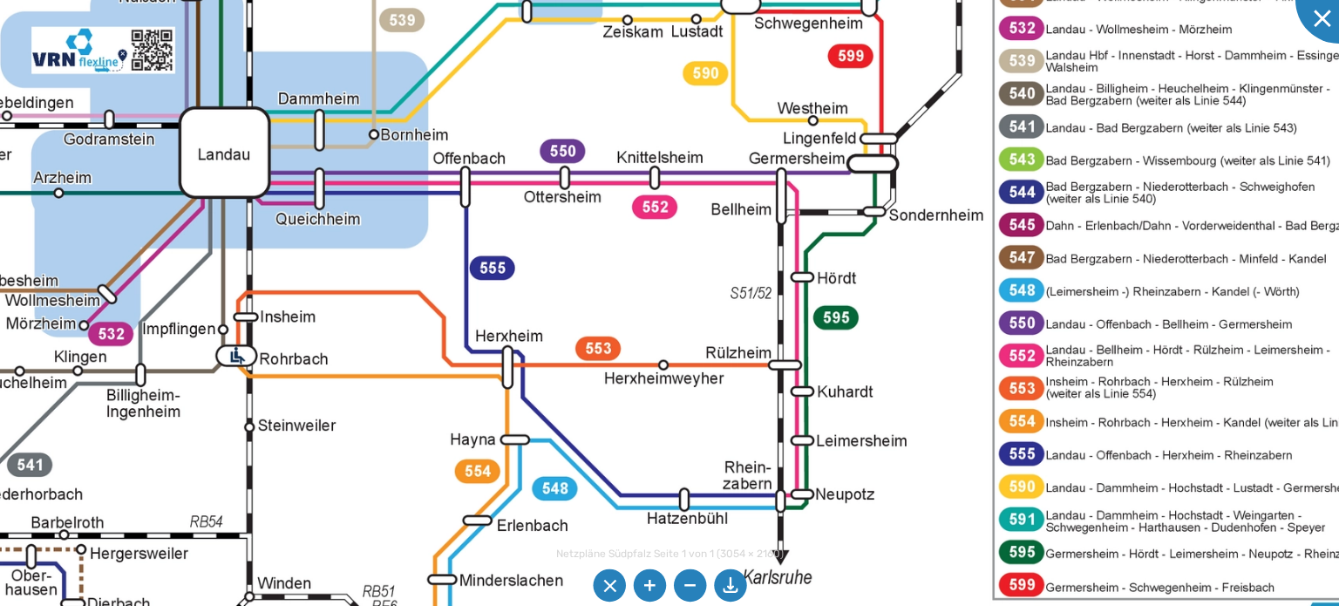
click at [706, 367] on img at bounding box center [284, 100] width 2386 height 1688
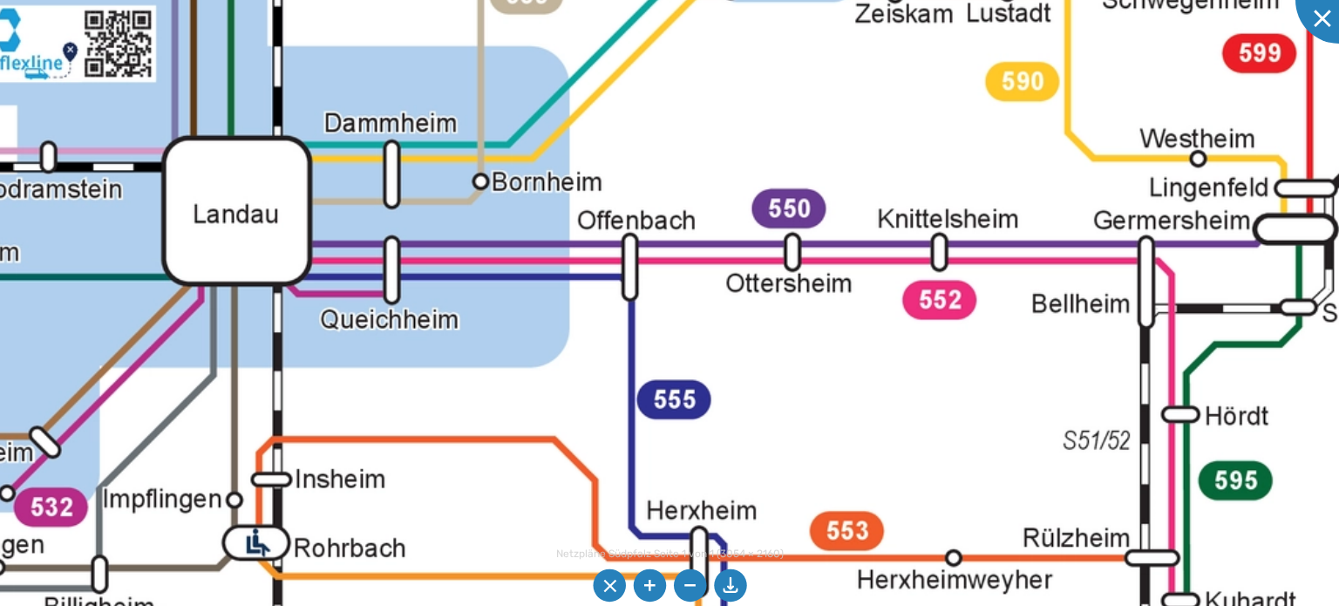
click at [1045, 360] on img at bounding box center [334, 125] width 3898 height 2757
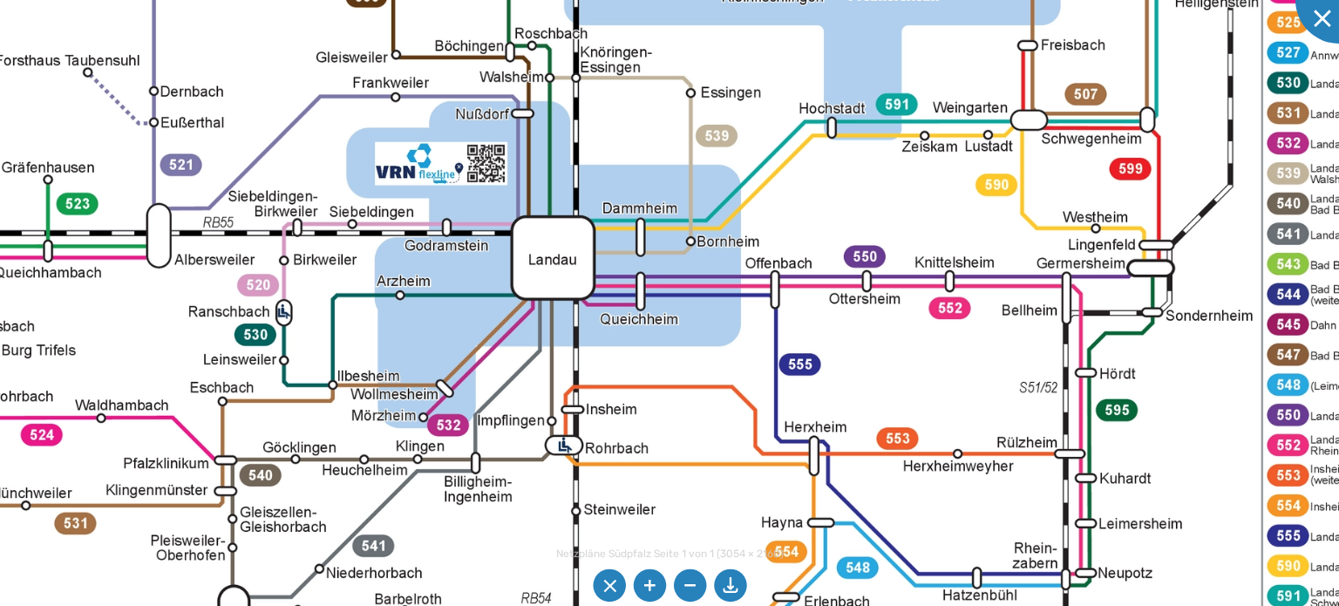
click at [1218, 432] on img at bounding box center [607, 210] width 2200 height 1556
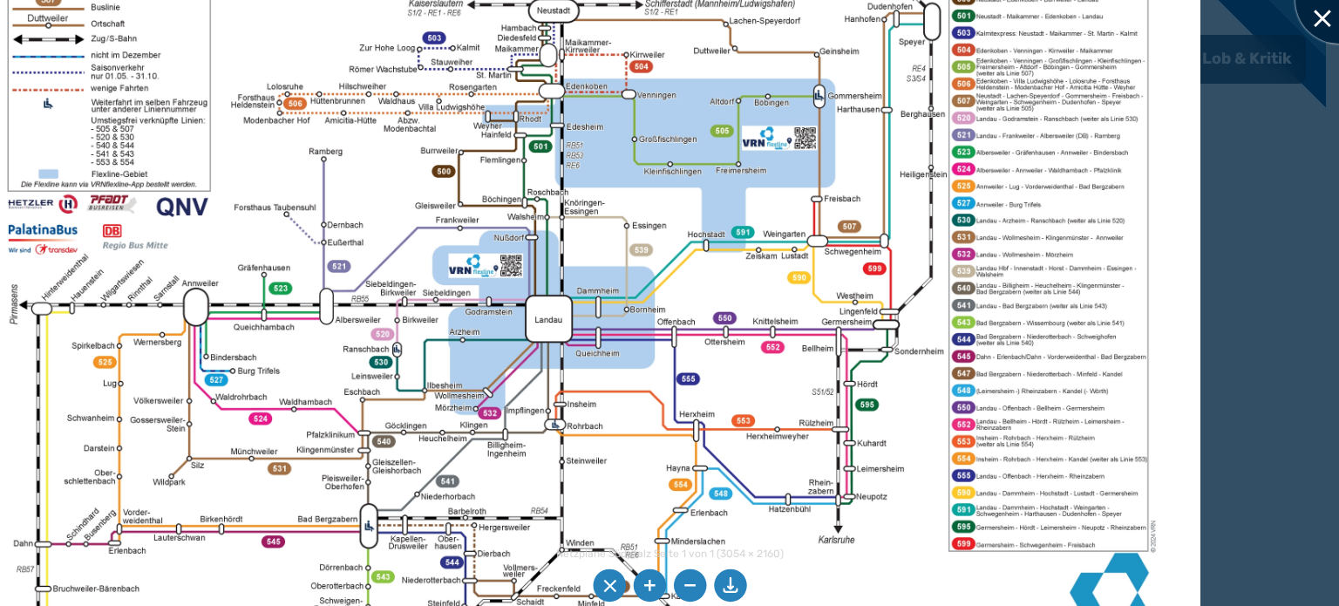
click at [1318, 24] on div at bounding box center [1338, -1] width 87 height 87
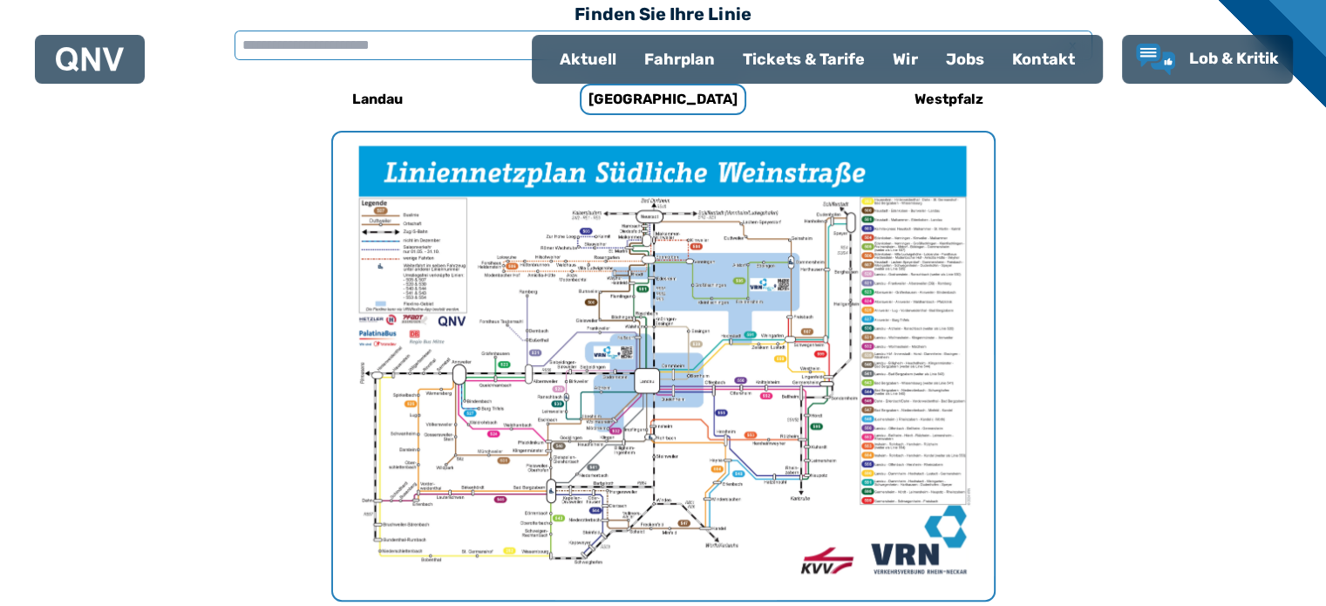
click at [349, 48] on input "text" at bounding box center [664, 46] width 858 height 30
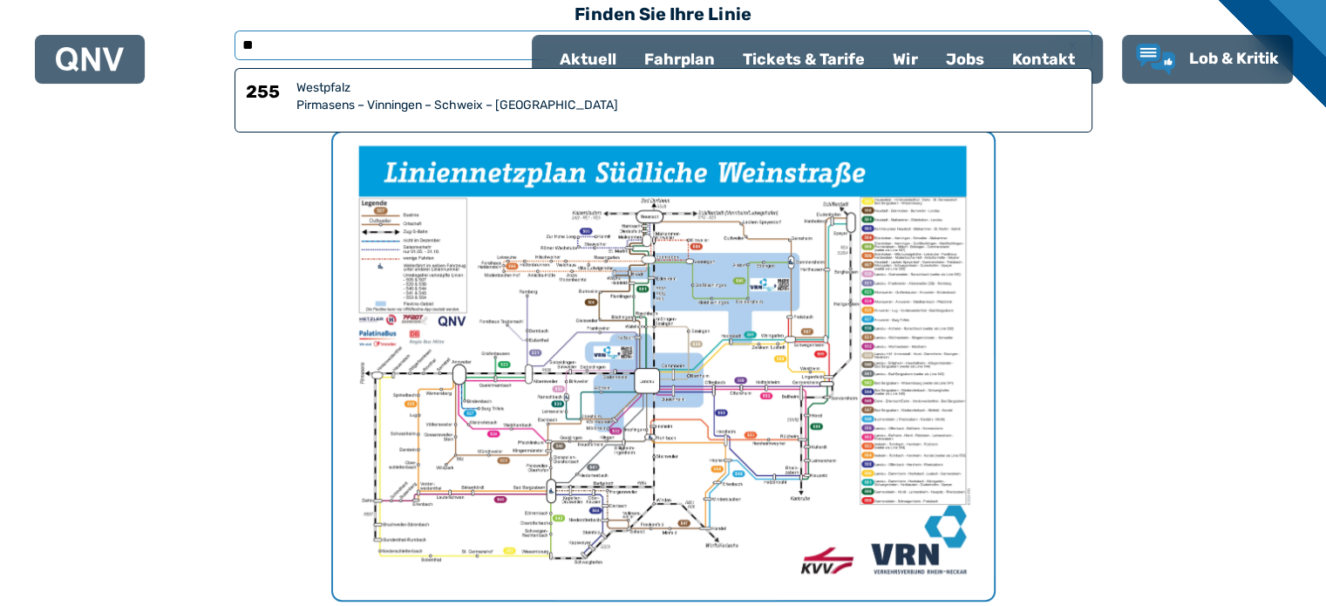
type input "*"
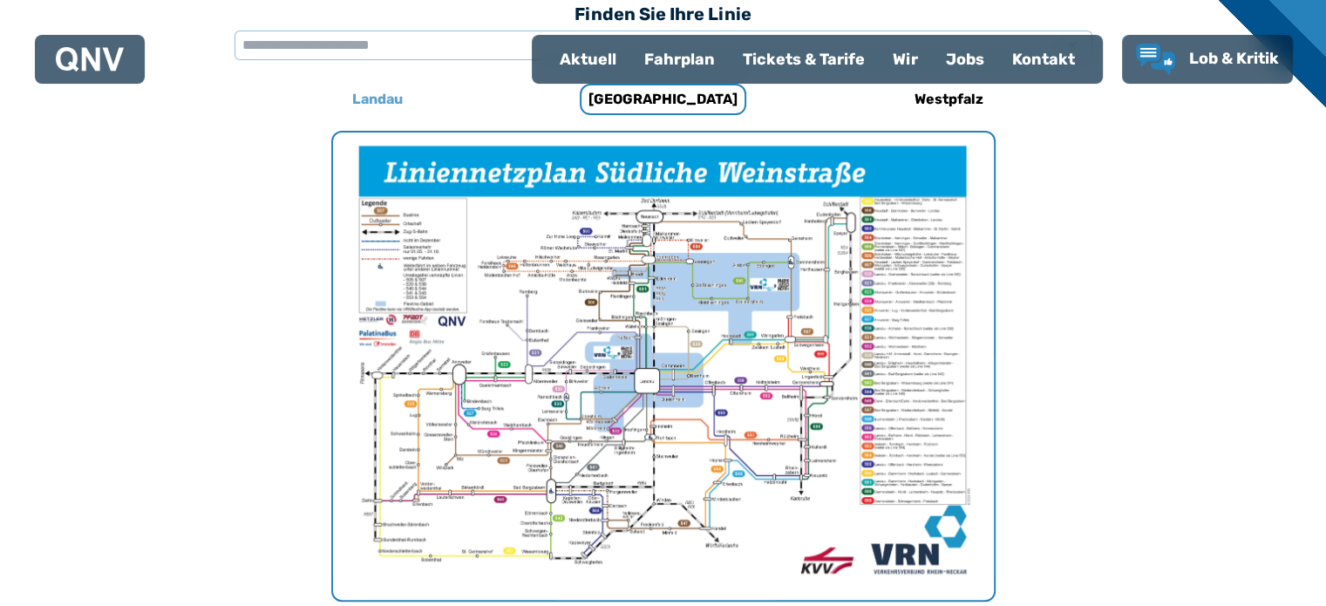
click at [368, 102] on h6 "Landau" at bounding box center [377, 99] width 65 height 28
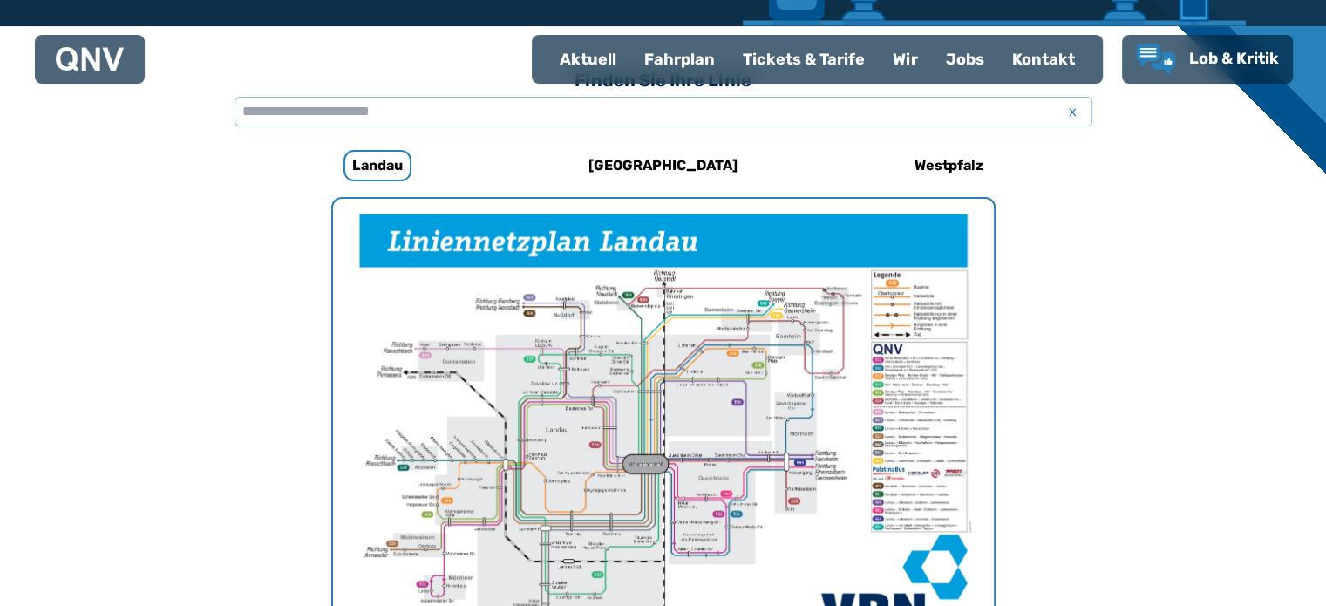
scroll to position [537, 0]
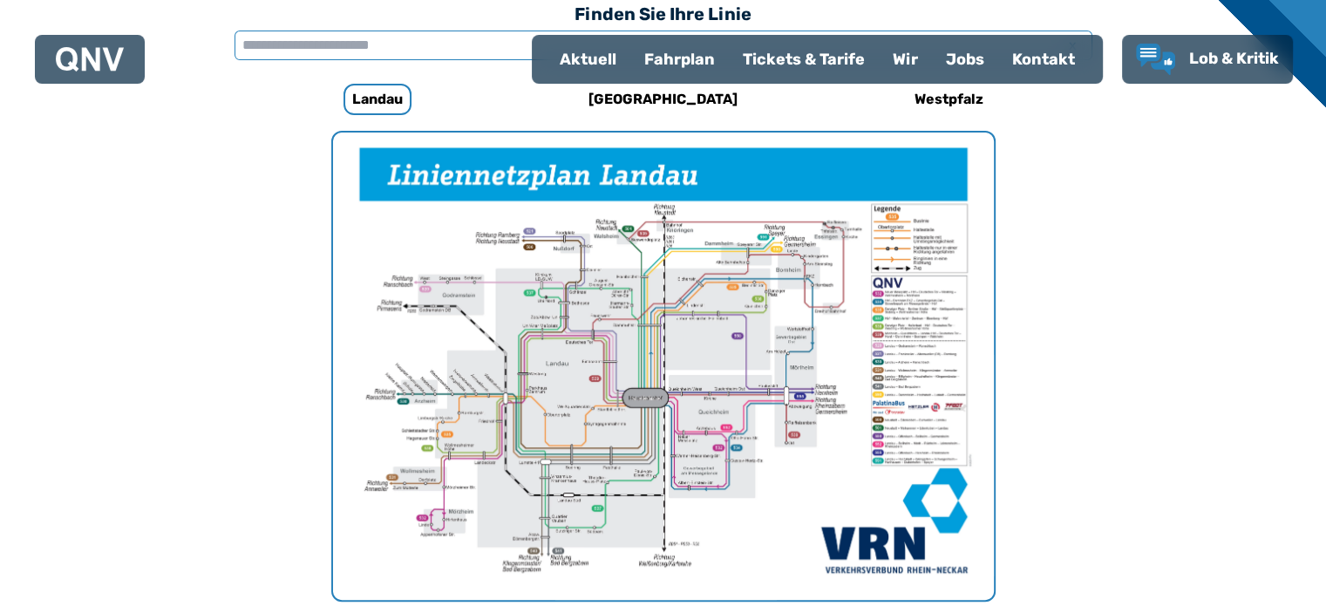
click at [280, 39] on input "text" at bounding box center [664, 46] width 858 height 30
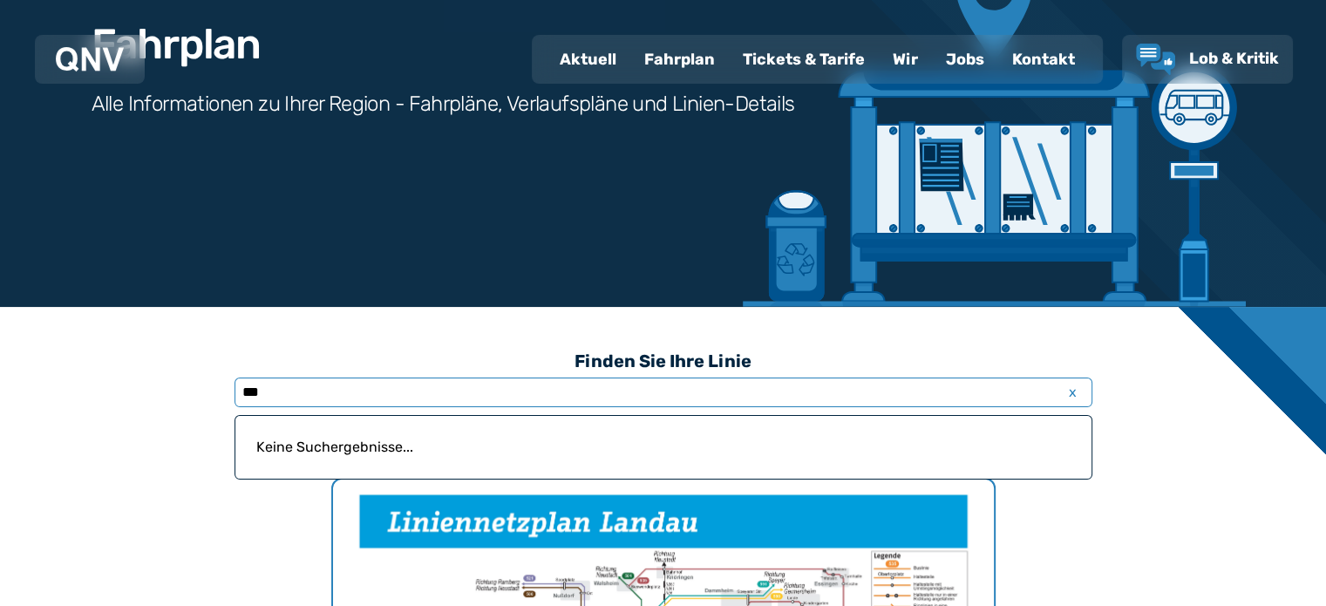
scroll to position [188, 0]
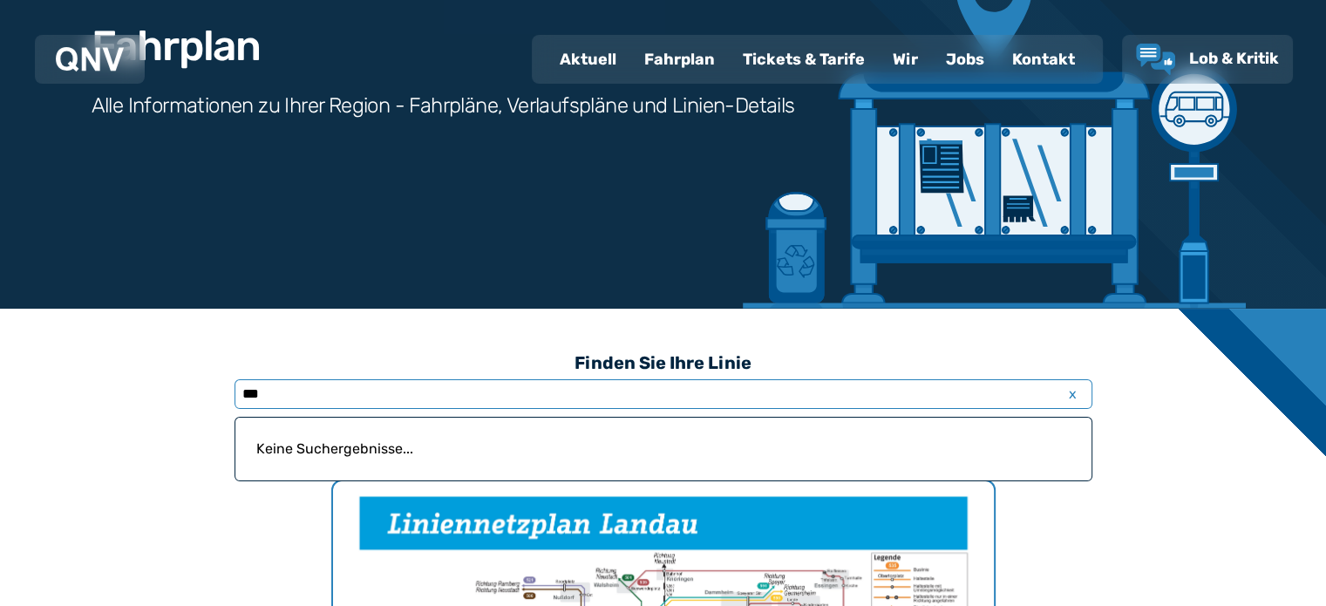
type input "***"
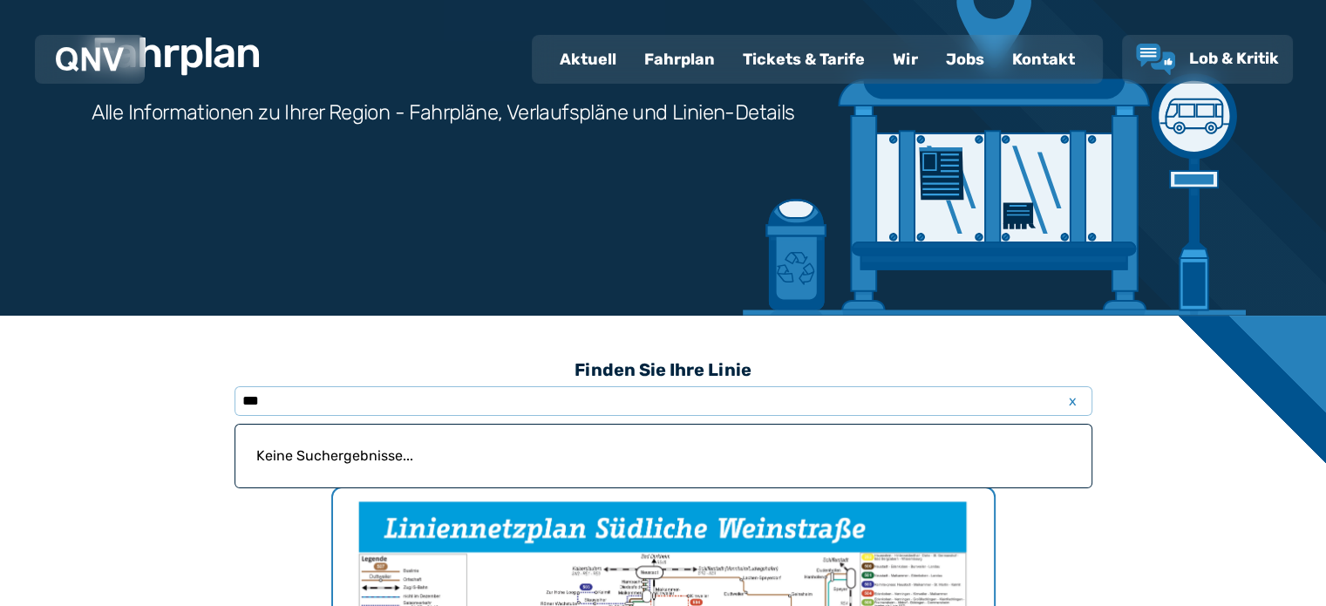
scroll to position [363, 0]
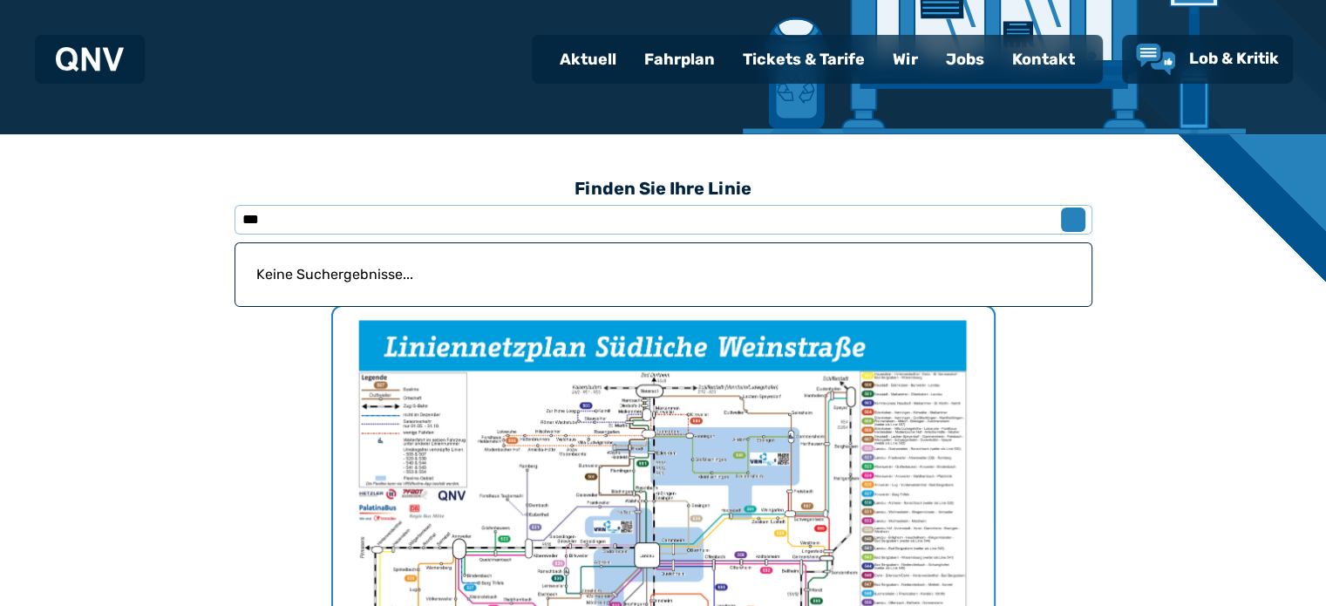
click at [1071, 227] on span "x" at bounding box center [1073, 219] width 24 height 21
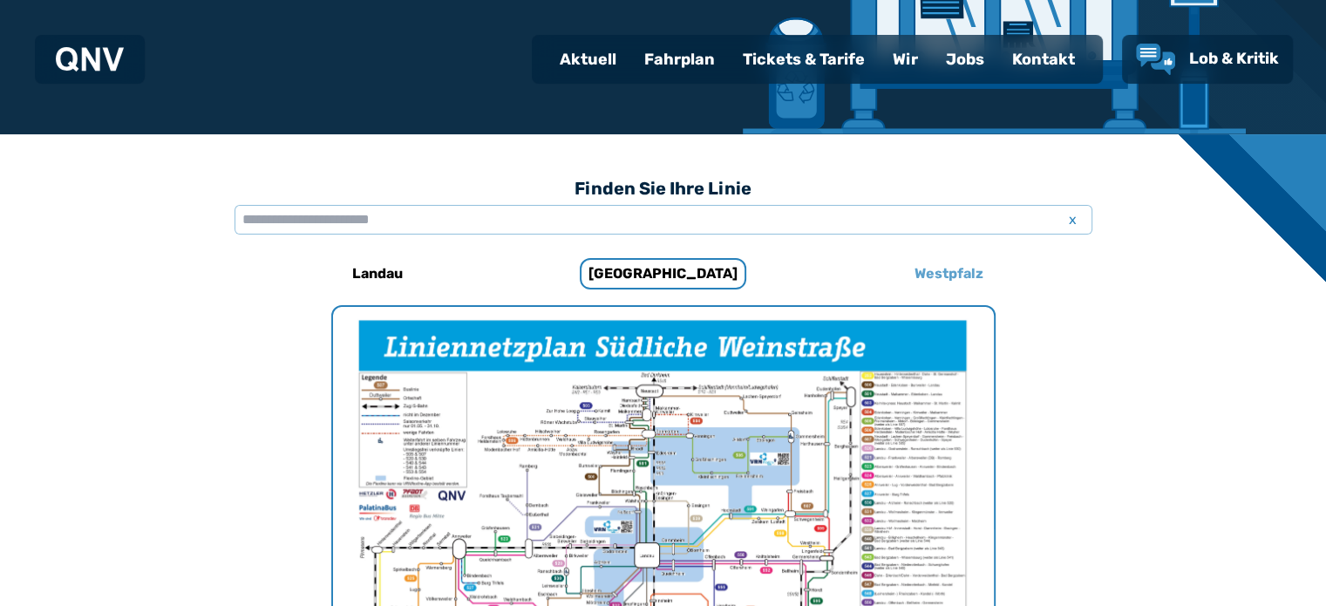
click at [927, 275] on h6 "Westpfalz" at bounding box center [949, 274] width 83 height 28
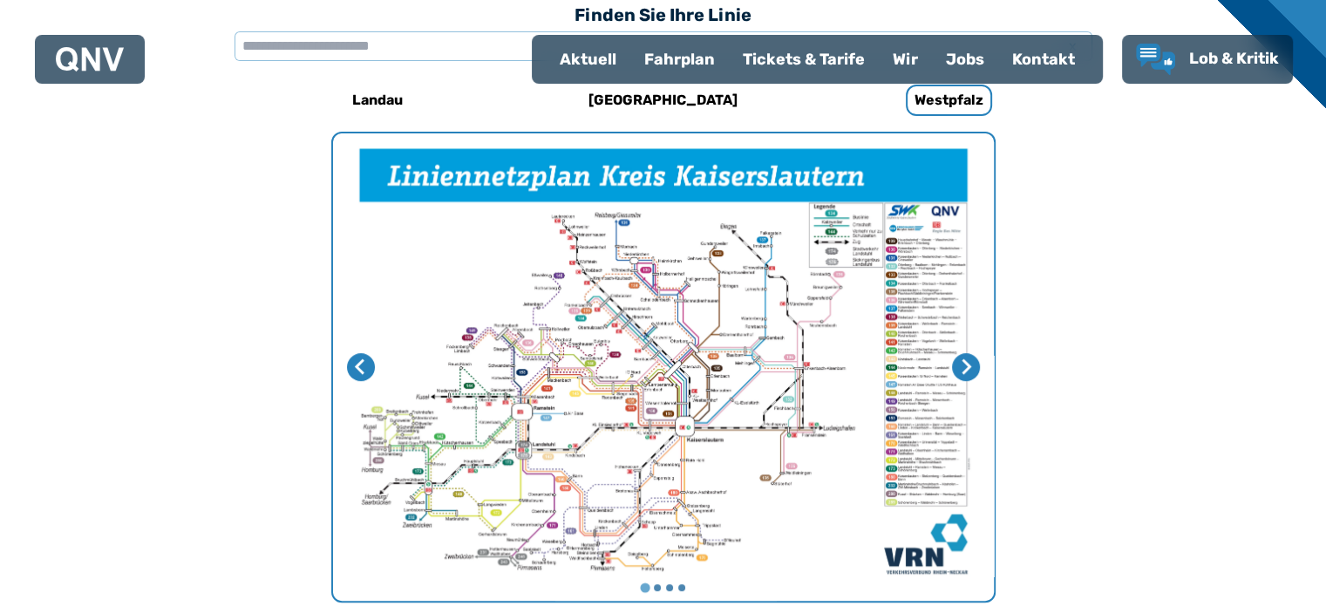
scroll to position [537, 0]
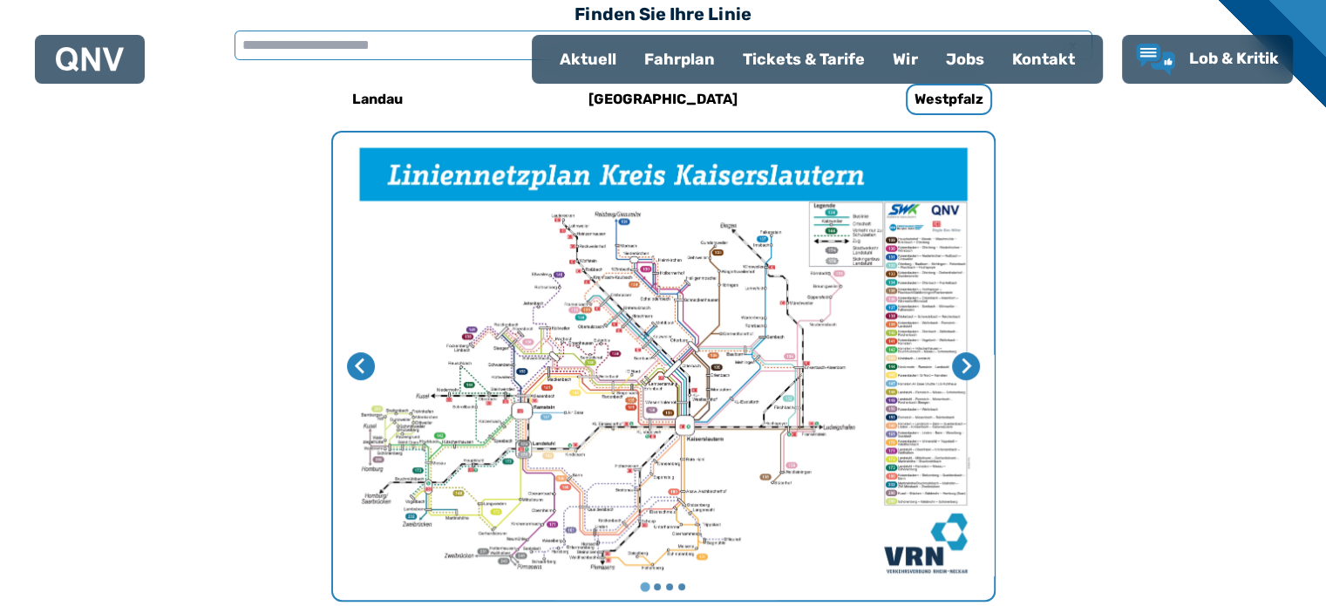
click at [300, 44] on input "text" at bounding box center [664, 46] width 858 height 30
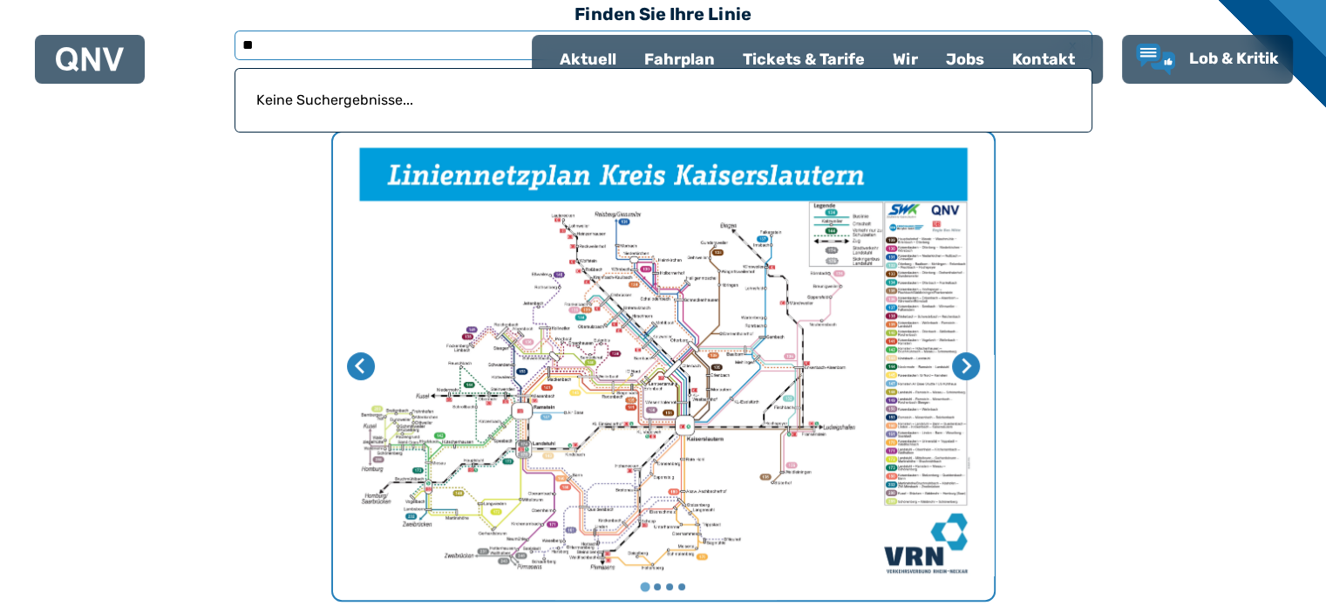
type input "*"
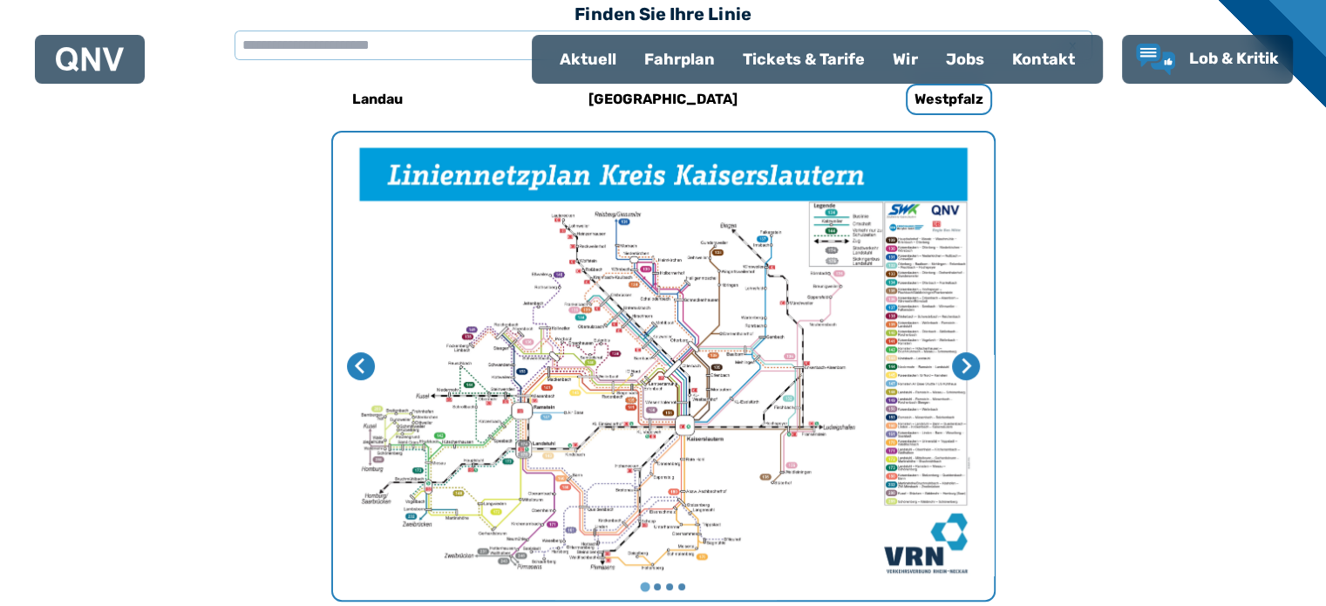
click at [843, 404] on img "1 von 4" at bounding box center [663, 366] width 661 height 467
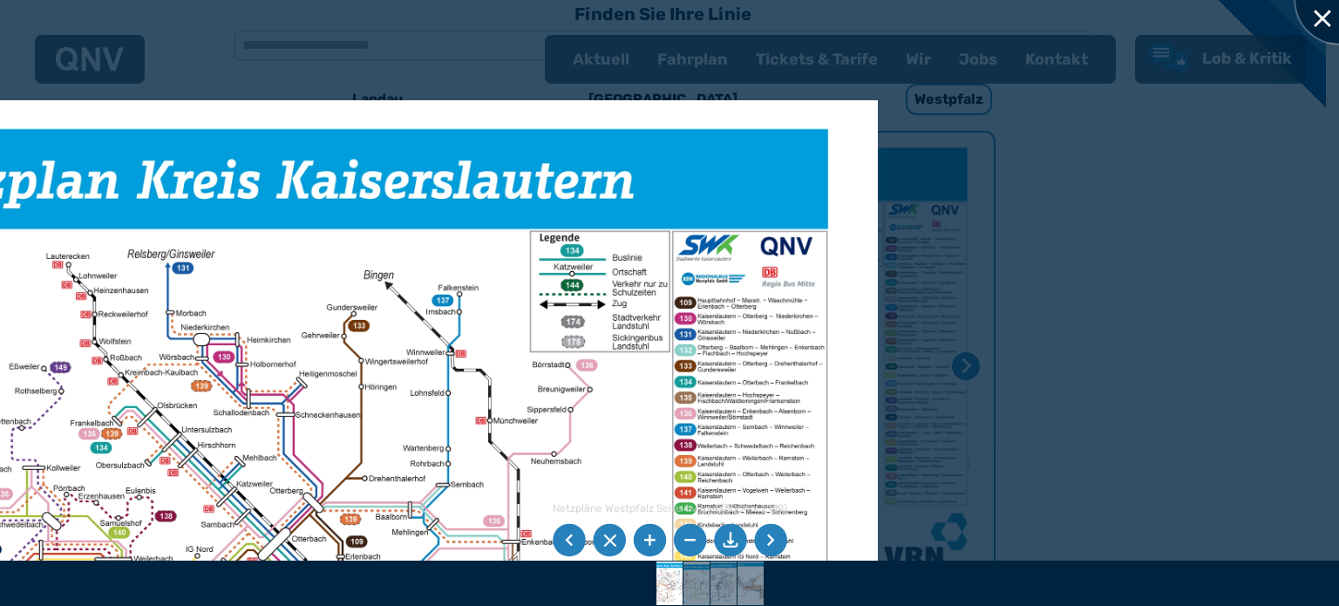
click at [1316, 25] on div at bounding box center [1338, -1] width 87 height 87
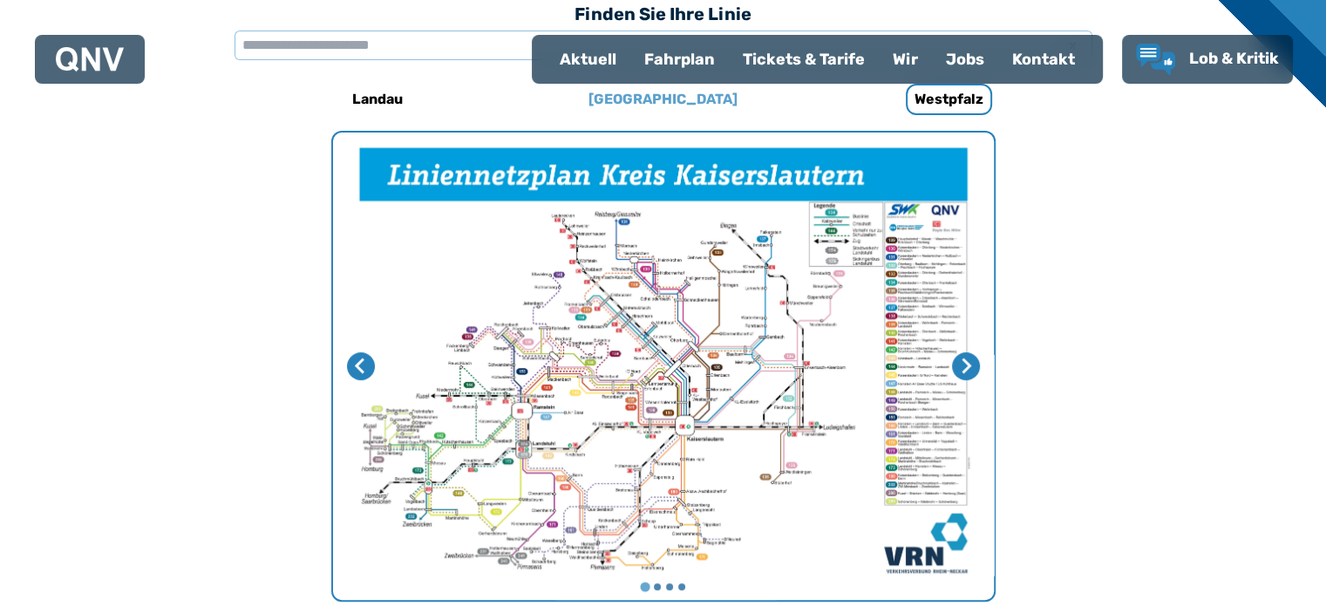
click at [644, 101] on h6 "[GEOGRAPHIC_DATA]" at bounding box center [662, 99] width 163 height 28
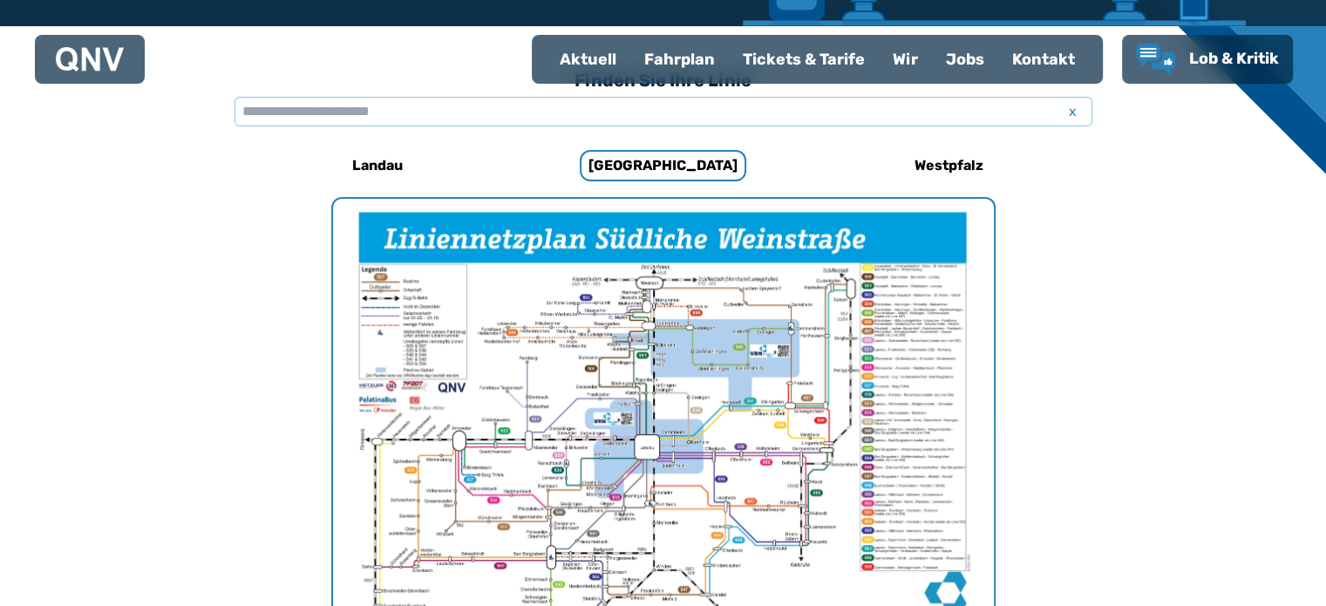
scroll to position [537, 0]
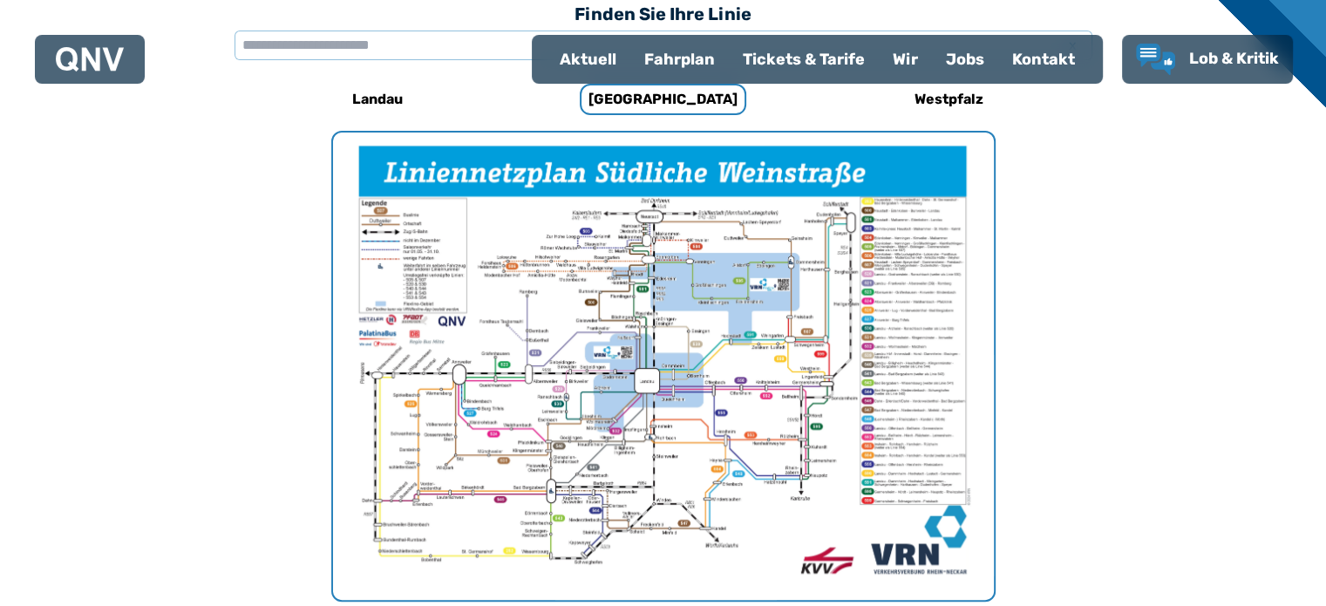
click at [677, 351] on img "1 von 1" at bounding box center [663, 366] width 661 height 467
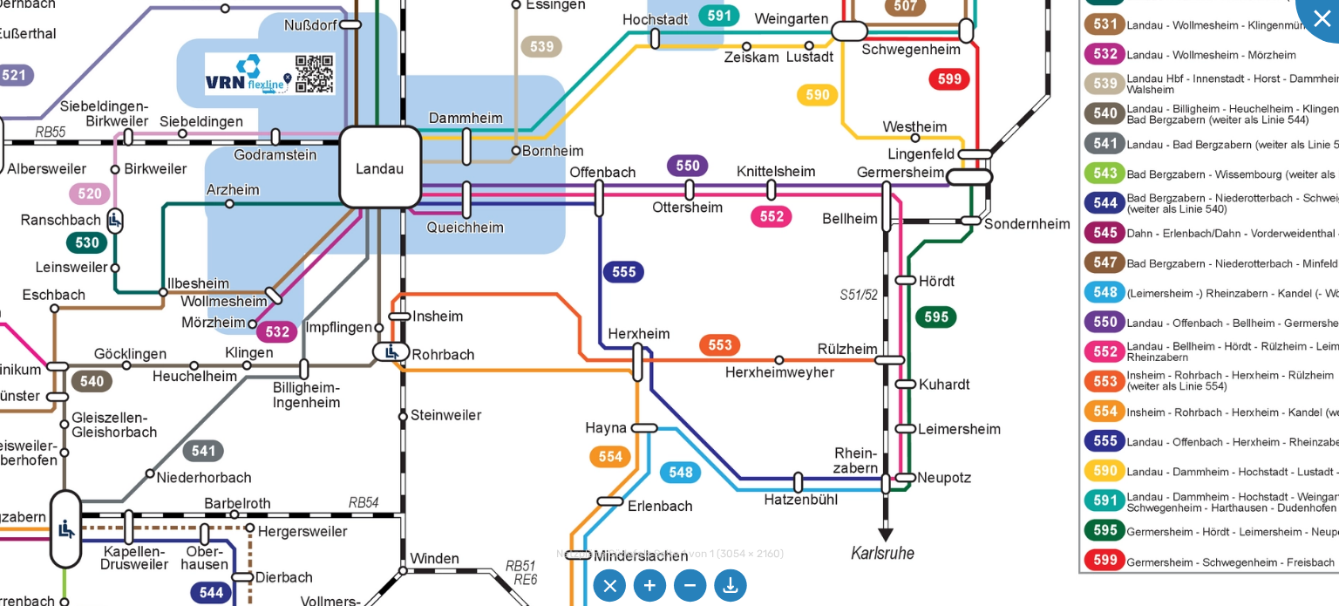
click at [438, 323] on img at bounding box center [434, 119] width 2169 height 1534
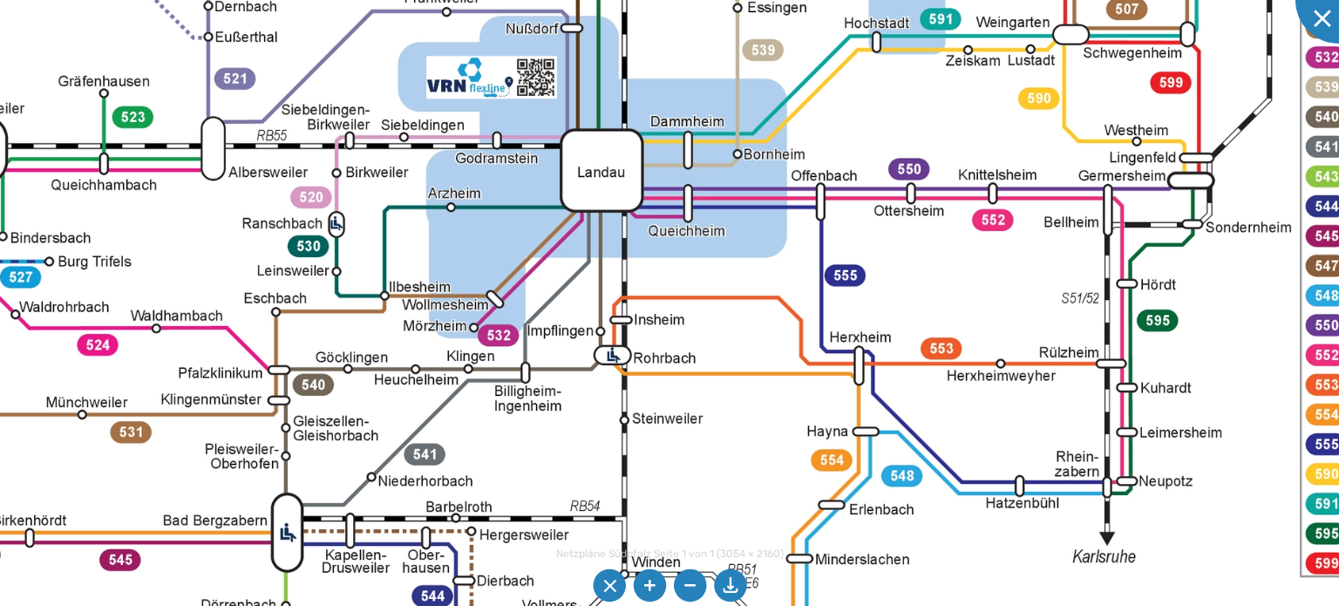
click at [1255, 376] on img at bounding box center [655, 123] width 2169 height 1534
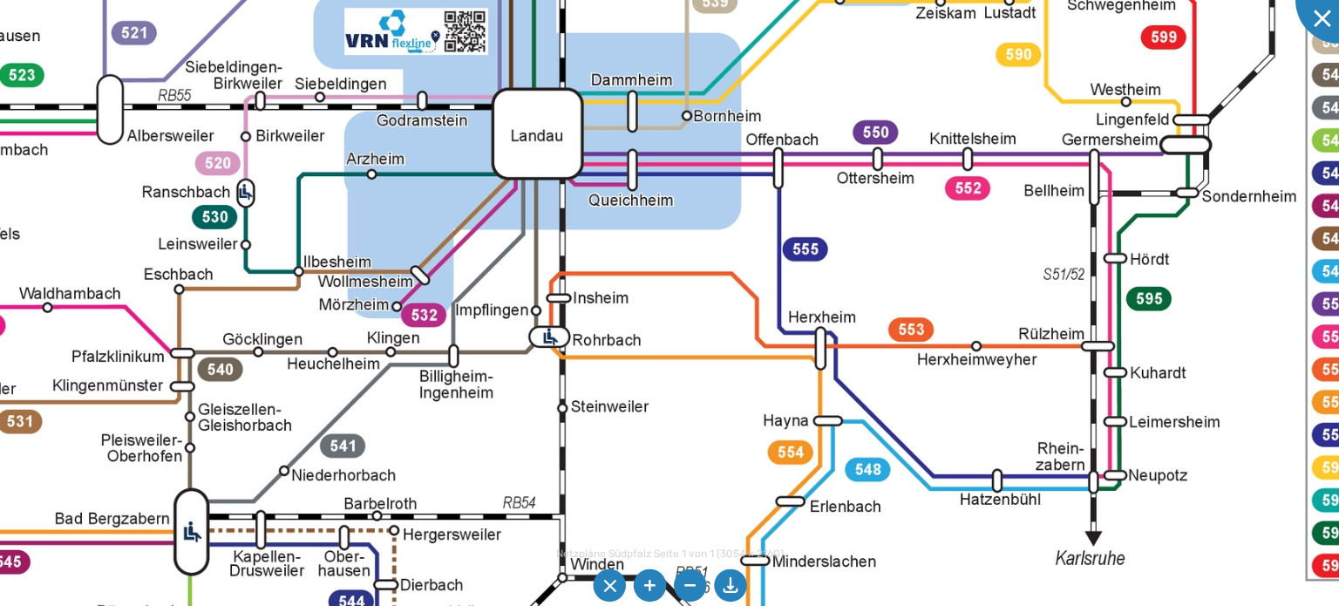
click at [1060, 345] on img at bounding box center [597, 82] width 2386 height 1688
click at [781, 173] on img at bounding box center [597, 82] width 2386 height 1688
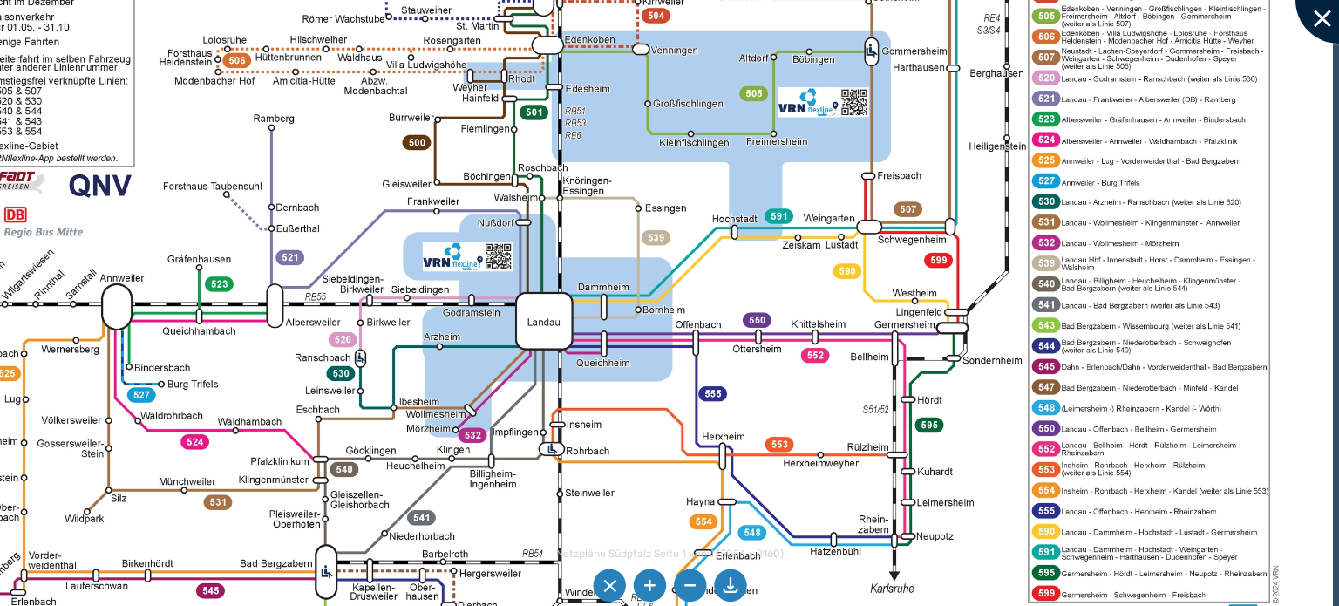
click at [1325, 26] on div at bounding box center [1338, -1] width 87 height 87
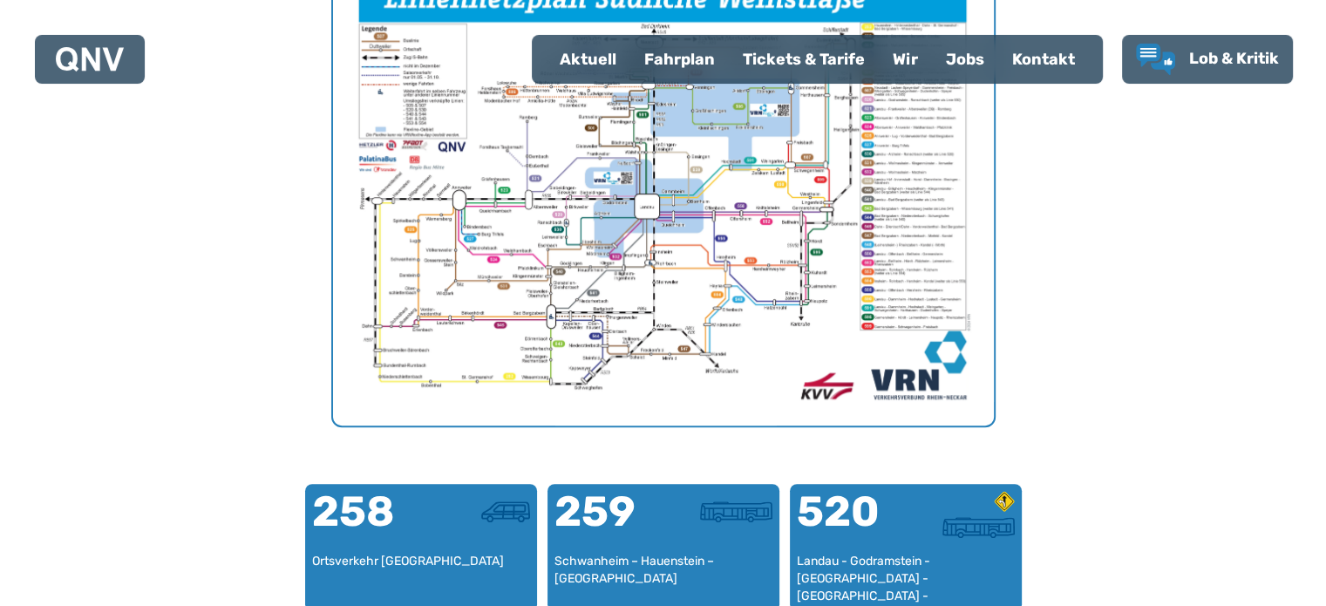
scroll to position [363, 0]
